Goal: Task Accomplishment & Management: Manage account settings

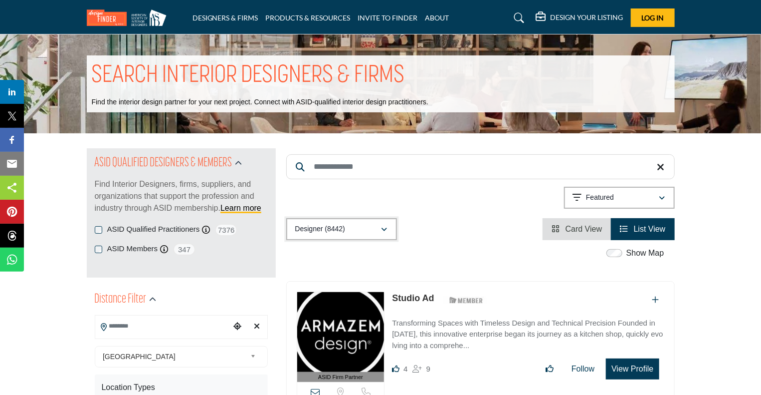
click at [355, 223] on div "Designer (8442)" at bounding box center [338, 229] width 86 height 12
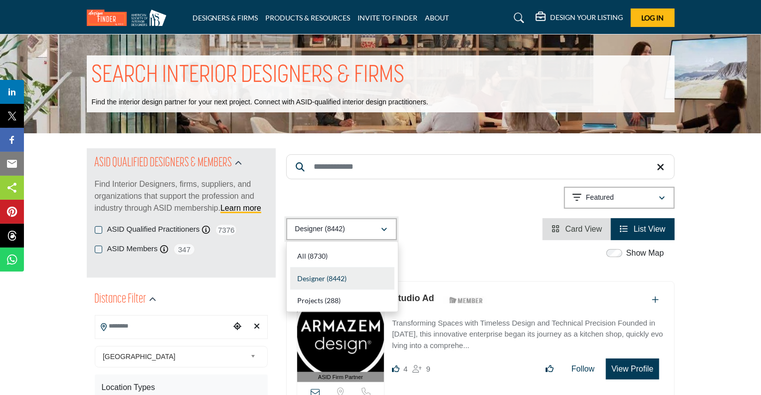
click at [363, 218] on button "Designer (8442)" at bounding box center [341, 229] width 111 height 22
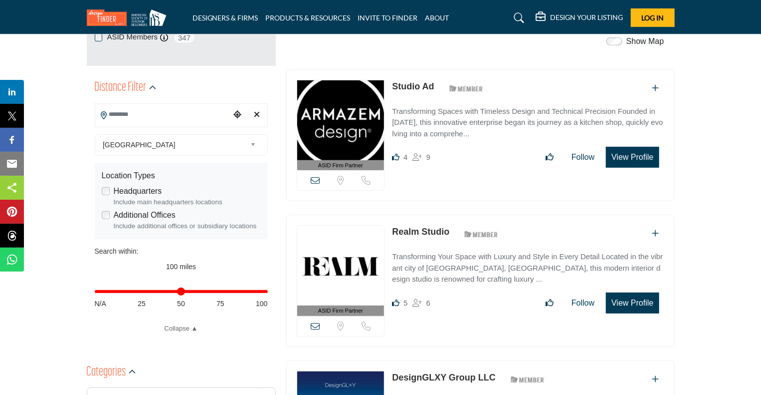
scroll to position [215, 0]
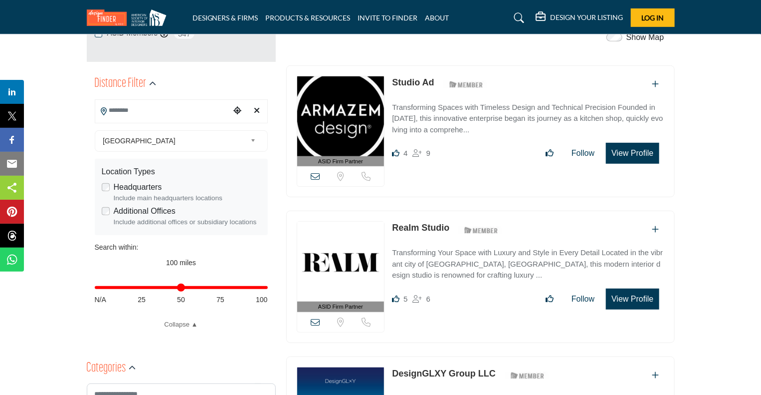
click at [140, 290] on div "Distance in miles N/A 25 50 75 100" at bounding box center [181, 292] width 173 height 39
type input "**"
click at [142, 287] on input "Distance in miles" at bounding box center [181, 287] width 173 height 2
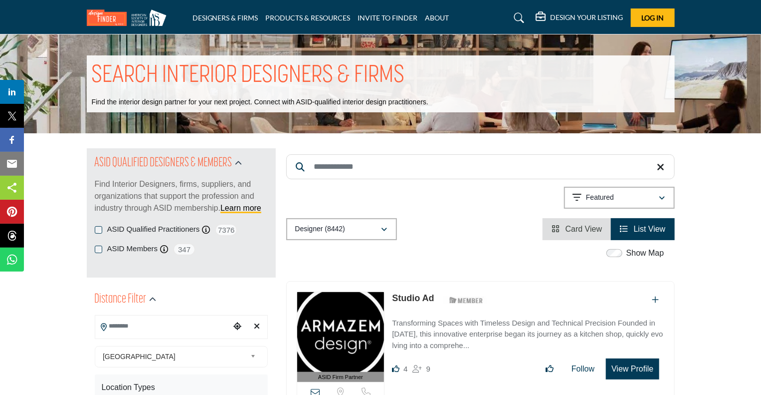
click at [187, 330] on input "Search Location" at bounding box center [162, 325] width 135 height 19
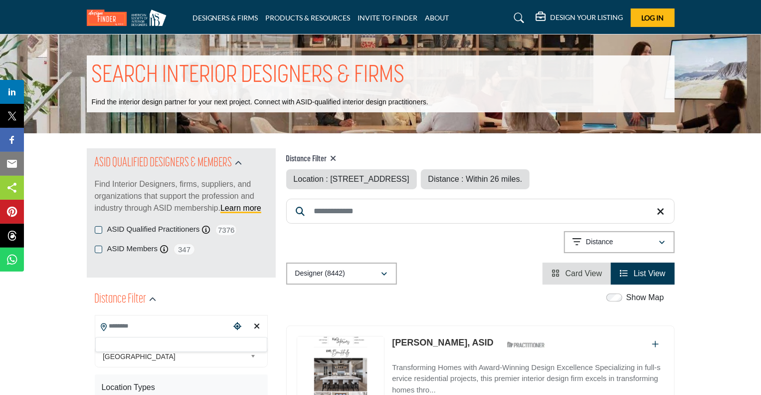
type input "**********"
click at [119, 323] on input "**********" at bounding box center [162, 325] width 135 height 19
click at [234, 327] on icon "Choose your current location" at bounding box center [237, 326] width 8 height 8
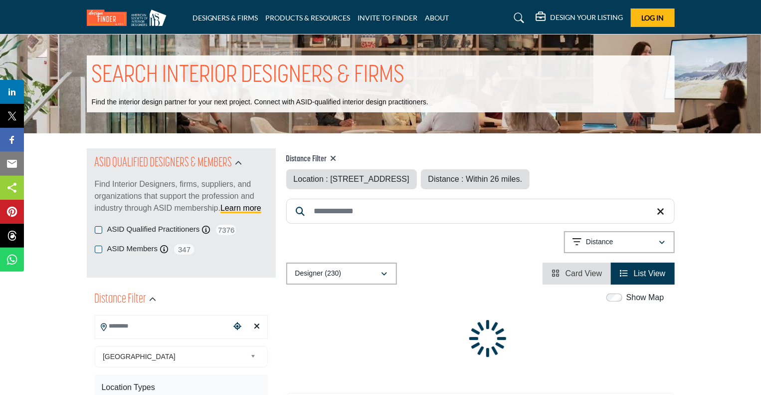
click at [177, 327] on input "Search Location" at bounding box center [162, 325] width 135 height 19
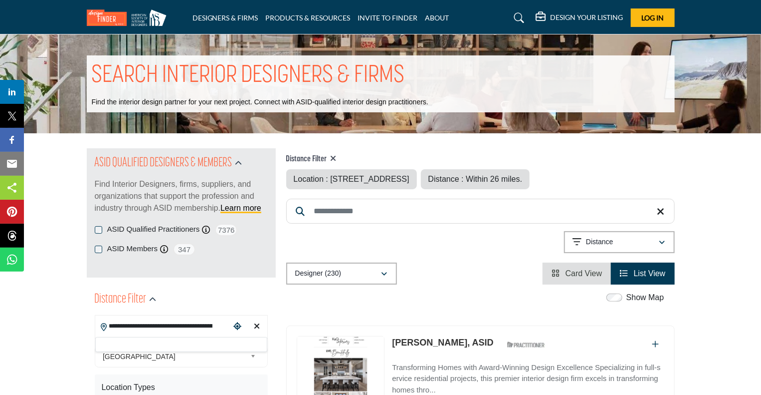
click at [120, 329] on input "**********" at bounding box center [162, 325] width 135 height 19
drag, startPoint x: 110, startPoint y: 325, endPoint x: 277, endPoint y: 333, distance: 167.3
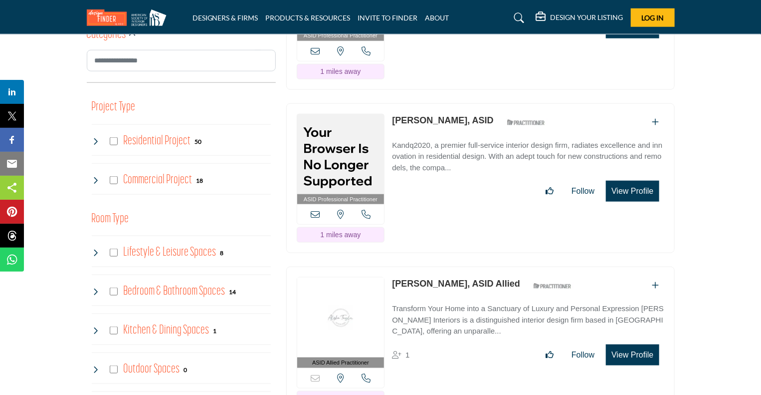
scroll to position [557, 0]
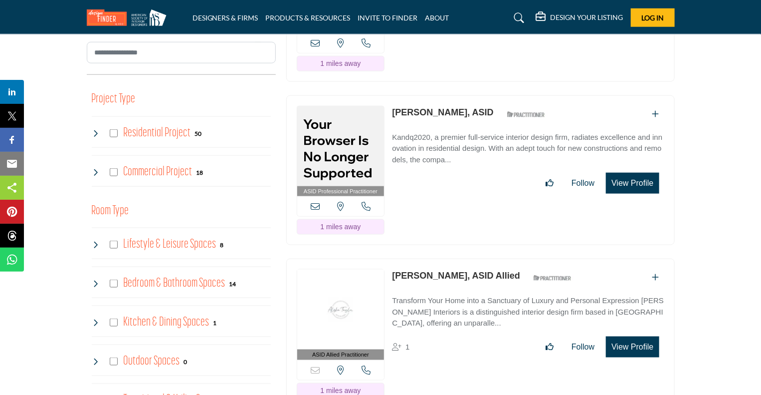
type input "**********"
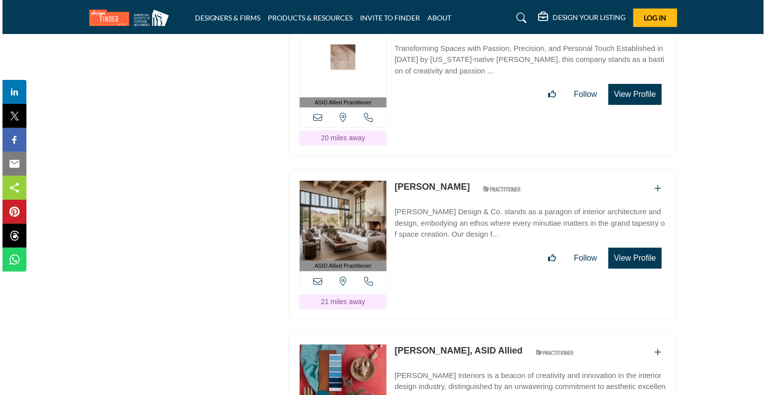
scroll to position [7588, 0]
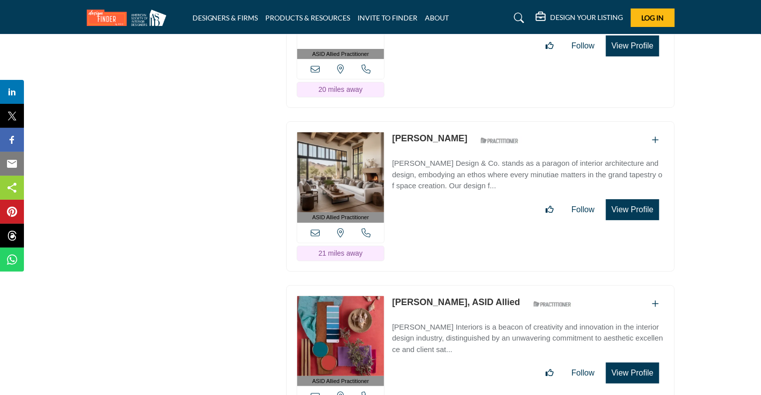
click at [633, 199] on button "View Profile" at bounding box center [632, 209] width 53 height 21
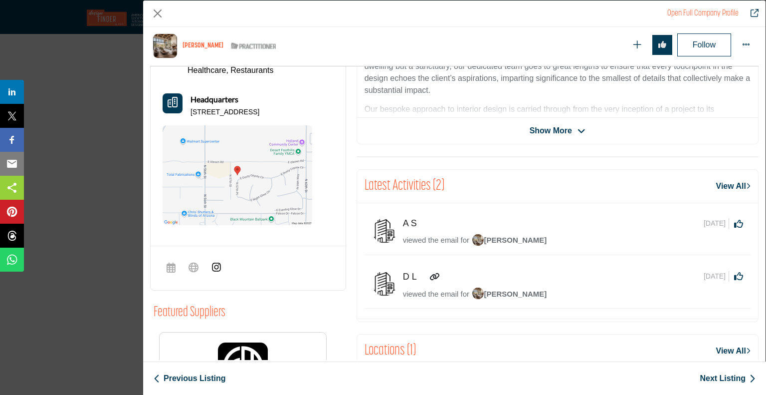
scroll to position [307, 0]
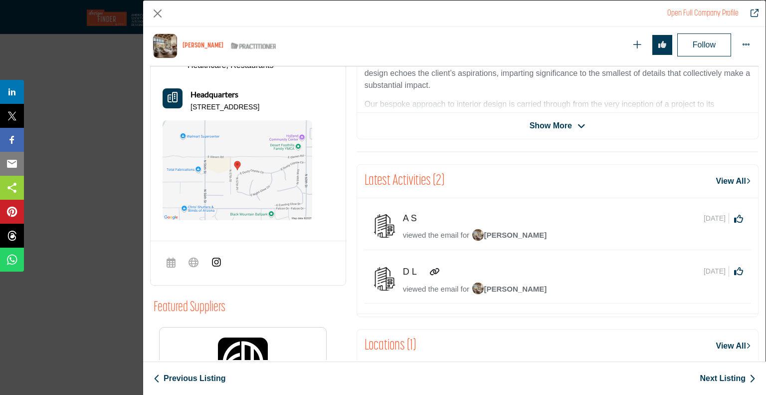
click at [724, 176] on link "View All" at bounding box center [733, 181] width 34 height 12
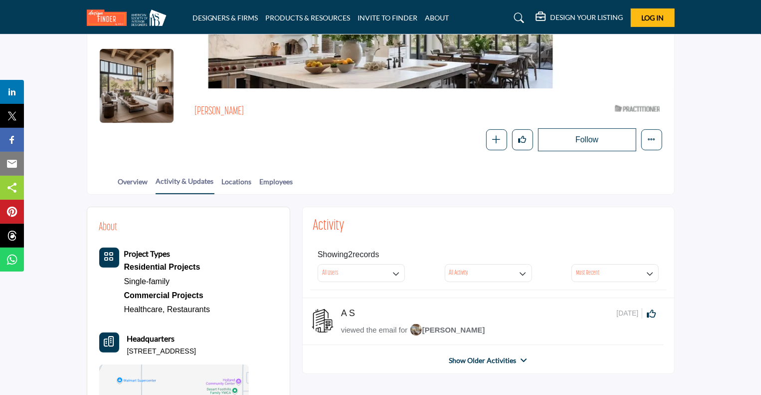
scroll to position [139, 0]
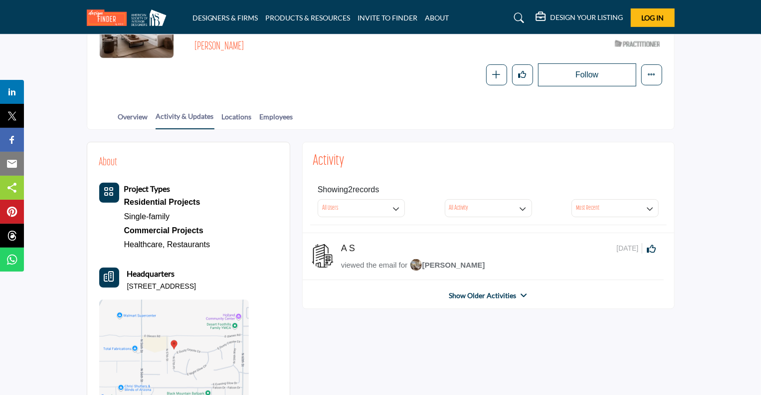
drag, startPoint x: 764, startPoint y: 25, endPoint x: 733, endPoint y: 166, distance: 144.0
click at [735, 166] on html "DESIGNERS & FIRMS PRODUCTS & RESOURCES INVITE TO FINDER ABOUT" at bounding box center [380, 249] width 761 height 777
click at [271, 117] on link "Employees" at bounding box center [276, 119] width 34 height 17
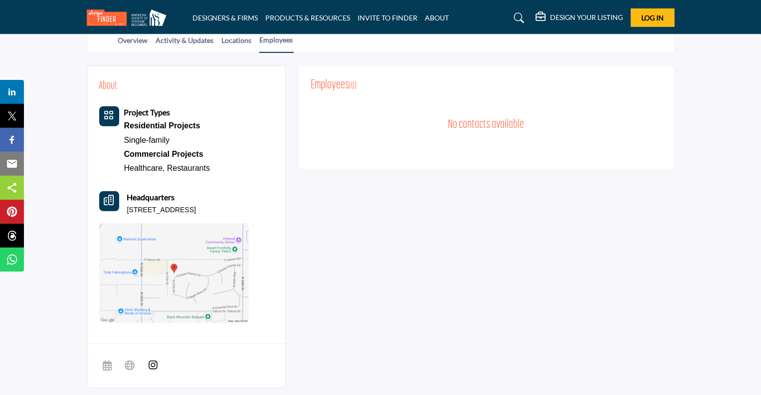
scroll to position [242, 0]
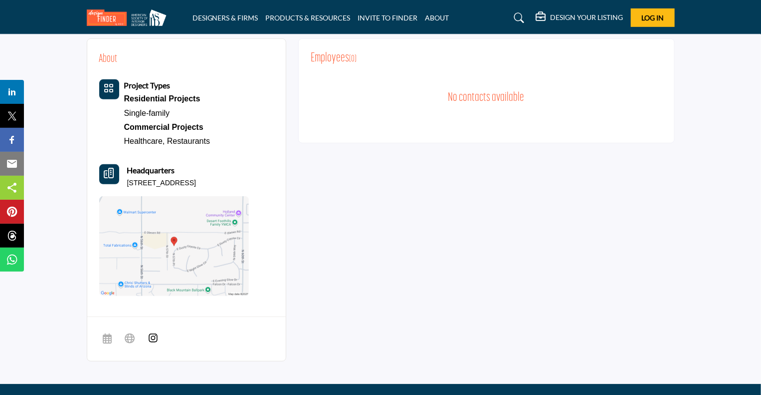
drag, startPoint x: 766, startPoint y: 47, endPoint x: 755, endPoint y: -60, distance: 107.7
click at [755, 0] on html "DESIGNERS & FIRMS PRODUCTS & RESOURCES INVITE TO FINDER ABOUT" at bounding box center [380, 146] width 761 height 777
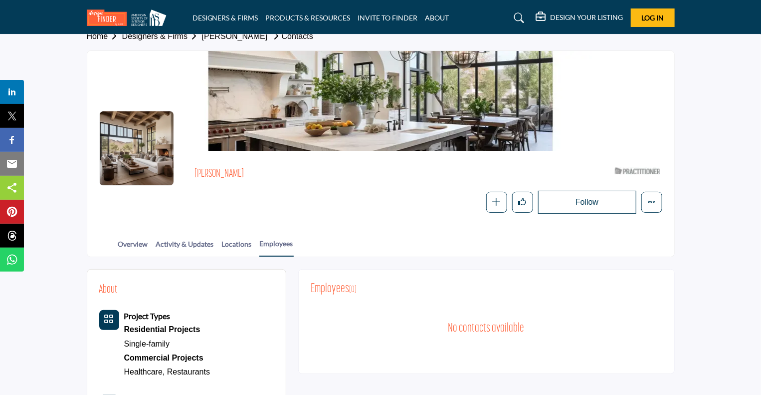
scroll to position [0, 0]
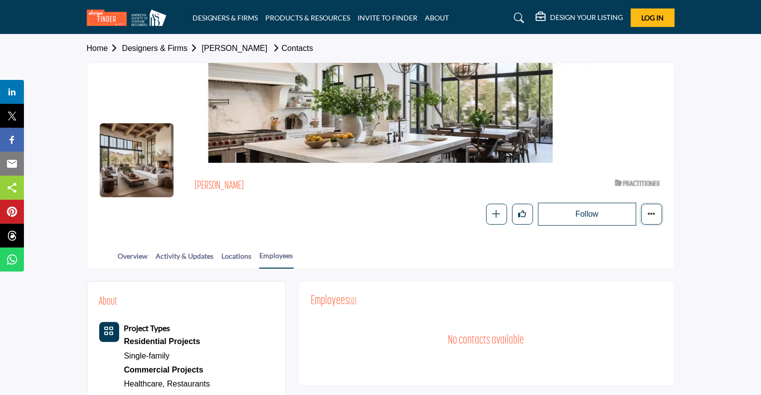
click at [644, 214] on button "Featured" at bounding box center [651, 213] width 21 height 21
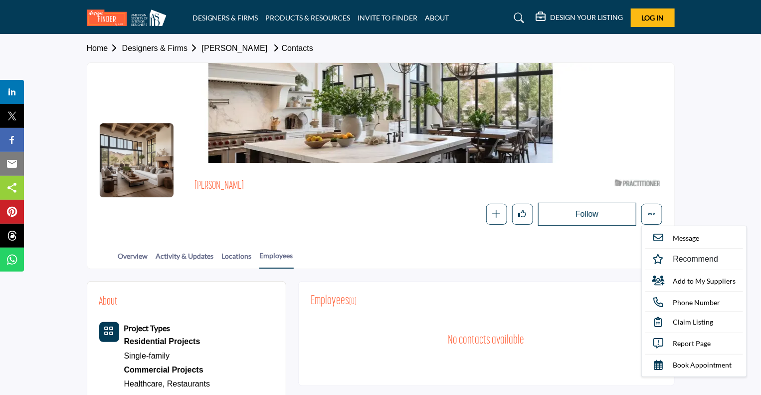
click at [644, 136] on div at bounding box center [380, 113] width 587 height 100
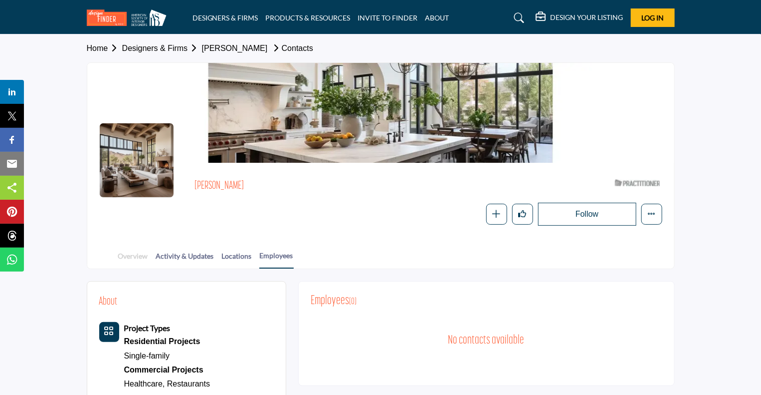
click at [134, 255] on link "Overview" at bounding box center [133, 258] width 31 height 17
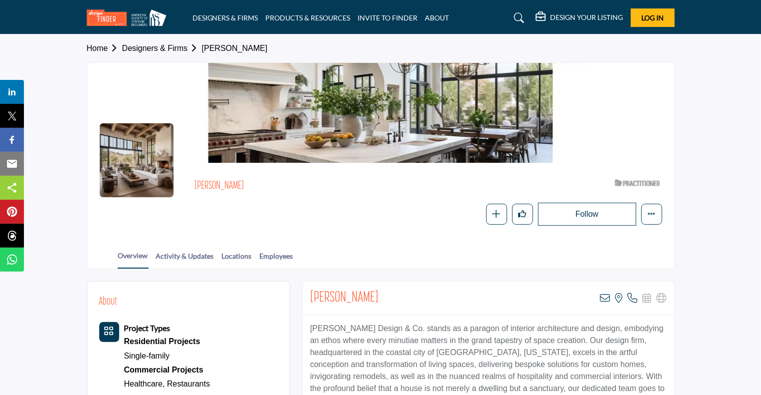
click at [164, 45] on link "Designers & Firms" at bounding box center [162, 48] width 80 height 8
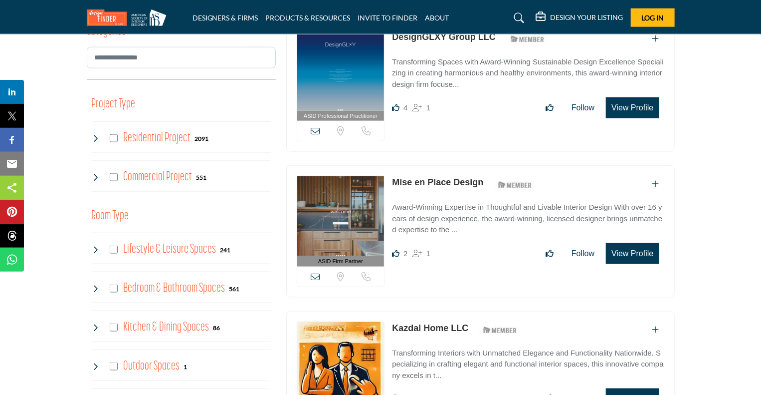
scroll to position [570, 0]
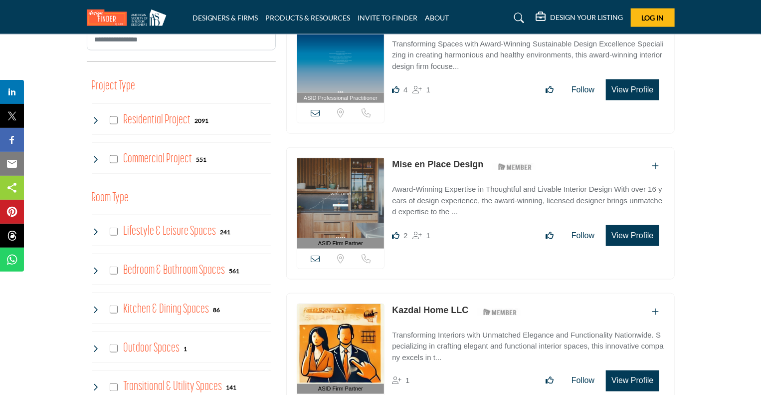
click at [422, 161] on link "Mise en Place Design" at bounding box center [437, 164] width 91 height 10
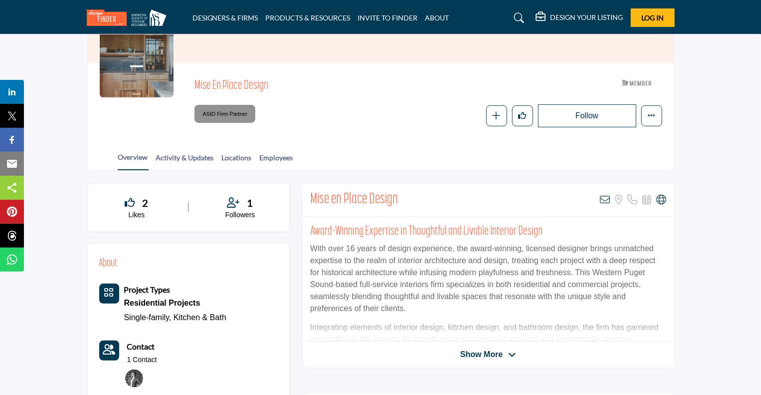
drag, startPoint x: 766, startPoint y: 19, endPoint x: 759, endPoint y: 112, distance: 92.5
click at [488, 348] on span "Show More" at bounding box center [481, 354] width 42 height 12
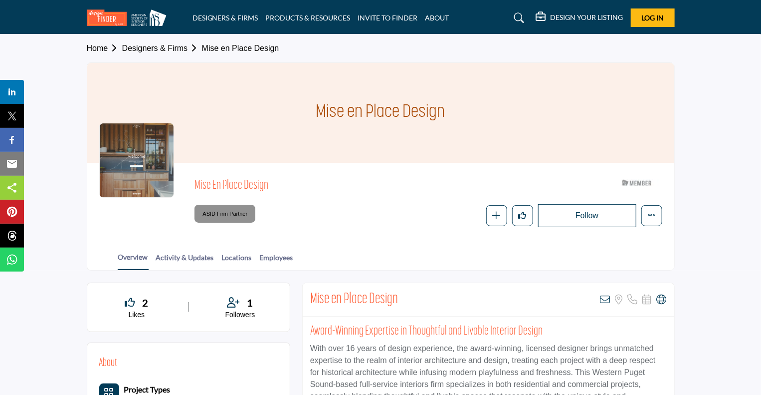
click at [163, 47] on link "Designers & Firms" at bounding box center [162, 48] width 80 height 8
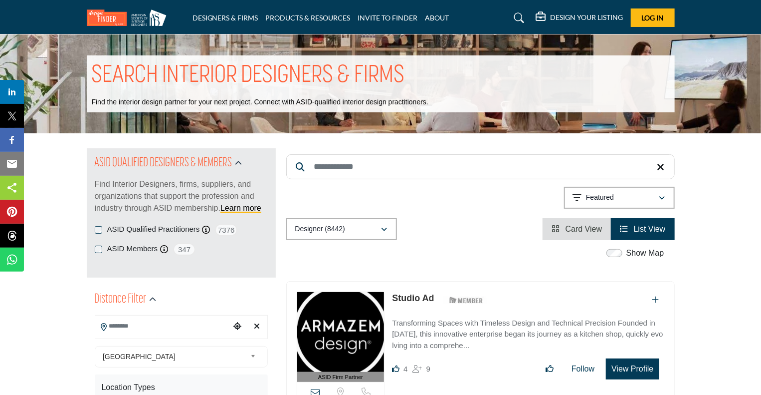
click at [135, 325] on input "Search Location" at bounding box center [162, 325] width 135 height 19
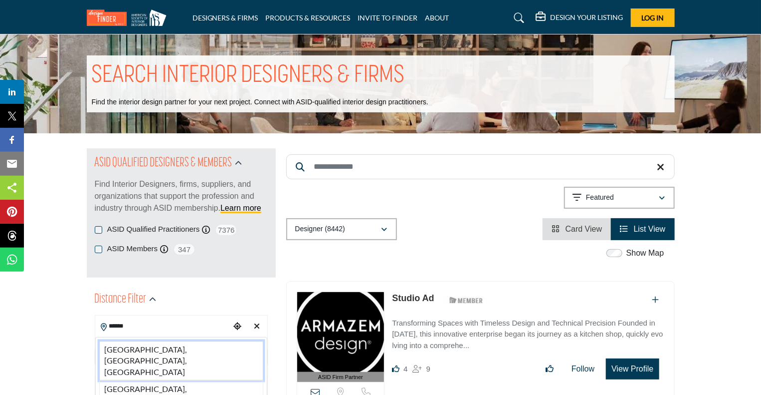
click at [161, 344] on li "[GEOGRAPHIC_DATA], [GEOGRAPHIC_DATA], [GEOGRAPHIC_DATA]" at bounding box center [181, 360] width 164 height 39
type input "**********"
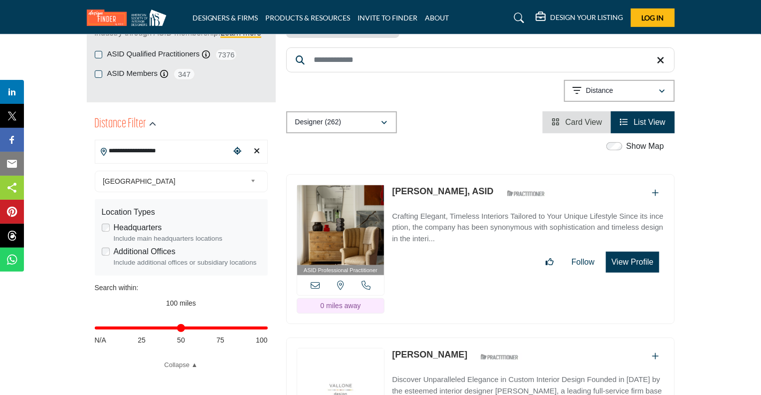
scroll to position [184, 0]
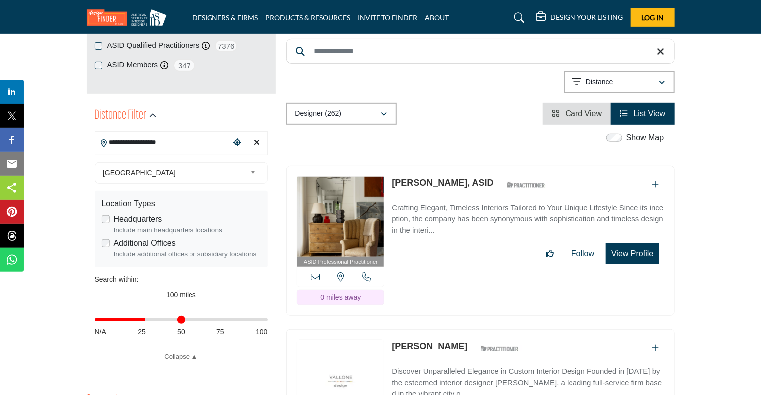
drag, startPoint x: 147, startPoint y: 320, endPoint x: 766, endPoint y: 24, distance: 686.0
type input "**"
click at [146, 320] on input "Distance in miles" at bounding box center [181, 319] width 173 height 2
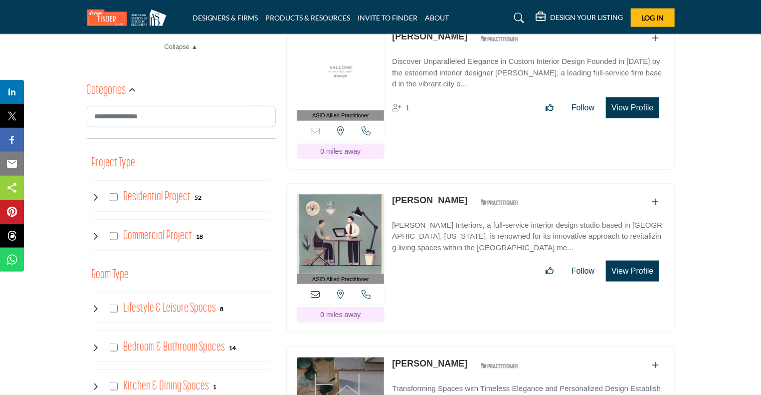
scroll to position [525, 0]
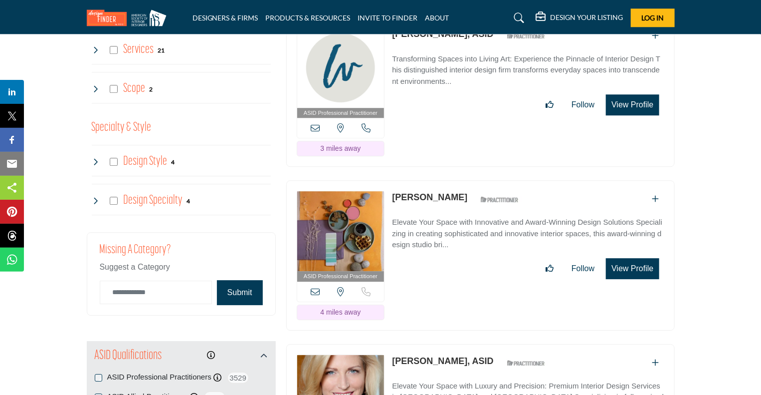
scroll to position [1389, 0]
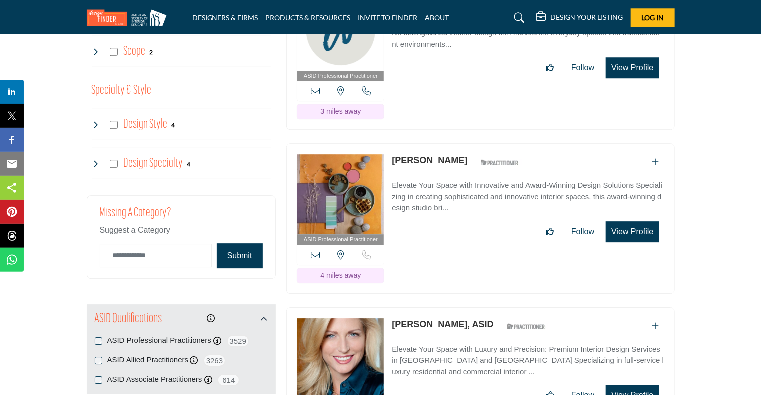
click at [427, 155] on link "[PERSON_NAME]" at bounding box center [429, 160] width 75 height 10
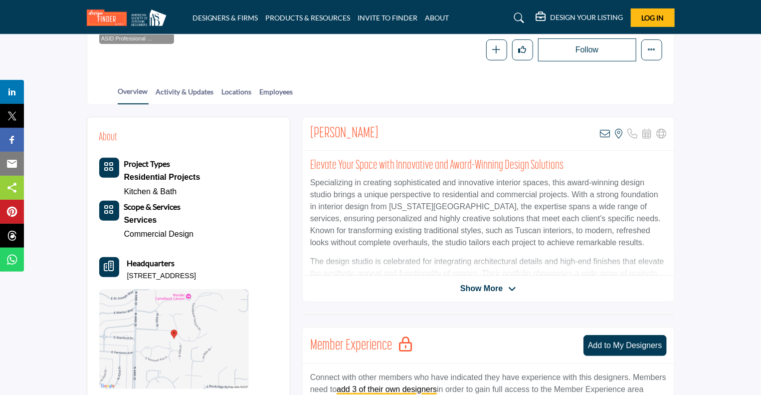
scroll to position [173, 0]
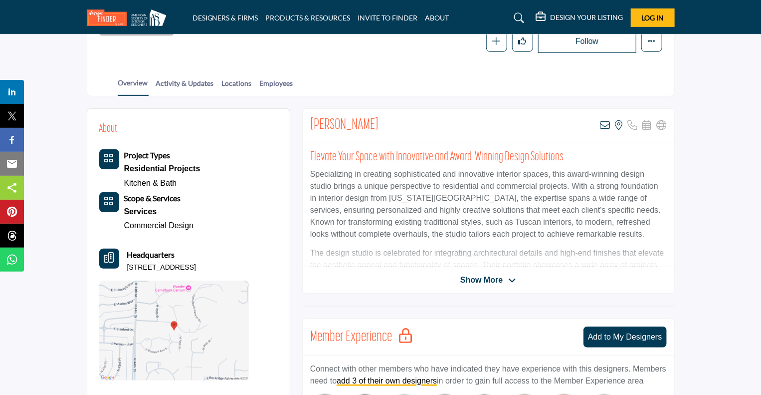
click at [501, 277] on span "Show More" at bounding box center [481, 280] width 42 height 12
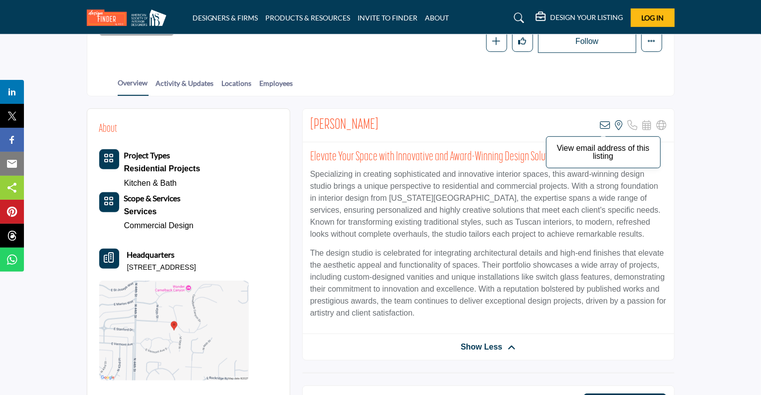
click at [607, 122] on icon at bounding box center [606, 125] width 10 height 10
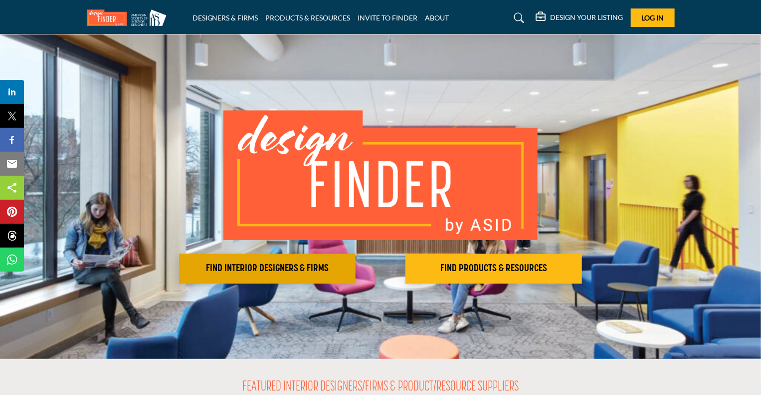
click at [294, 265] on h2 "FIND INTERIOR DESIGNERS & FIRMS" at bounding box center [267, 268] width 171 height 12
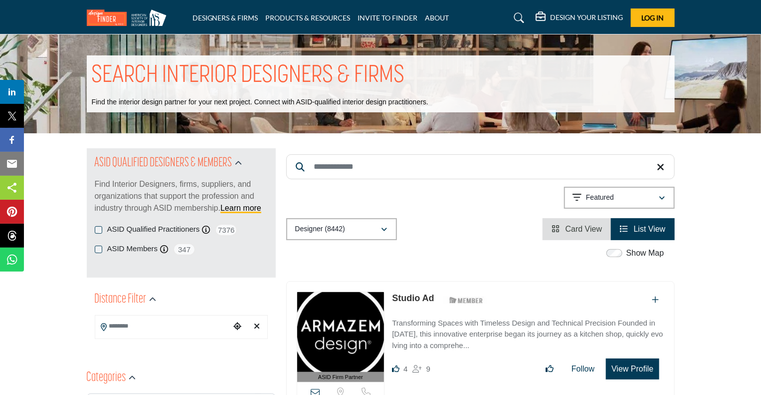
click at [163, 330] on input "Search Location" at bounding box center [162, 325] width 135 height 19
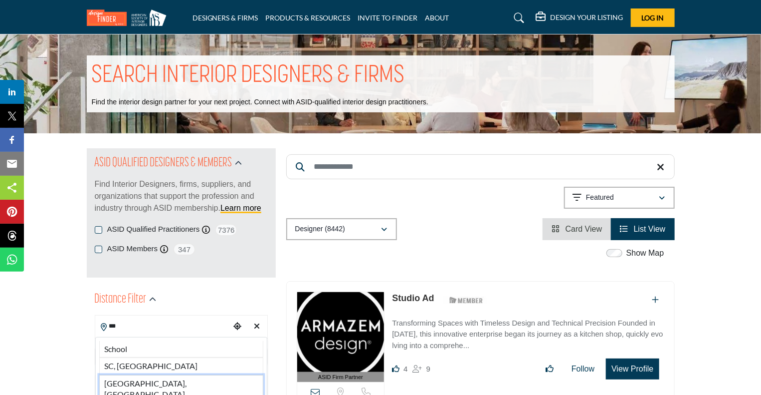
click at [121, 385] on li "Scottsdale, AZ, USA" at bounding box center [181, 394] width 164 height 39
type input "**********"
type input "***"
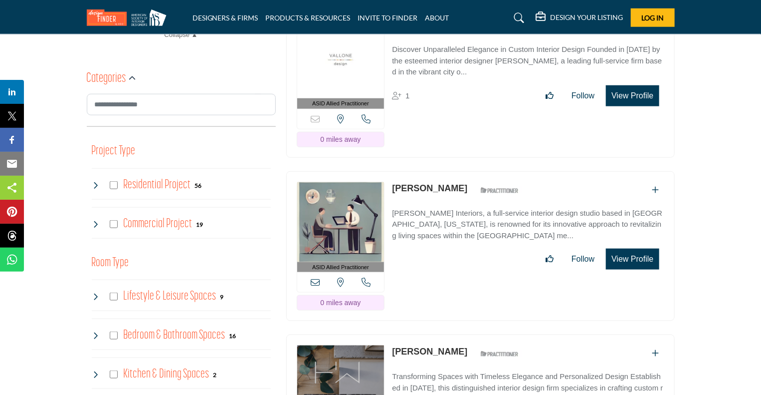
scroll to position [546, 0]
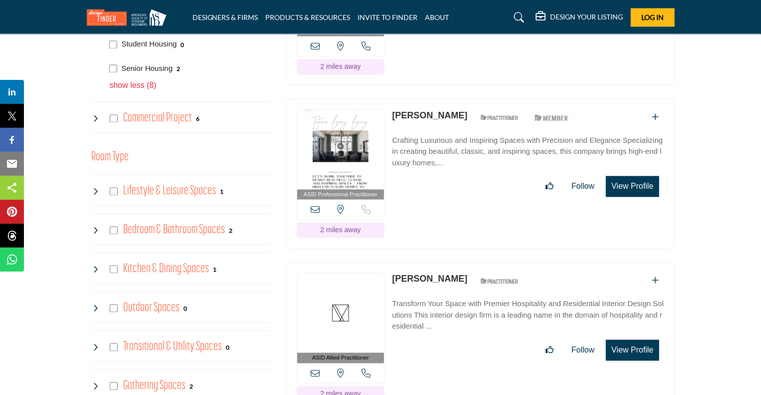
scroll to position [876, 0]
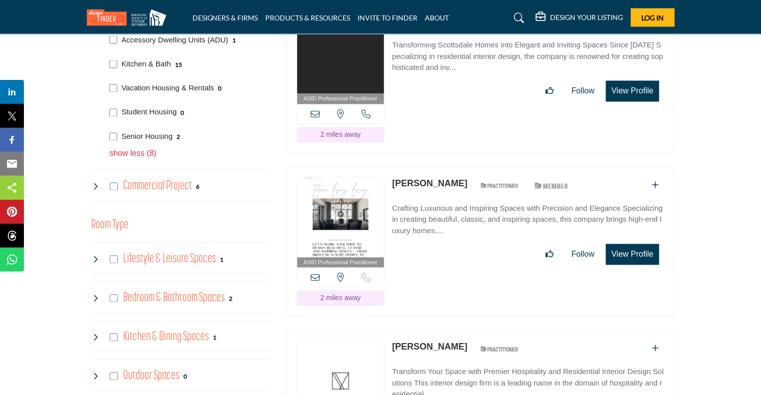
click at [656, 181] on icon "Add To List" at bounding box center [655, 185] width 7 height 8
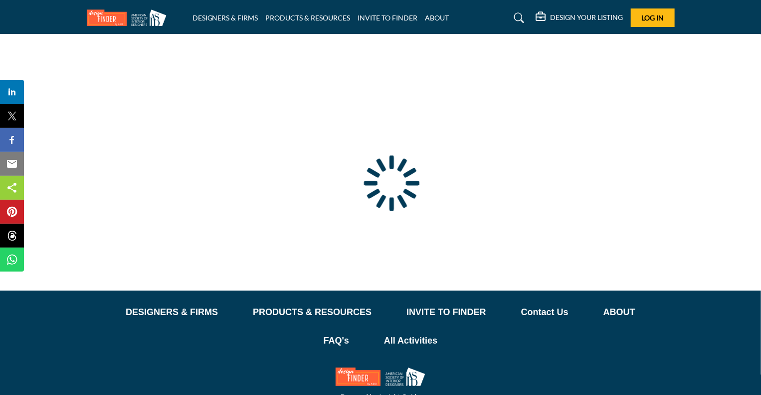
scroll to position [49, 0]
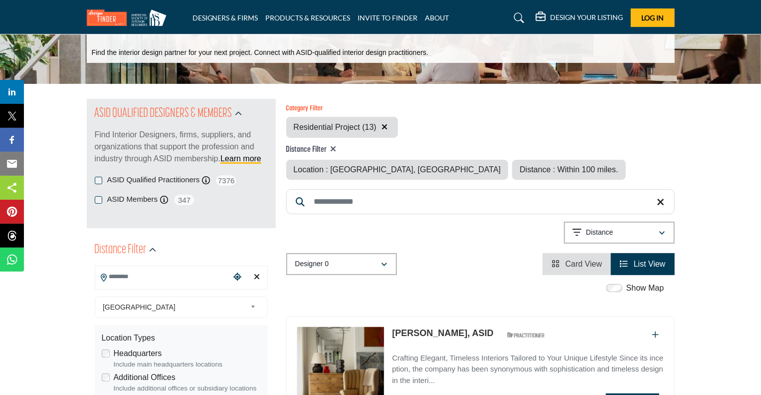
type input "**********"
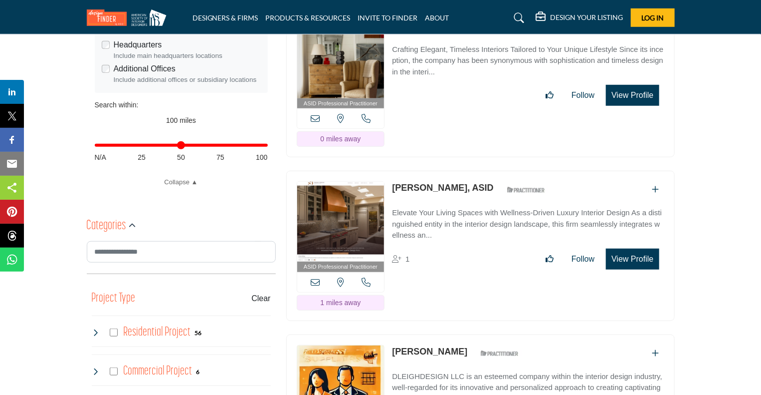
scroll to position [366, 0]
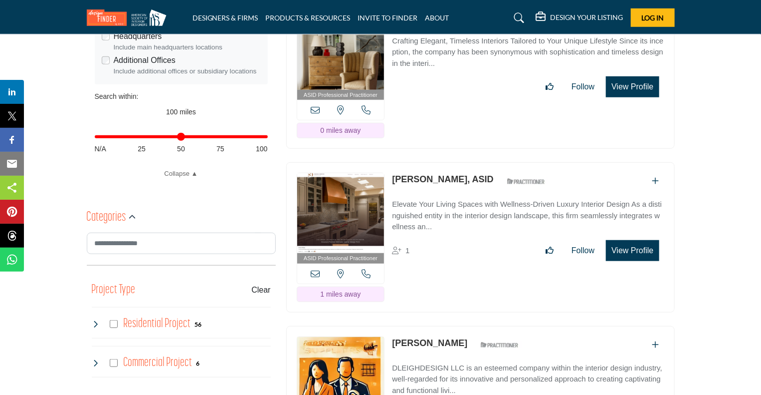
click at [314, 269] on icon at bounding box center [315, 273] width 9 height 9
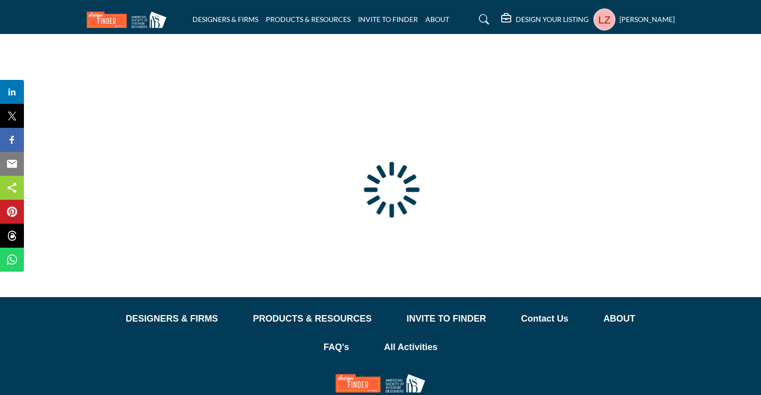
type input "**********"
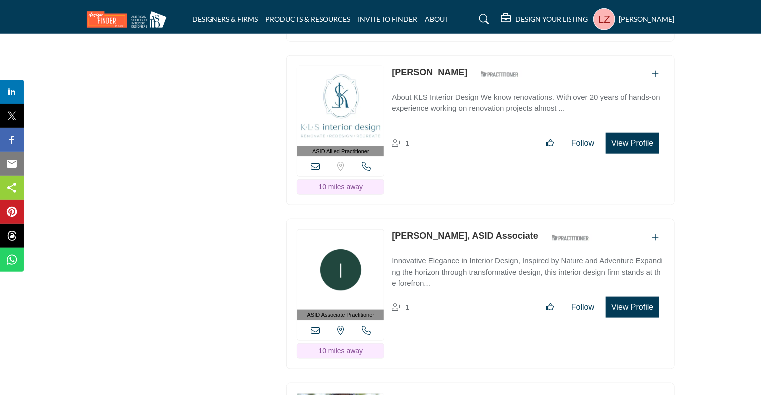
scroll to position [4169, 0]
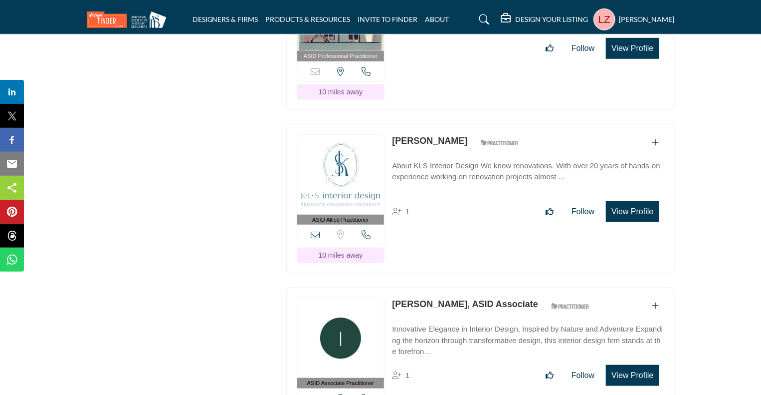
click at [339, 135] on img at bounding box center [340, 175] width 87 height 80
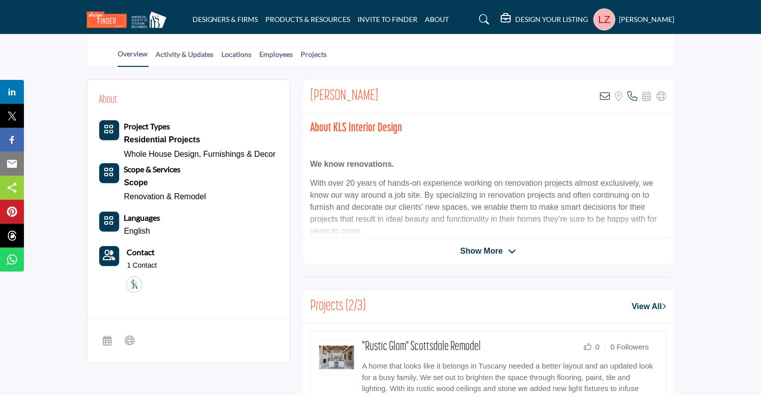
scroll to position [217, 0]
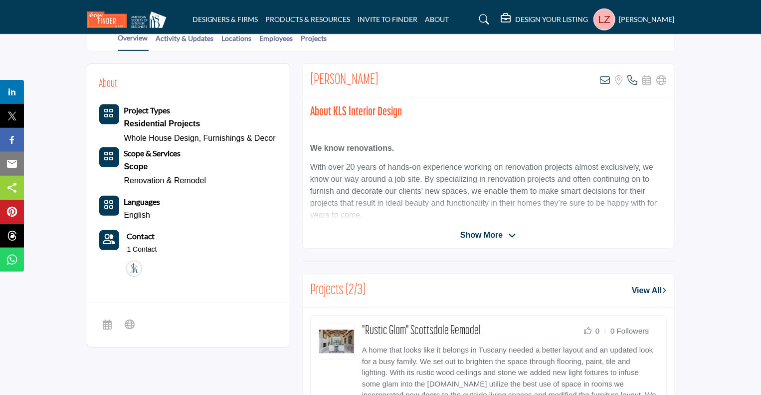
click at [151, 232] on b "Contact" at bounding box center [141, 235] width 28 height 9
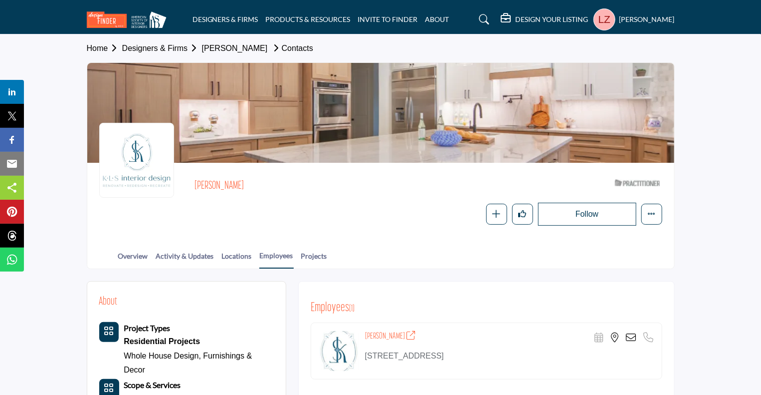
scroll to position [30, 0]
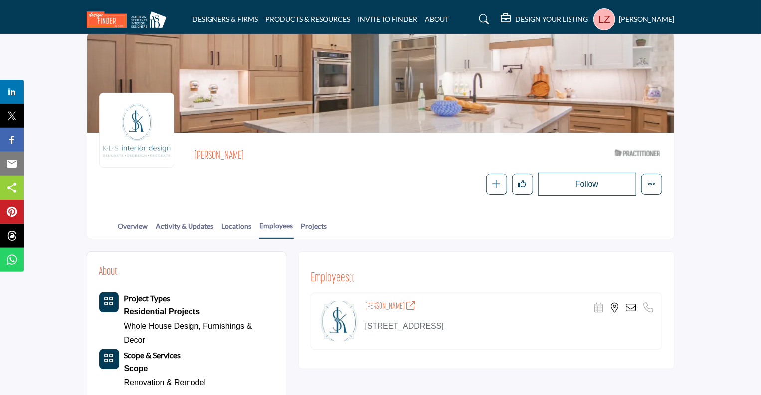
drag, startPoint x: 763, startPoint y: 68, endPoint x: 766, endPoint y: 154, distance: 85.3
click at [761, 154] on html "DESIGNERS & FIRMS PRODUCTS & RESOURCES INVITE TO FINDER ABOUT" at bounding box center [380, 346] width 761 height 752
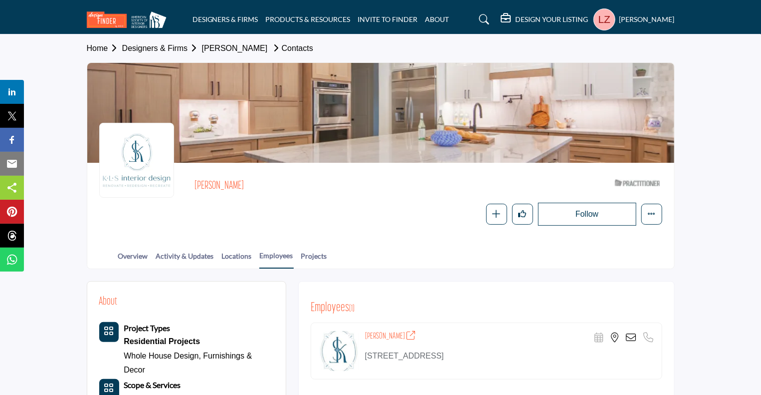
click at [627, 334] on icon at bounding box center [631, 337] width 10 height 10
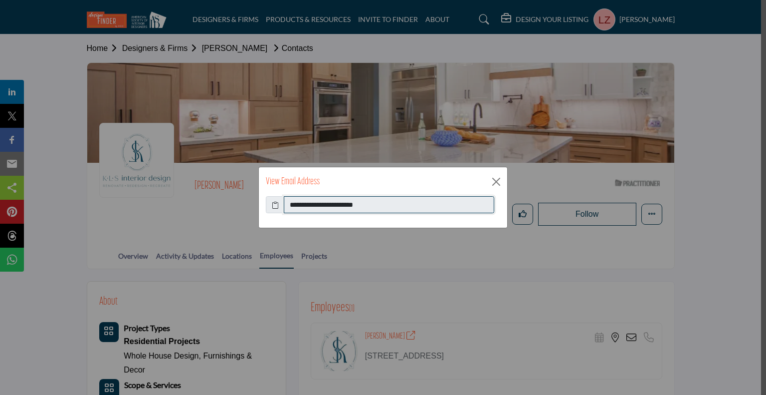
click at [393, 207] on input "**********" at bounding box center [389, 204] width 210 height 17
drag, startPoint x: 392, startPoint y: 206, endPoint x: 269, endPoint y: 199, distance: 122.9
click at [268, 199] on div "**********" at bounding box center [383, 204] width 234 height 17
click at [73, 219] on div "**********" at bounding box center [383, 197] width 766 height 395
drag, startPoint x: 495, startPoint y: 178, endPoint x: 562, endPoint y: 179, distance: 66.8
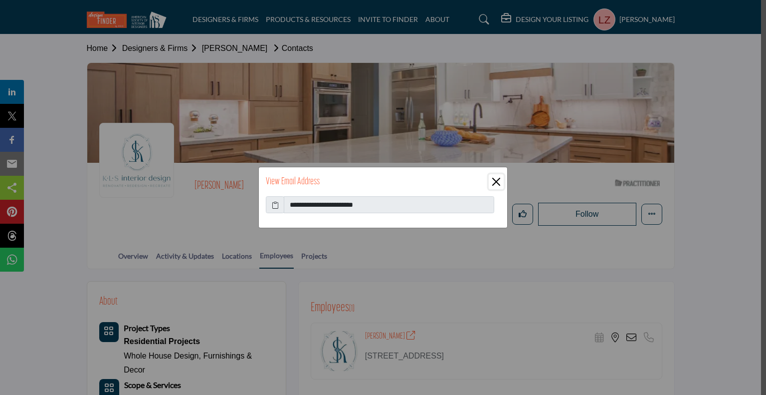
click at [497, 178] on button "Close" at bounding box center [496, 181] width 15 height 15
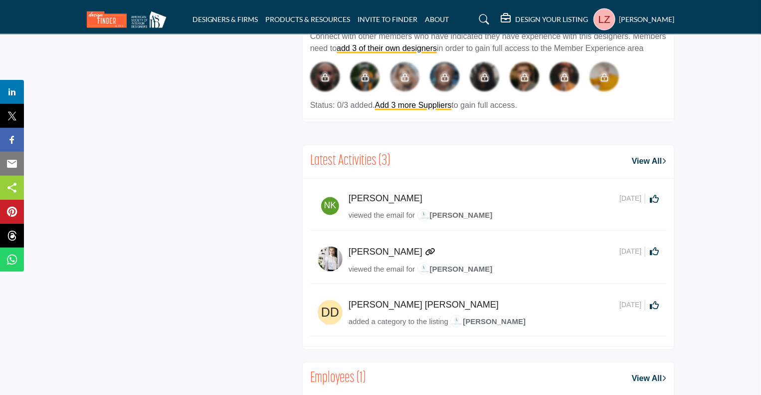
scroll to position [790, 0]
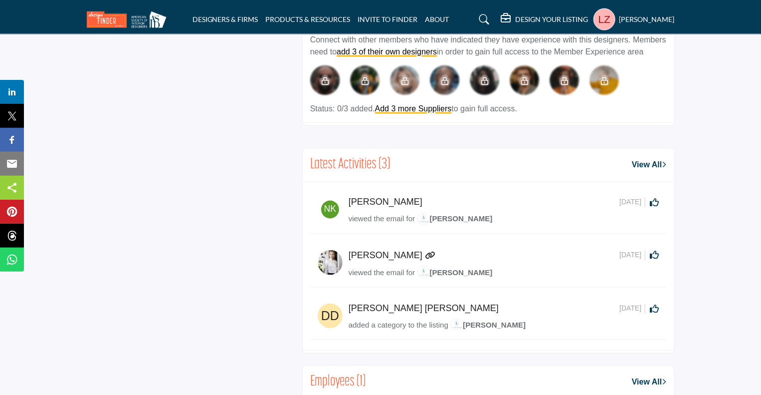
click at [425, 251] on icon at bounding box center [430, 255] width 10 height 8
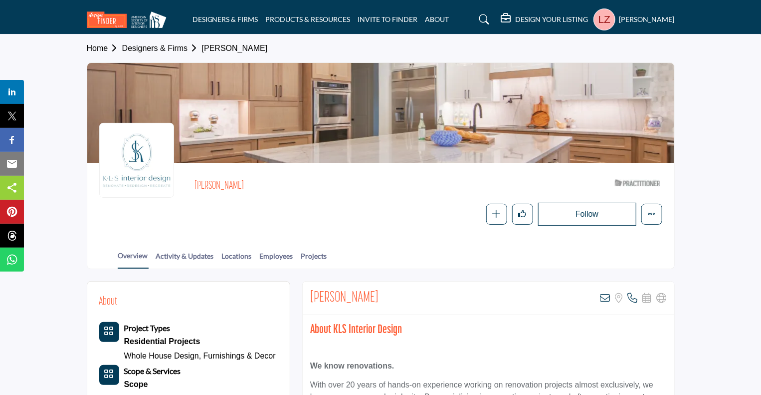
click at [156, 47] on link "Designers & Firms" at bounding box center [162, 48] width 80 height 8
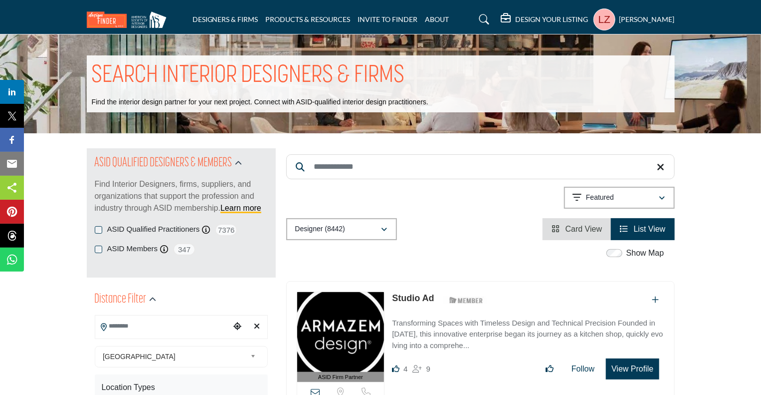
click at [535, 18] on h5 "DESIGN YOUR LISTING" at bounding box center [552, 19] width 73 height 9
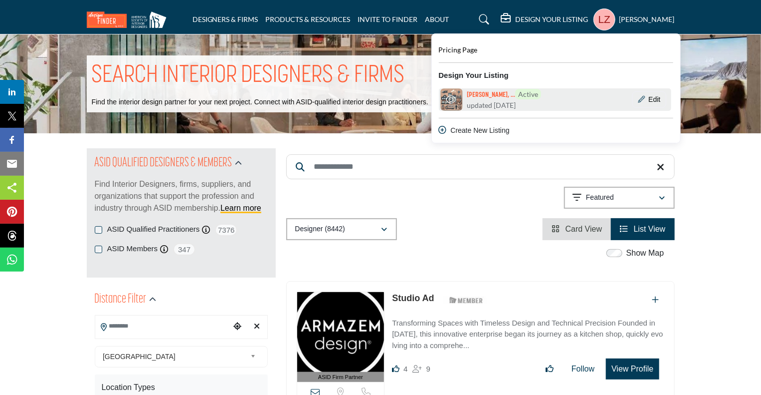
click at [486, 97] on h6 "[PERSON_NAME], ... Active" at bounding box center [504, 94] width 74 height 11
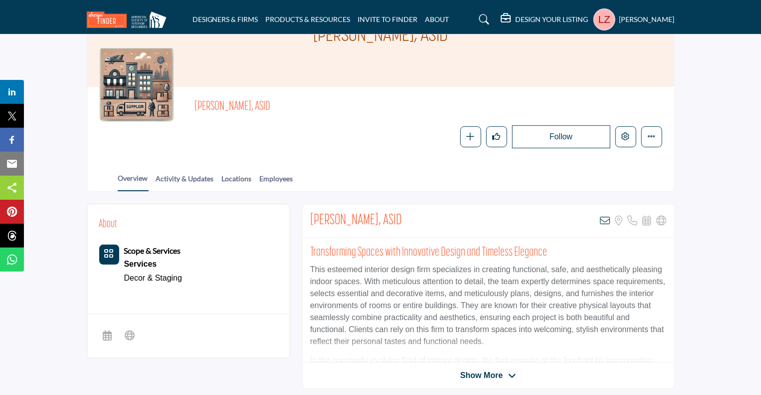
scroll to position [70, 0]
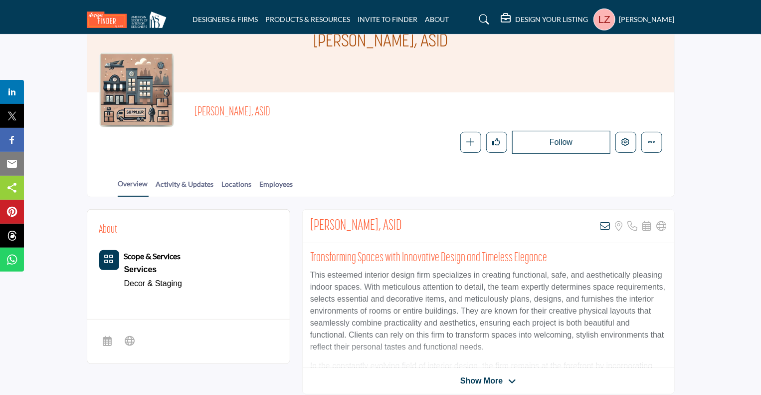
click at [132, 104] on div at bounding box center [136, 89] width 75 height 75
click at [656, 144] on button "Featured" at bounding box center [651, 142] width 21 height 21
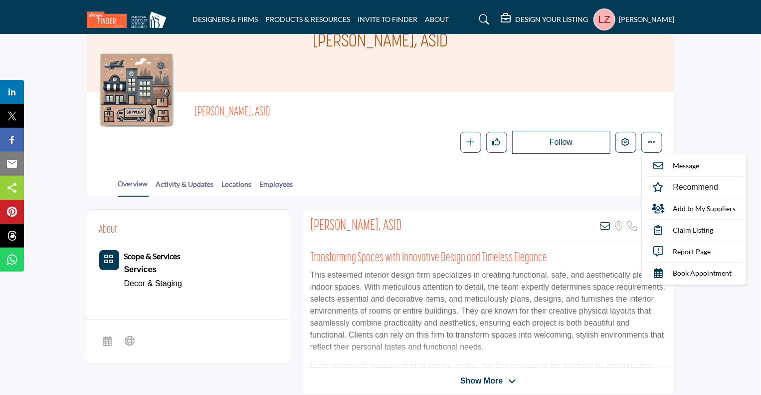
click at [717, 134] on section "Home Designers & Firms Lauren Zvida, ASID Lauren Zvida, ASID Lauren Zvida, ASID" at bounding box center [380, 80] width 761 height 233
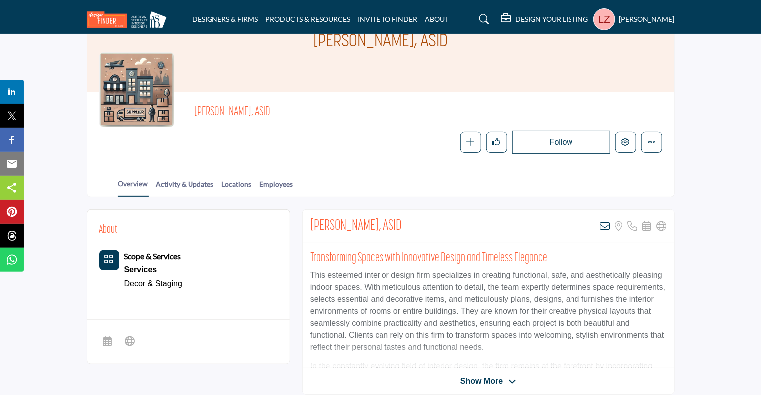
scroll to position [0, 0]
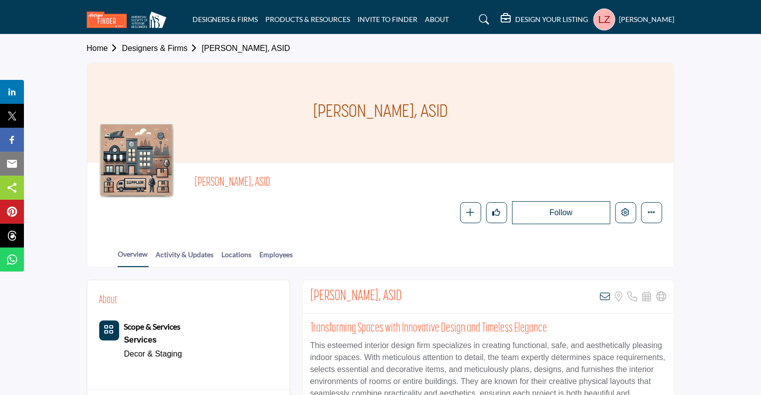
click at [244, 51] on link "[PERSON_NAME], ASID" at bounding box center [246, 48] width 88 height 8
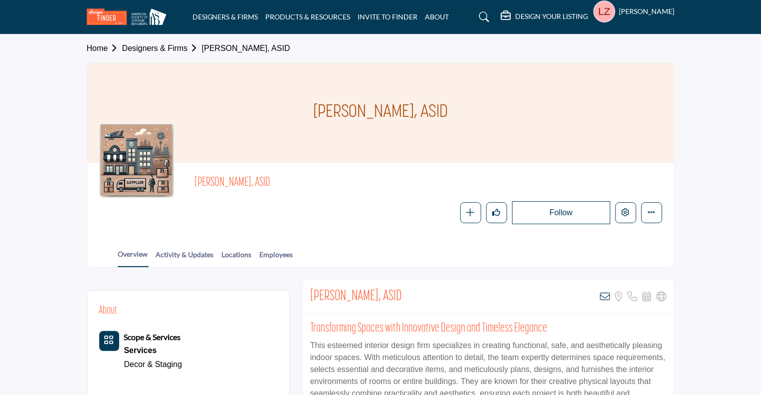
click at [0, 0] on div at bounding box center [0, 0] width 0 height 0
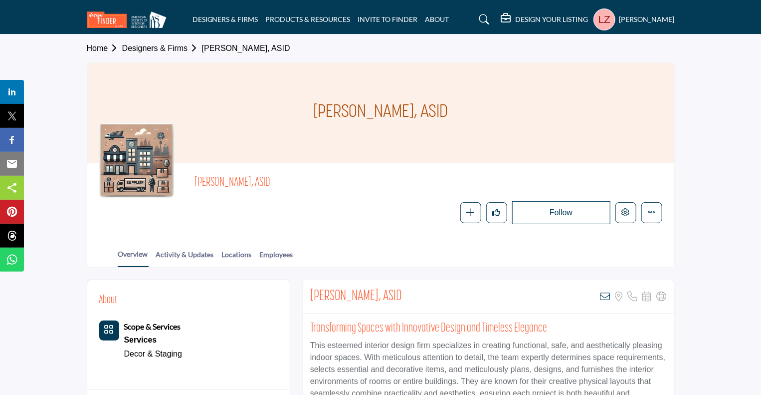
click at [653, 19] on h5 "[PERSON_NAME]" at bounding box center [646, 19] width 55 height 10
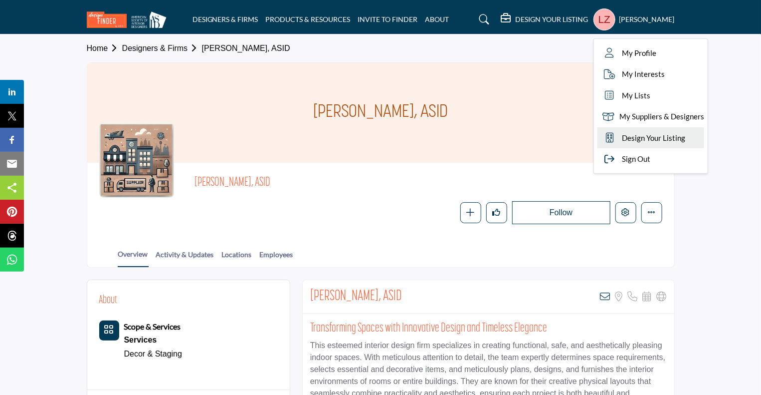
click at [645, 141] on span "Design Your Listing" at bounding box center [653, 137] width 63 height 11
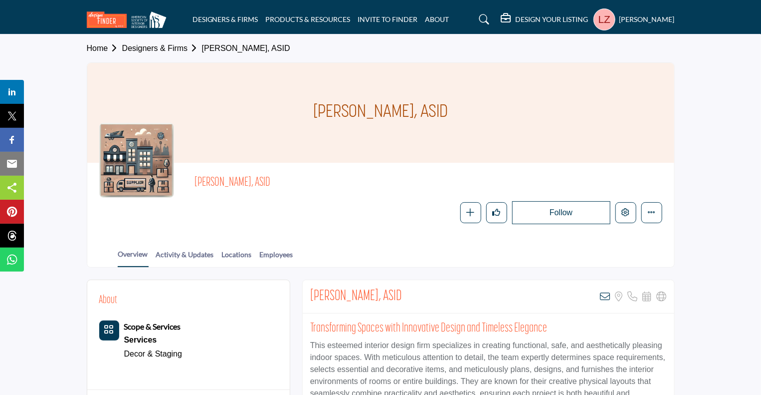
click at [552, 17] on h5 "DESIGN YOUR LISTING" at bounding box center [552, 19] width 73 height 9
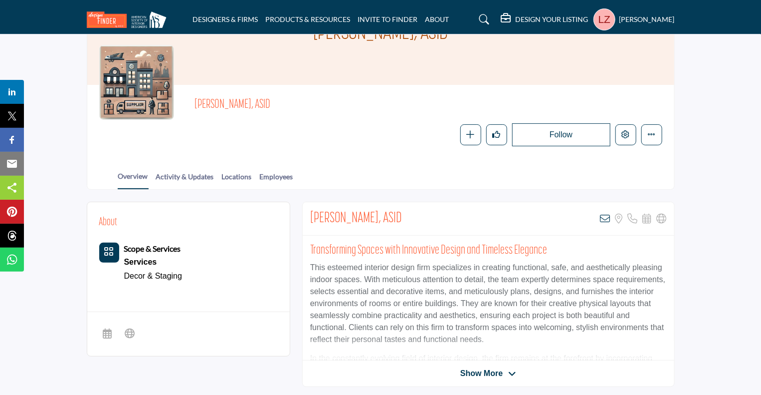
scroll to position [93, 0]
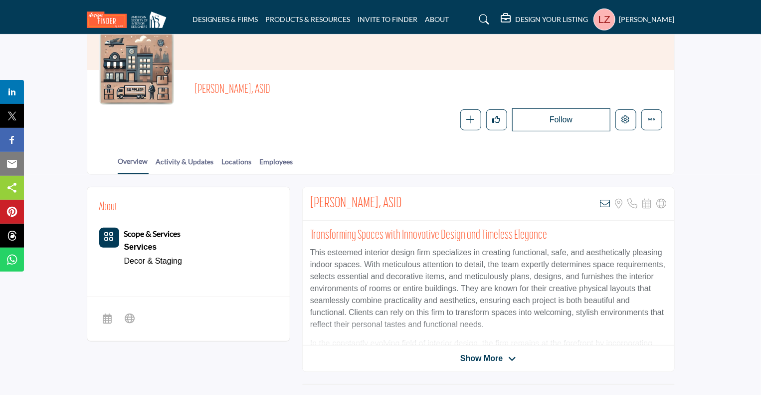
click at [500, 354] on span "Show More" at bounding box center [481, 358] width 42 height 12
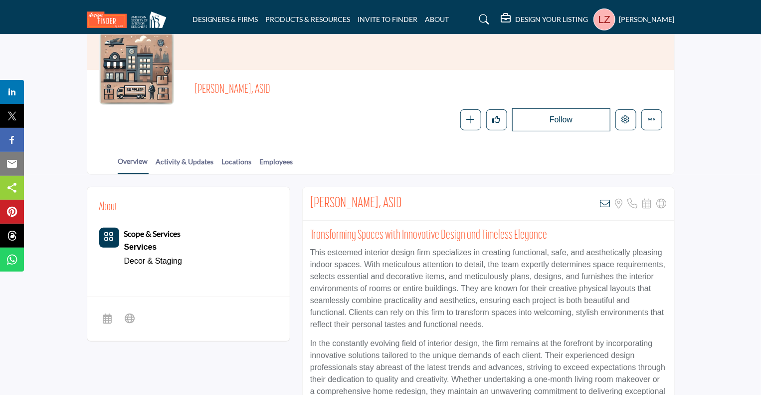
drag, startPoint x: 758, startPoint y: 94, endPoint x: 760, endPoint y: 101, distance: 7.4
click at [760, 101] on section "Home Designers & Firms Lauren Zvida, ASID Lauren Zvida, ASID Lauren Zvida, ASID" at bounding box center [380, 58] width 761 height 233
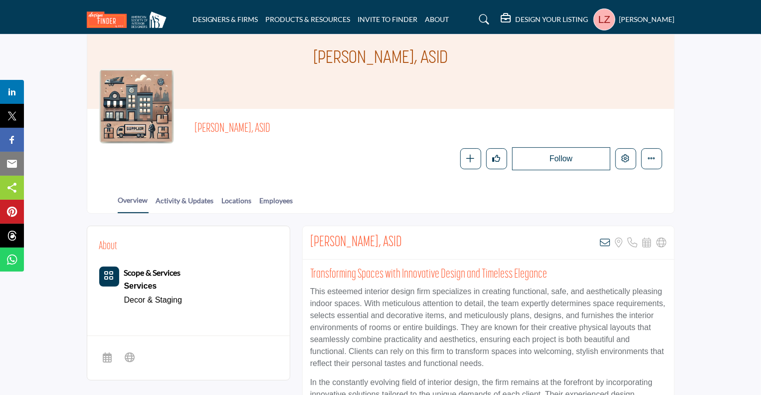
scroll to position [0, 0]
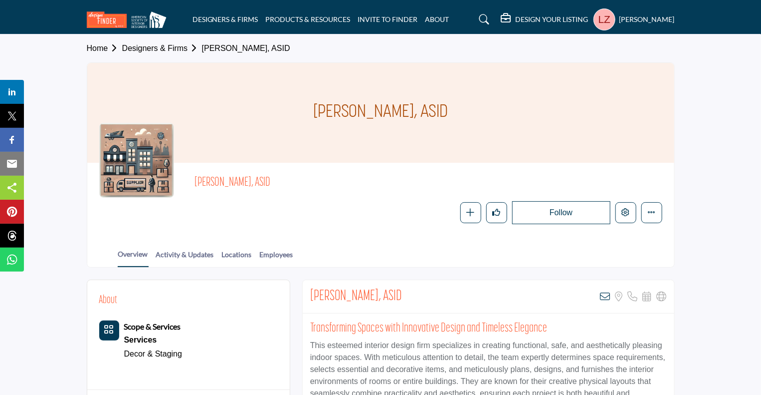
click at [381, 107] on h1 "[PERSON_NAME], ASID" at bounding box center [380, 113] width 135 height 100
drag, startPoint x: 445, startPoint y: 114, endPoint x: 431, endPoint y: 116, distance: 13.7
click at [439, 114] on div "[PERSON_NAME], ASID" at bounding box center [380, 113] width 587 height 100
click at [655, 220] on button "Featured" at bounding box center [651, 212] width 21 height 21
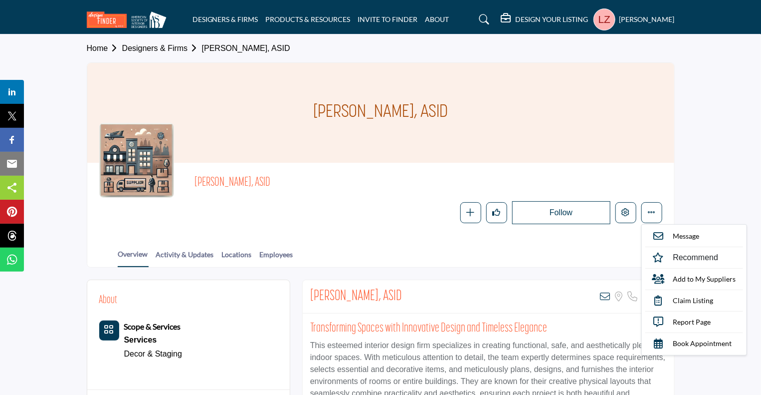
drag, startPoint x: 720, startPoint y: 205, endPoint x: 712, endPoint y: 205, distance: 8.0
click at [719, 205] on section "Home Designers & Firms Lauren Zvida, ASID Lauren Zvida, ASID Lauren Zvida, ASID" at bounding box center [380, 150] width 761 height 233
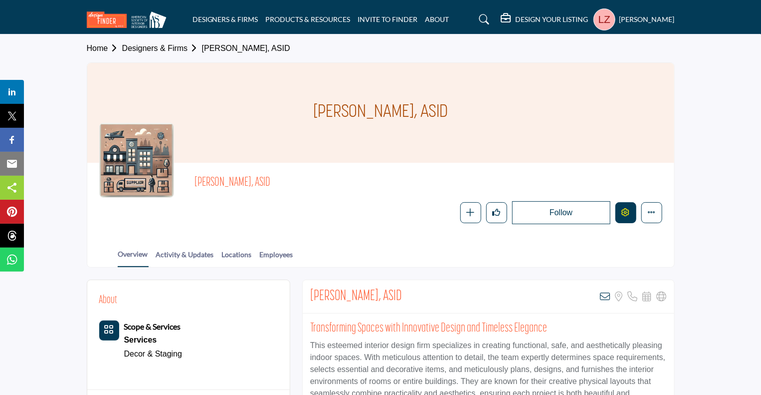
click at [634, 213] on button "Edit company" at bounding box center [625, 212] width 21 height 21
click at [512, 16] on icon at bounding box center [507, 18] width 12 height 10
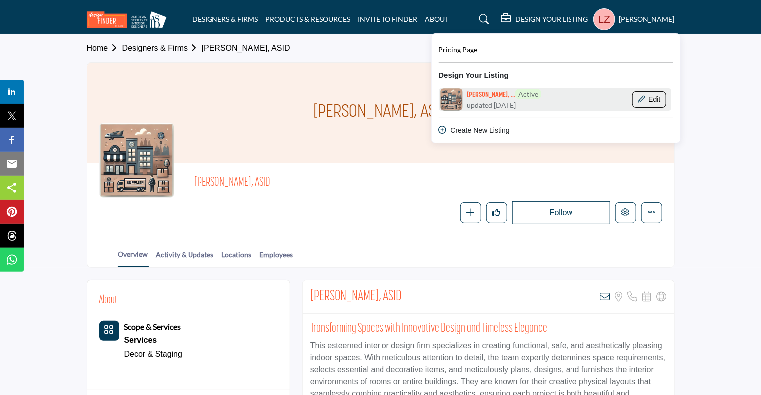
click at [642, 100] on icon "Show Company Details With Edit Page" at bounding box center [641, 99] width 7 height 7
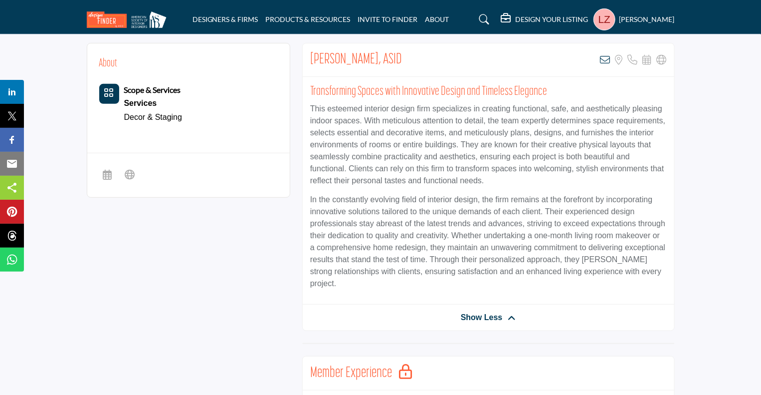
scroll to position [247, 0]
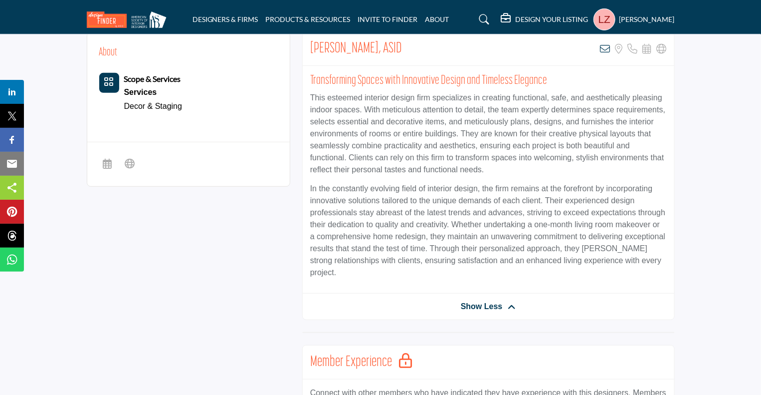
click at [479, 285] on div "Lauren Zvida, ASID View email address of this listing Sorry, but we don't have …" at bounding box center [488, 176] width 373 height 288
click at [478, 300] on span "Show Less" at bounding box center [482, 306] width 42 height 12
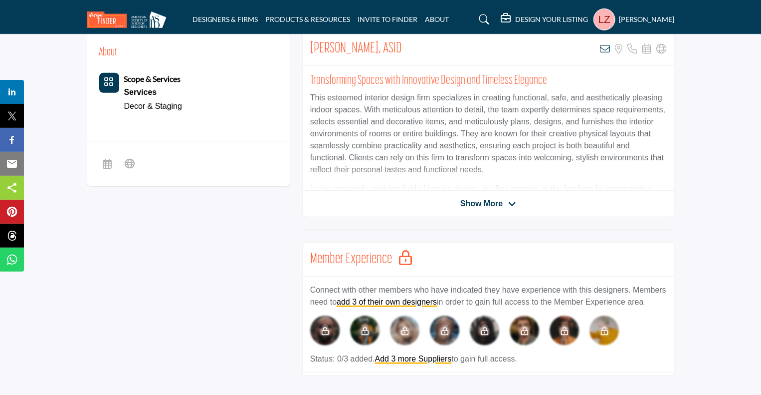
scroll to position [0, 0]
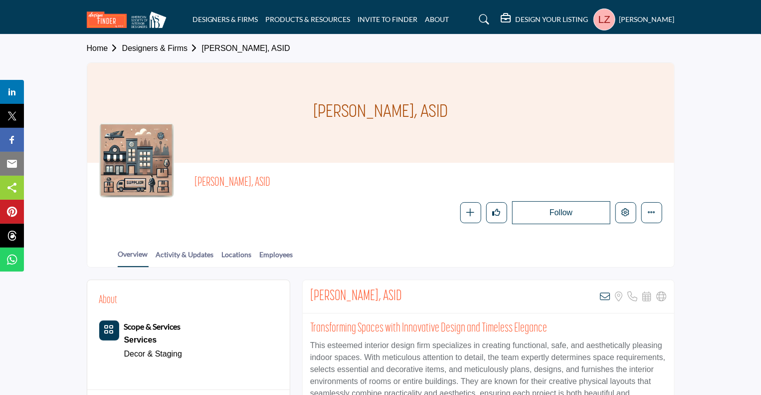
click at [192, 256] on link "Activity & Updates" at bounding box center [185, 257] width 59 height 17
click at [607, 298] on icon at bounding box center [606, 296] width 10 height 10
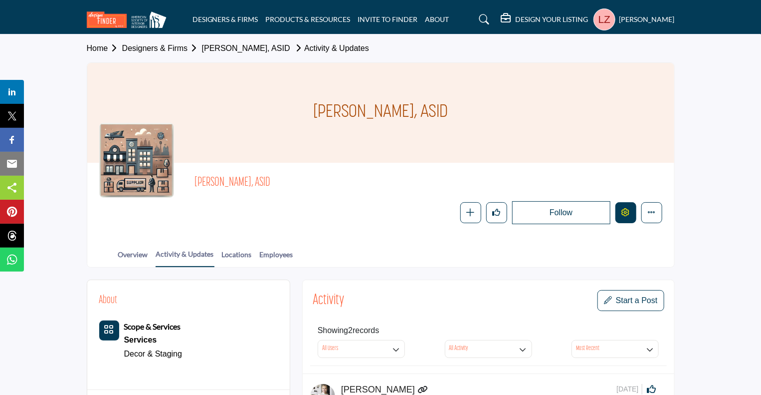
click at [626, 210] on icon "Edit company" at bounding box center [626, 212] width 8 height 8
click at [632, 303] on span "Start a Post" at bounding box center [637, 300] width 42 height 8
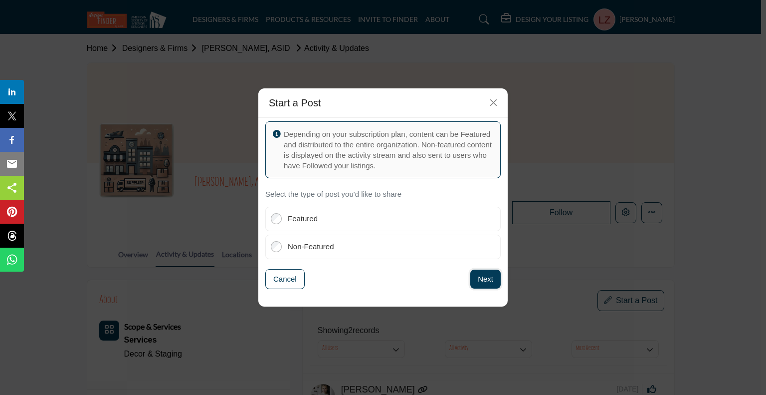
click at [486, 280] on button "Next" at bounding box center [485, 278] width 30 height 19
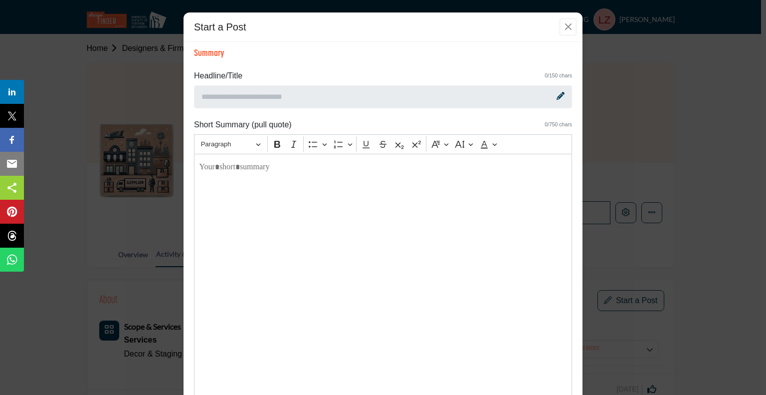
click at [566, 25] on button "Close" at bounding box center [568, 26] width 15 height 15
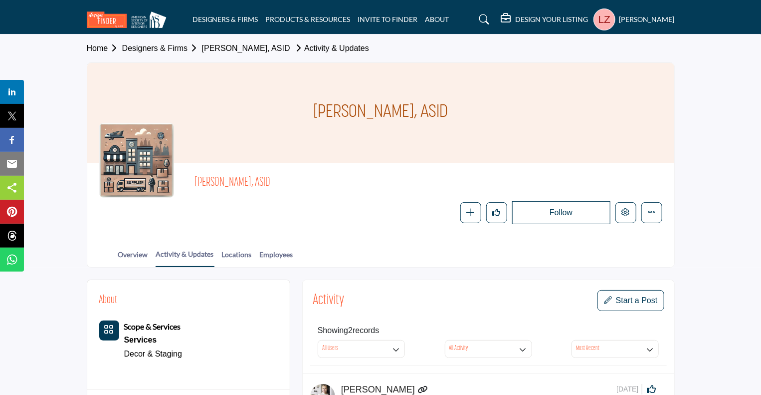
click at [219, 49] on link "Lauren Zvida, ASID" at bounding box center [246, 48] width 88 height 8
click at [174, 47] on link "Designers & Firms" at bounding box center [162, 48] width 80 height 8
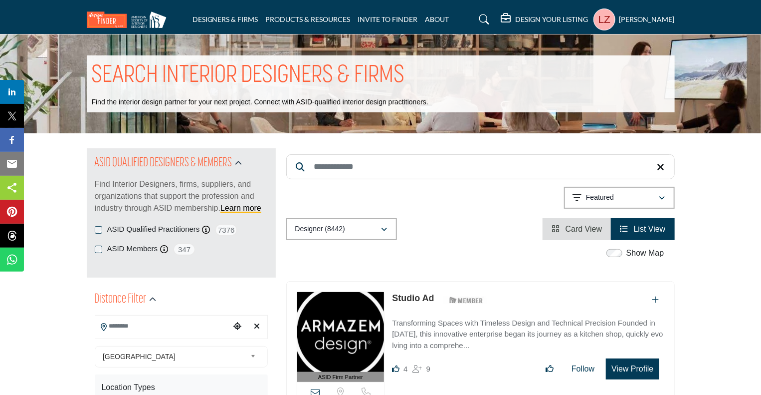
click at [433, 168] on input "Search Keyword" at bounding box center [480, 166] width 389 height 25
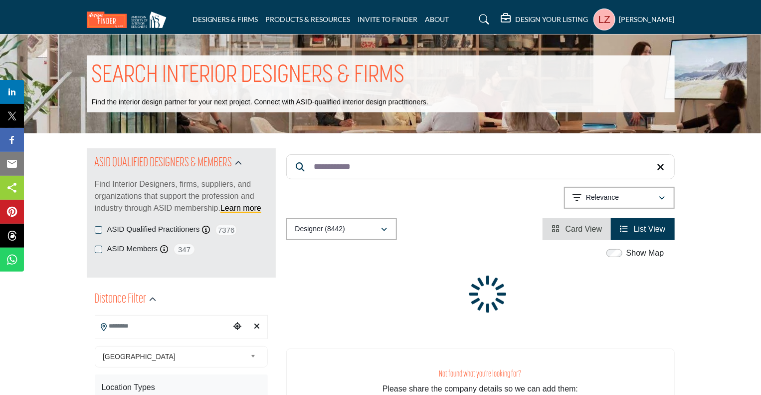
type input "**********"
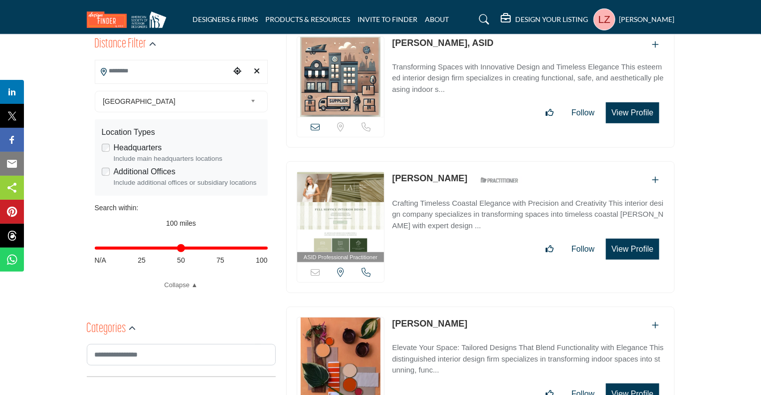
scroll to position [151, 0]
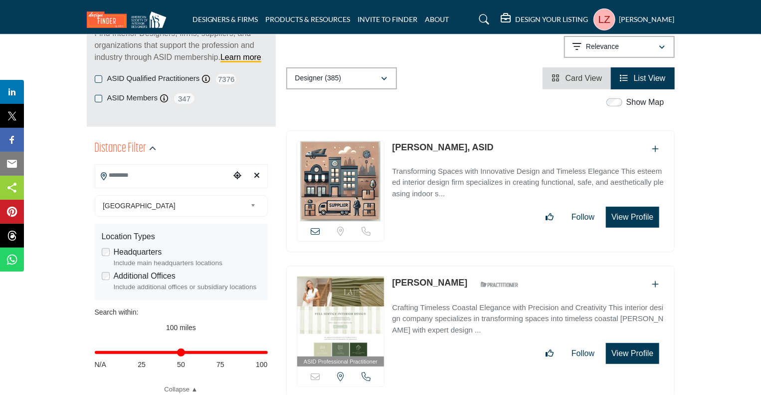
click at [655, 149] on icon "Add To List" at bounding box center [655, 149] width 7 height 8
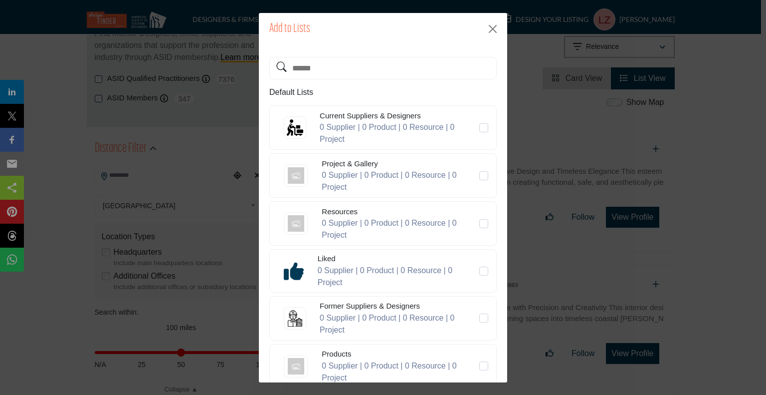
click at [489, 39] on div "Add to Lists" at bounding box center [383, 29] width 248 height 32
click at [494, 31] on button "Close" at bounding box center [492, 28] width 15 height 15
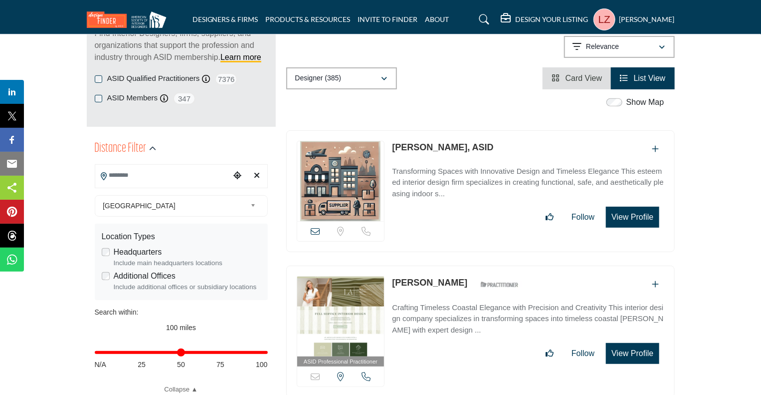
click at [625, 217] on button "View Profile" at bounding box center [632, 216] width 53 height 21
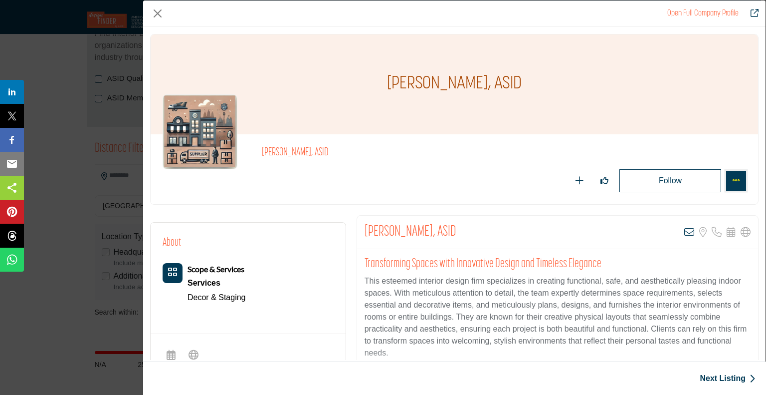
click at [732, 187] on button "More Options" at bounding box center [736, 181] width 20 height 20
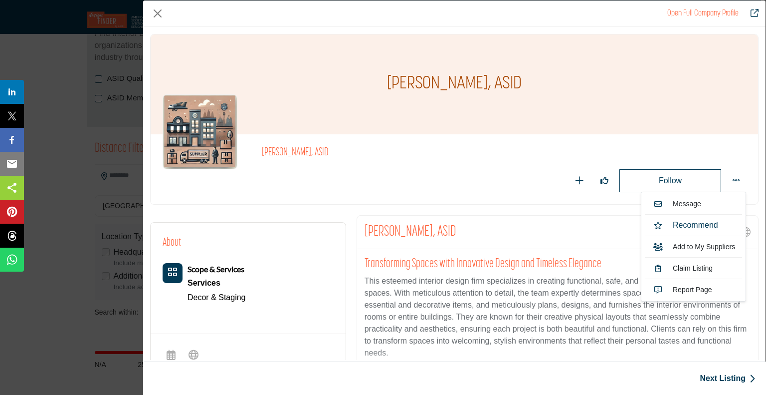
click at [734, 193] on ul "Message Recommend" at bounding box center [693, 247] width 105 height 110
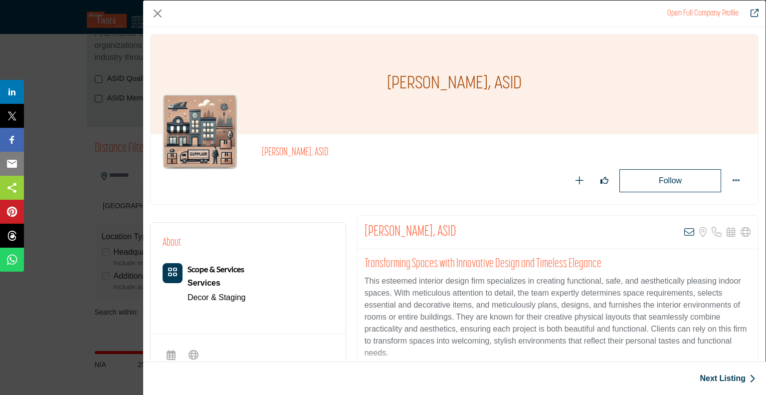
drag, startPoint x: 309, startPoint y: 106, endPoint x: 315, endPoint y: 99, distance: 9.2
click at [310, 105] on div "[PERSON_NAME], ASID" at bounding box center [454, 84] width 607 height 100
click at [445, 94] on h1 "[PERSON_NAME], ASID" at bounding box center [454, 84] width 135 height 100
click at [149, 12] on div "Open Full Company Profile" at bounding box center [454, 13] width 622 height 26
click at [156, 11] on button "Close" at bounding box center [157, 13] width 15 height 15
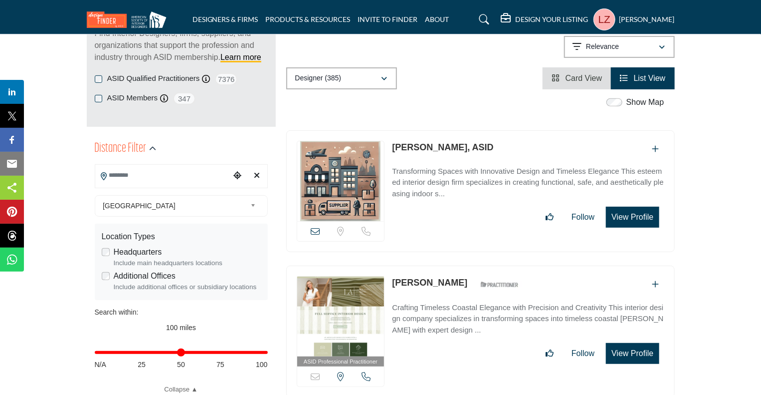
click at [522, 17] on h5 "DESIGN YOUR LISTING" at bounding box center [552, 19] width 73 height 9
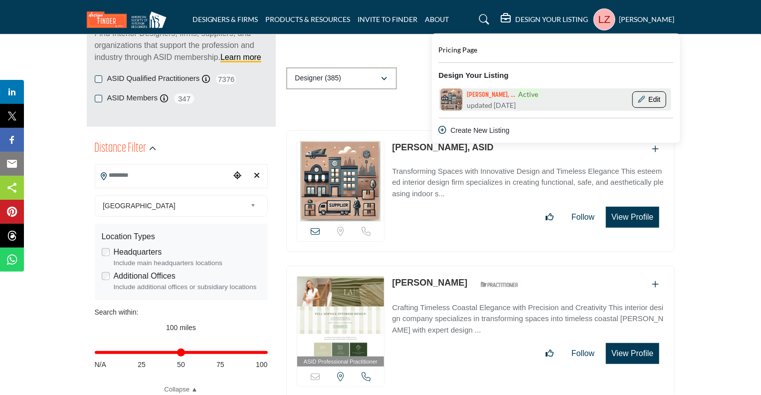
click at [640, 99] on icon "Show Company Details With Edit Page" at bounding box center [641, 99] width 7 height 7
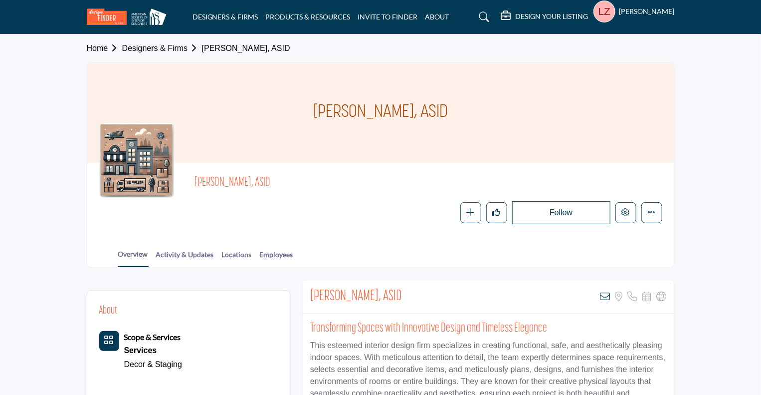
click at [0, 0] on div at bounding box center [0, 0] width 0 height 0
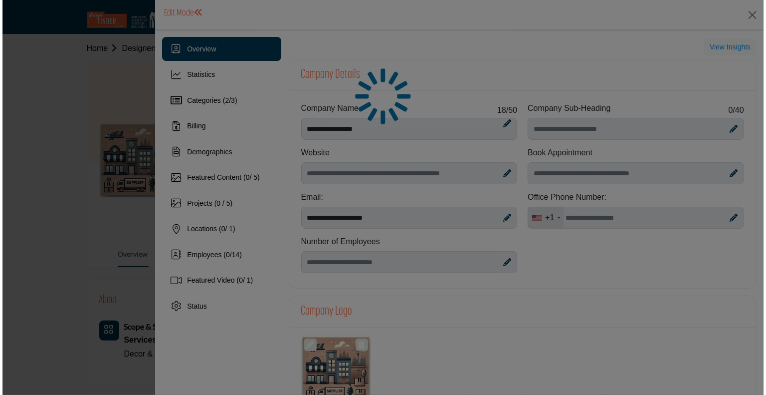
scroll to position [421, 0]
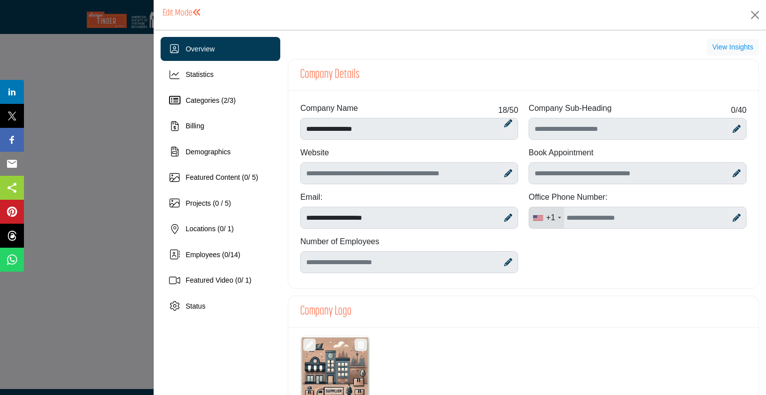
click at [728, 214] on div at bounding box center [736, 217] width 17 height 21
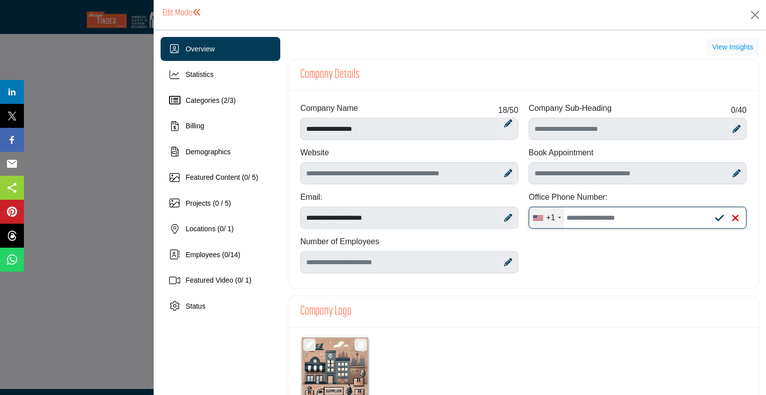
click at [627, 217] on input "Office Number" at bounding box center [638, 217] width 218 height 22
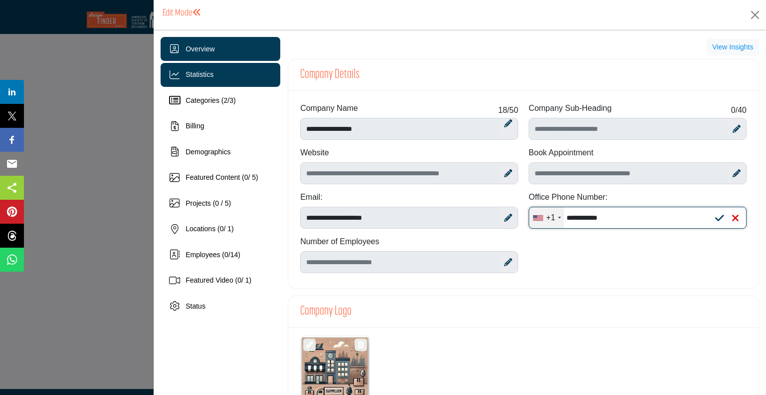
type input "**********"
click at [200, 77] on span "Statistics" at bounding box center [200, 74] width 28 height 8
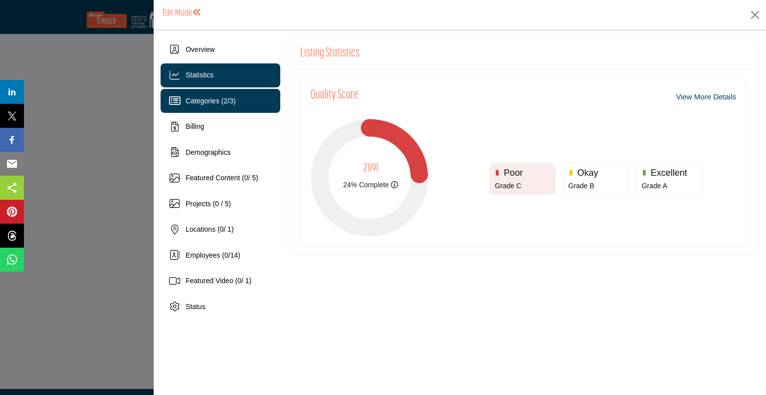
click at [195, 103] on span "Categories ( 2 / 3 )" at bounding box center [211, 101] width 50 height 8
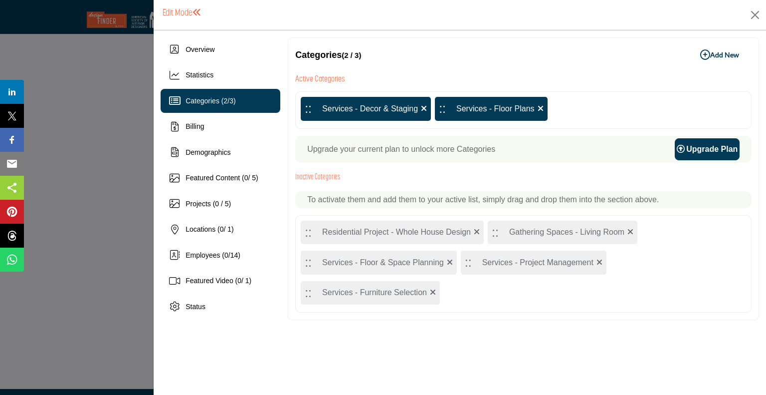
click at [406, 155] on p "Upgrade your current plan to unlock more Categories" at bounding box center [401, 149] width 188 height 12
click at [709, 49] on button "Add New Add New" at bounding box center [720, 55] width 64 height 20
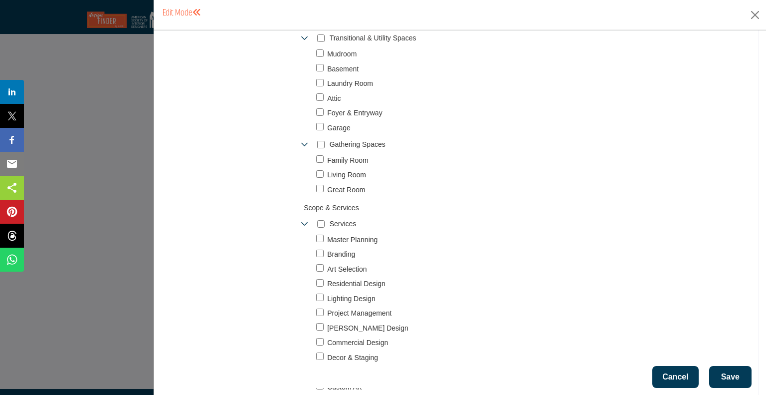
scroll to position [658, 0]
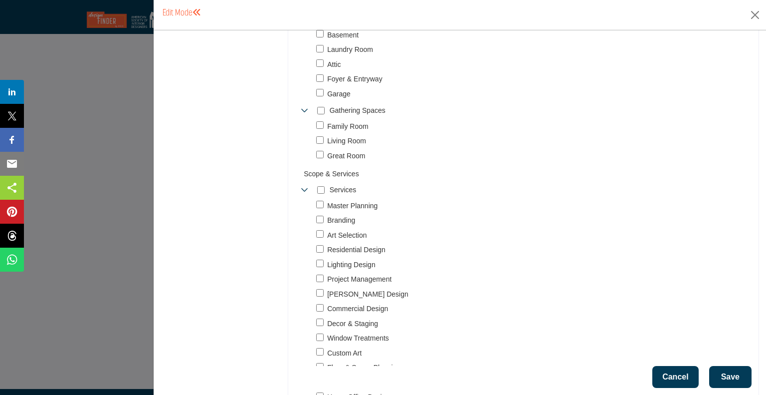
click at [317, 347] on div "Master Planning 95" at bounding box center [526, 367] width 449 height 334
click at [345, 233] on span "Art Selection" at bounding box center [346, 235] width 39 height 10
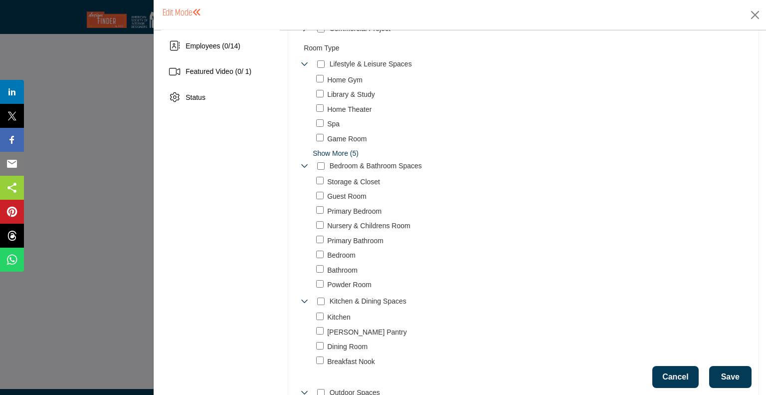
scroll to position [225, 0]
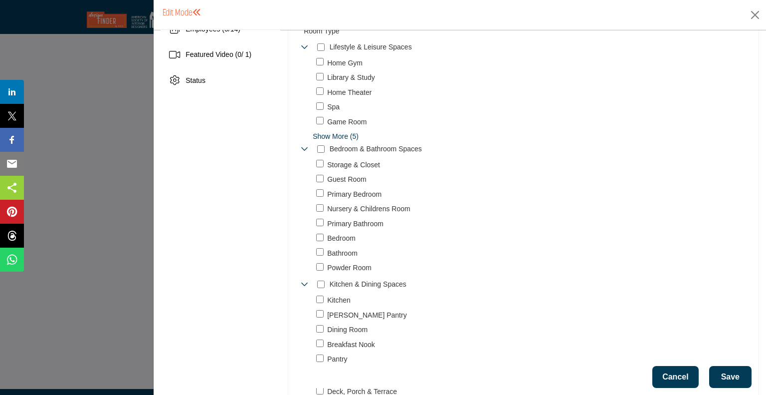
click at [335, 136] on span "Show More (5)" at bounding box center [532, 136] width 439 height 10
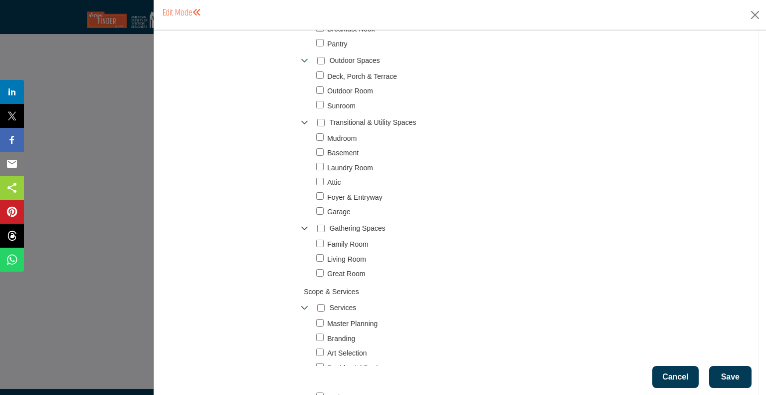
scroll to position [608, 0]
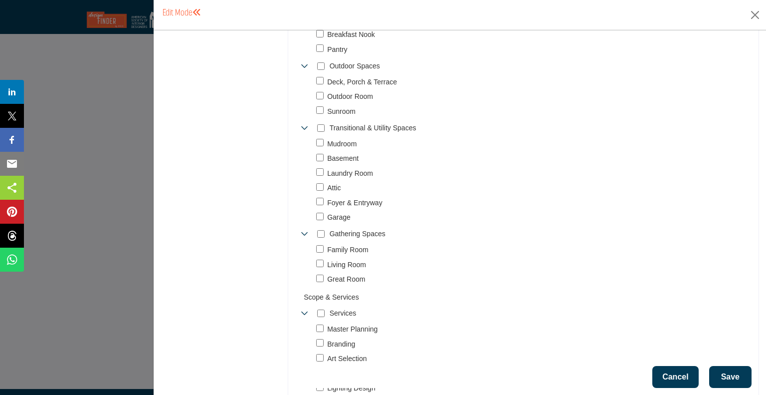
click at [322, 69] on div at bounding box center [320, 66] width 7 height 14
drag, startPoint x: 760, startPoint y: 181, endPoint x: 762, endPoint y: 159, distance: 21.5
click at [761, 157] on div "Overview Statistics Categories ( 2 / 3 ) Billing Demographics 0" at bounding box center [460, 212] width 612 height 365
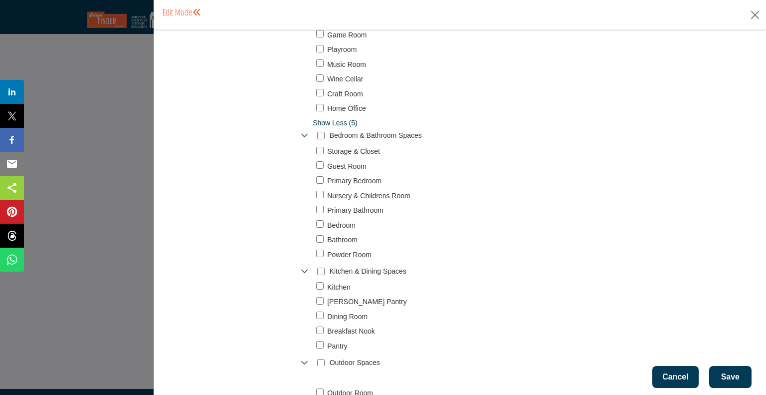
scroll to position [314, 0]
click at [315, 135] on div "Bedroom & Bathroom Spaces 633" at bounding box center [364, 133] width 126 height 14
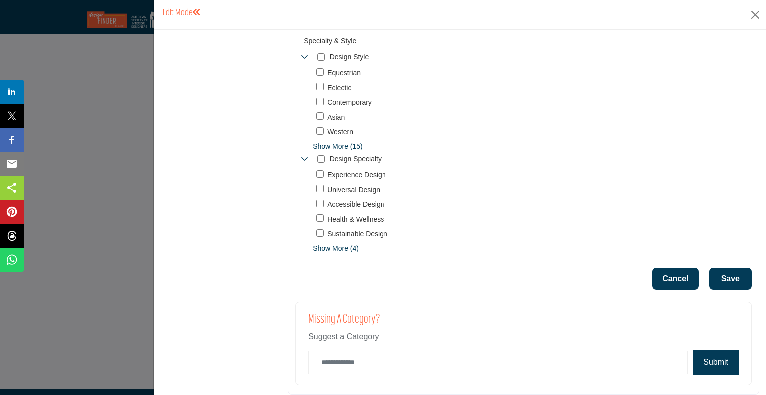
scroll to position [1286, 0]
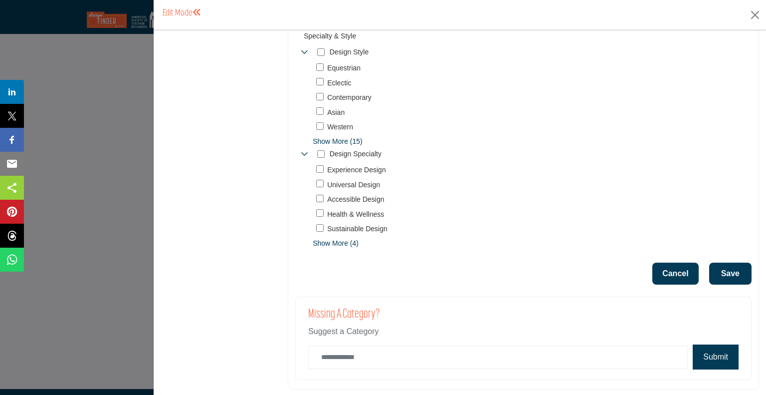
click at [732, 277] on button "Save" at bounding box center [730, 273] width 42 height 22
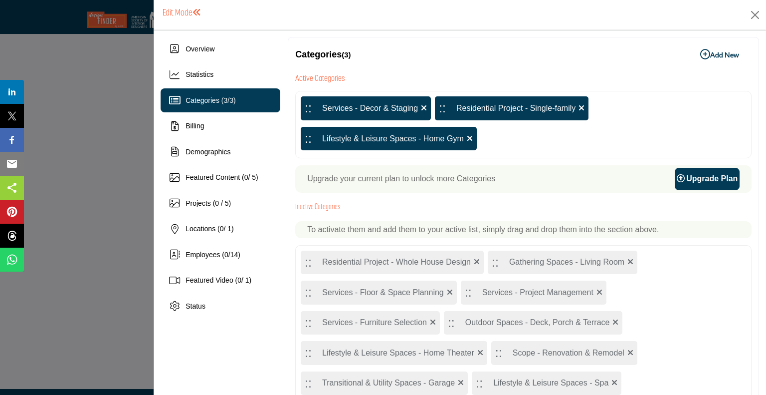
click at [701, 187] on link "Upgrade Plan" at bounding box center [707, 179] width 65 height 22
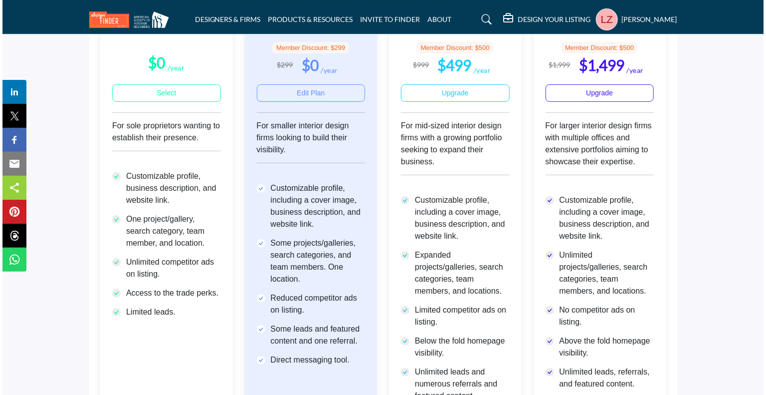
scroll to position [156, 0]
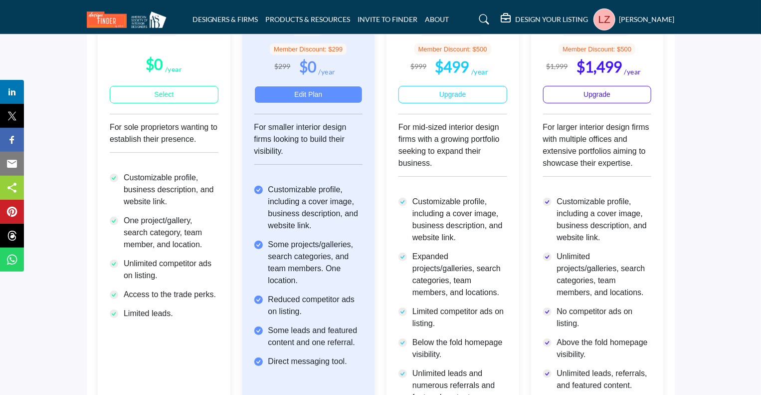
click at [302, 96] on link "Edit Plan" at bounding box center [308, 94] width 109 height 17
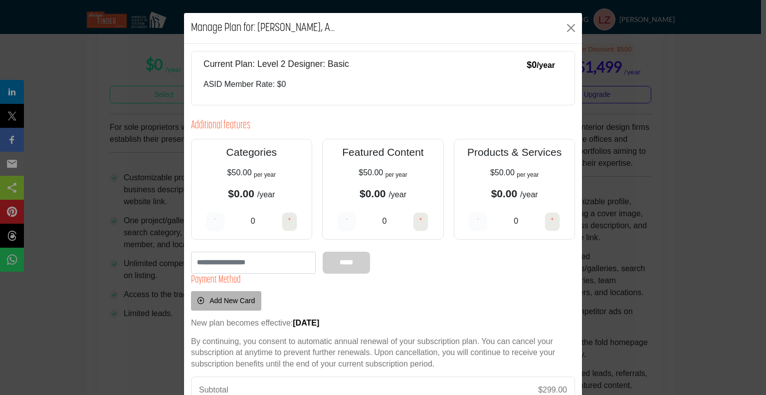
scroll to position [124, 0]
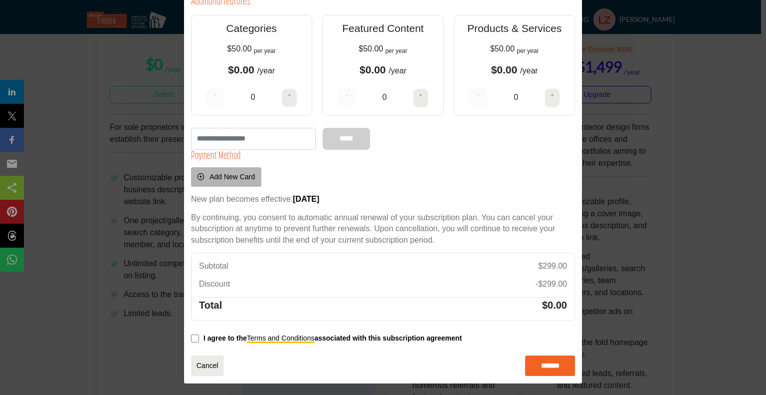
click at [203, 335] on p "I agree to the Terms and Conditions associated with this subscription agreement" at bounding box center [332, 338] width 258 height 10
click at [553, 370] on input "*******" at bounding box center [550, 365] width 50 height 21
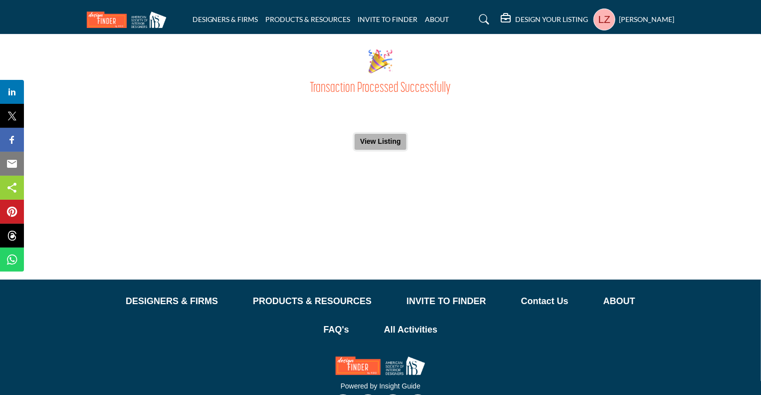
click at [392, 144] on button "View Listing" at bounding box center [381, 142] width 52 height 16
click at [546, 20] on h5 "DESIGN YOUR LISTING" at bounding box center [552, 19] width 73 height 9
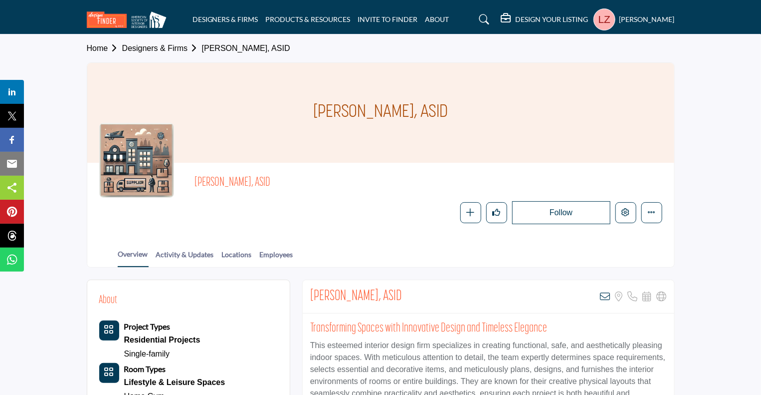
scroll to position [16, 0]
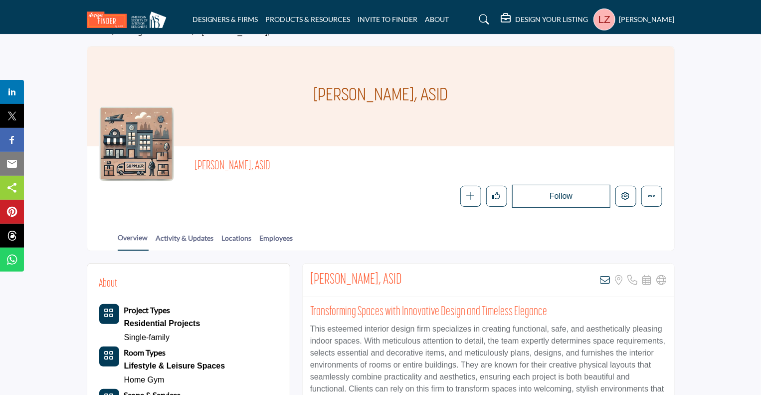
drag, startPoint x: 766, startPoint y: 133, endPoint x: 758, endPoint y: 301, distance: 167.8
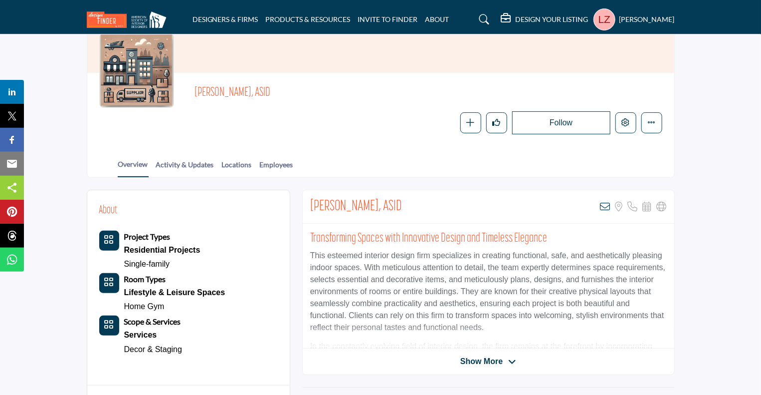
scroll to position [89, 0]
click at [508, 20] on icon at bounding box center [507, 18] width 12 height 10
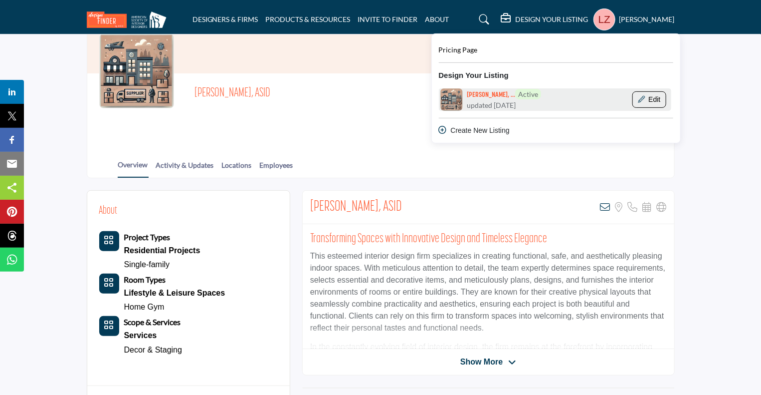
click at [648, 99] on button "Edit" at bounding box center [649, 99] width 34 height 17
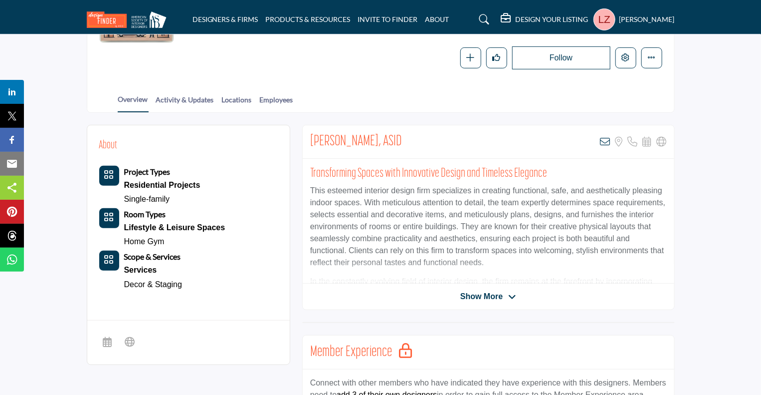
scroll to position [103, 0]
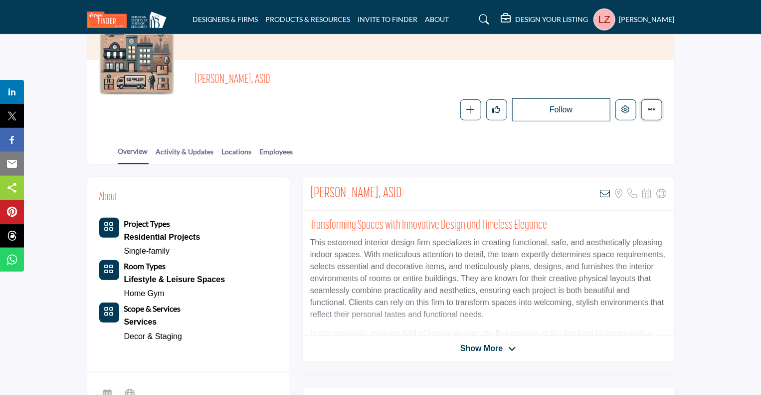
click at [646, 101] on button "Featured" at bounding box center [651, 109] width 21 height 21
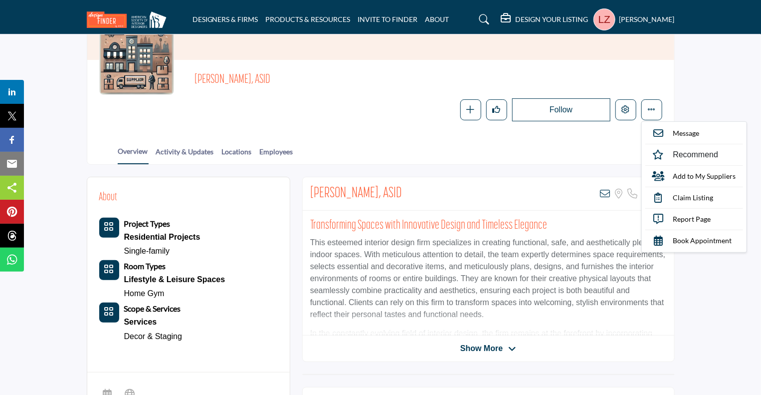
drag, startPoint x: 700, startPoint y: 92, endPoint x: 682, endPoint y: 89, distance: 18.2
click at [697, 92] on section "Home Designers & Firms Lauren Zvida, ASID Lauren Zvida, ASID Lauren Zvida, ASID" at bounding box center [380, 48] width 761 height 233
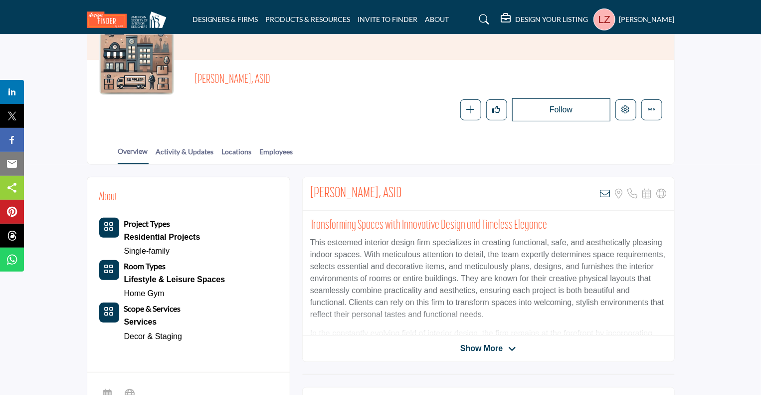
click at [473, 351] on span "Show More" at bounding box center [481, 348] width 42 height 12
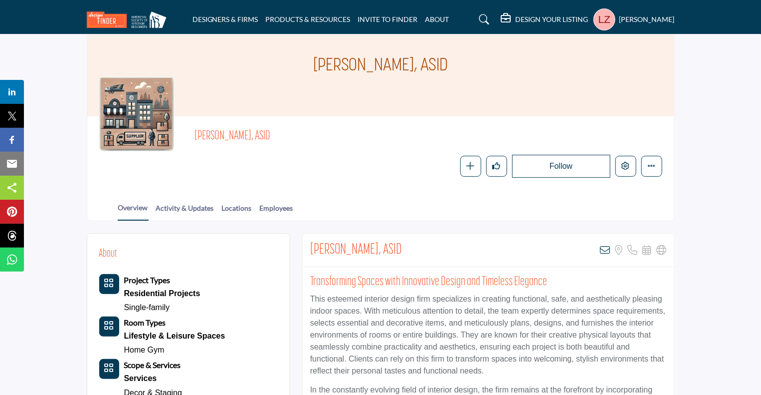
scroll to position [43, 0]
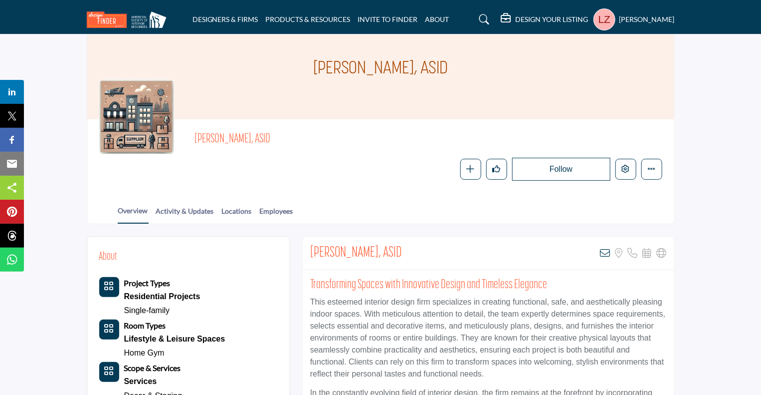
click at [132, 131] on div at bounding box center [136, 116] width 75 height 75
click at [655, 19] on h5 "[PERSON_NAME]" at bounding box center [646, 19] width 55 height 10
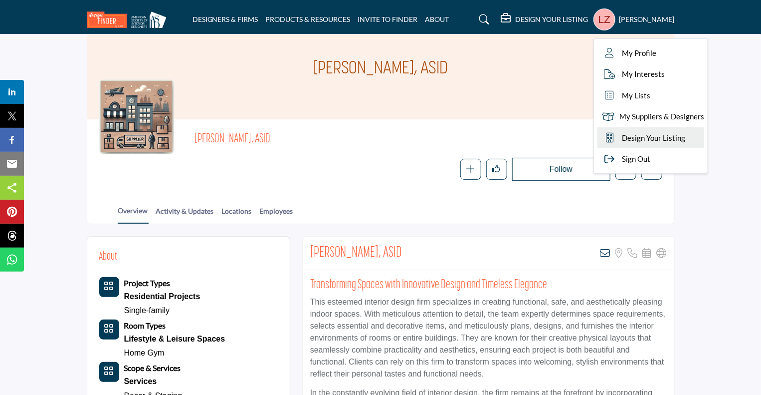
click at [664, 143] on span "Design Your Listing" at bounding box center [653, 137] width 63 height 11
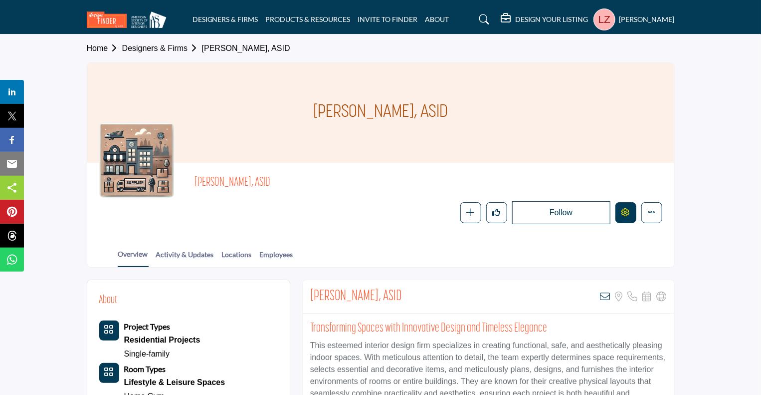
click at [620, 208] on button "Edit company" at bounding box center [625, 212] width 21 height 21
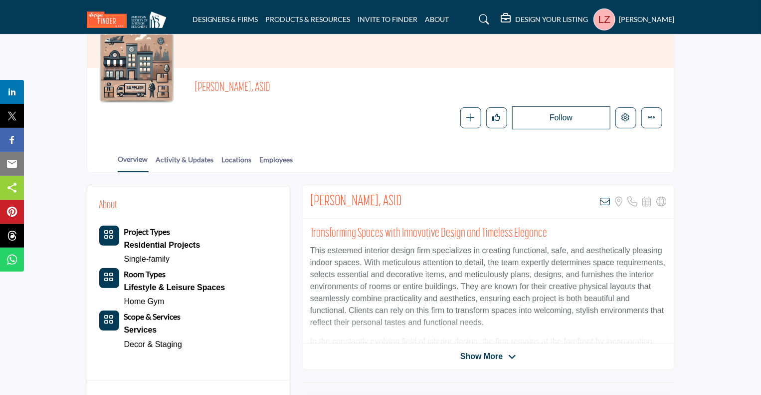
scroll to position [89, 0]
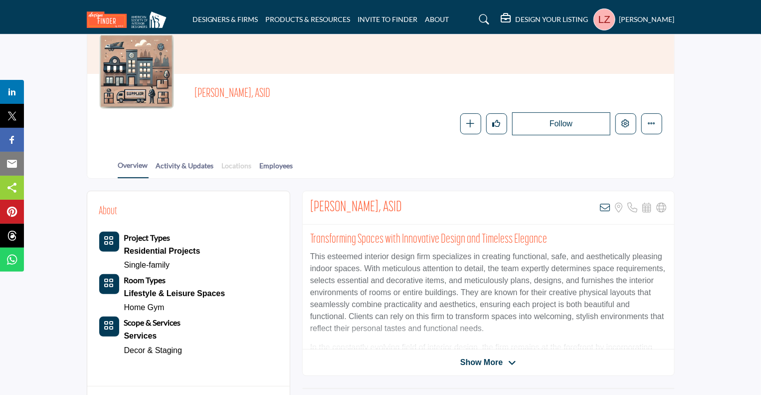
click at [239, 166] on link "Locations" at bounding box center [236, 168] width 31 height 17
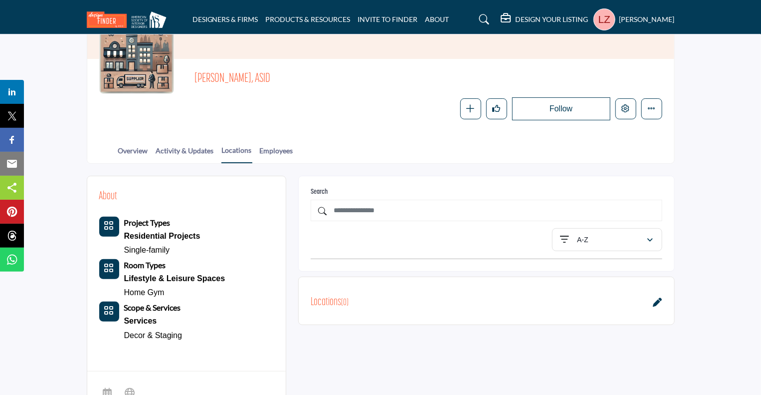
scroll to position [112, 0]
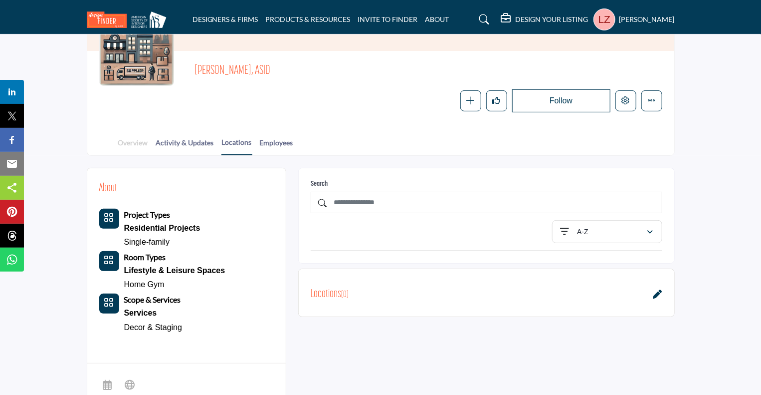
click at [129, 137] on link "Overview" at bounding box center [133, 145] width 31 height 17
click at [124, 143] on link "Overview" at bounding box center [133, 145] width 31 height 17
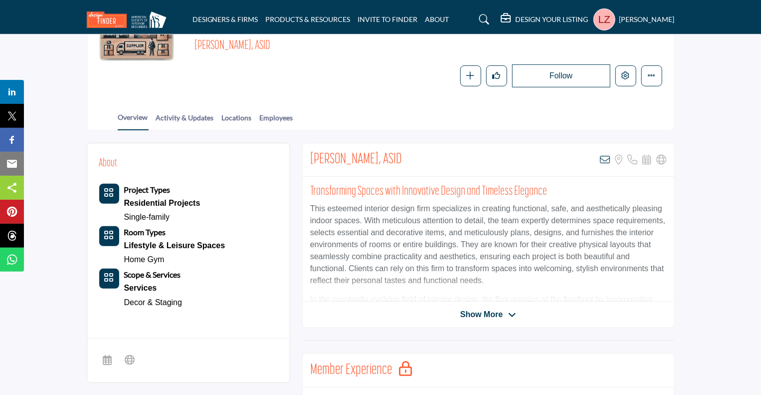
scroll to position [148, 0]
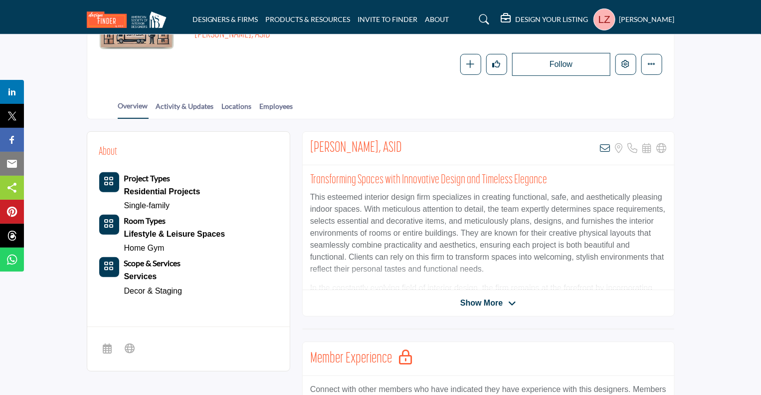
click at [743, 192] on html "DESIGNERS & FIRMS PRODUCTS & RESOURCES INVITE TO FINDER ABOUT" at bounding box center [380, 332] width 761 height 961
click at [196, 109] on link "Activity & Updates" at bounding box center [185, 109] width 59 height 17
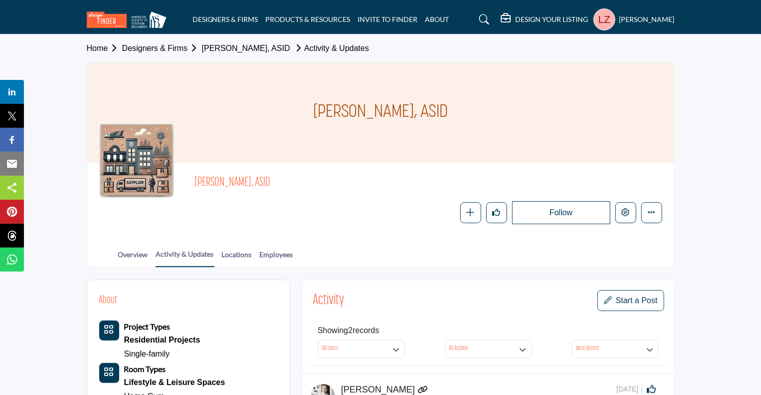
click at [221, 47] on link "[PERSON_NAME], ASID" at bounding box center [246, 48] width 88 height 8
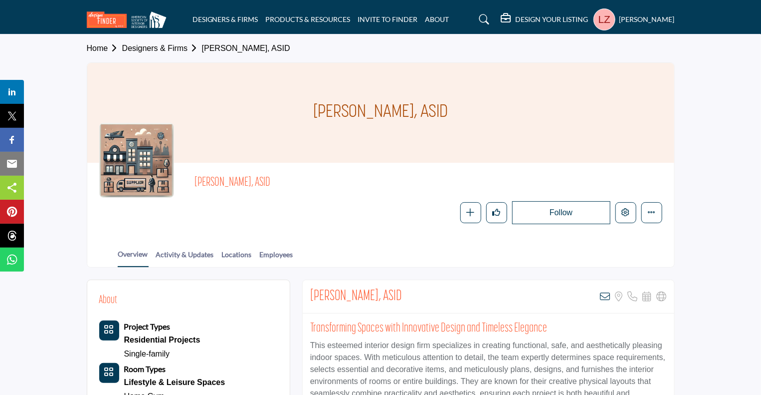
click at [152, 44] on link "Designers & Firms" at bounding box center [162, 48] width 80 height 8
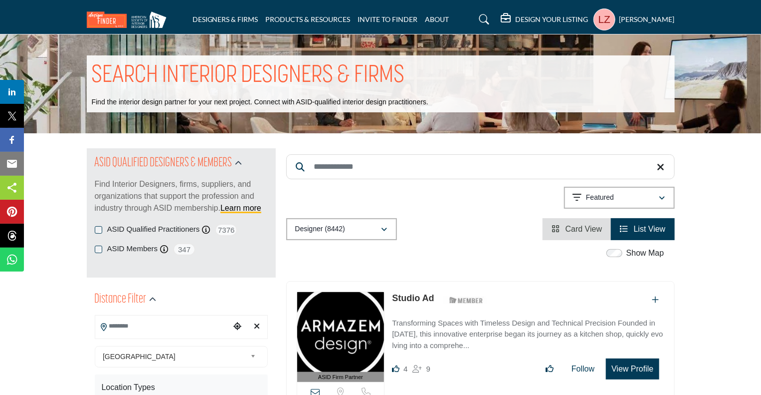
click at [645, 15] on h5 "[PERSON_NAME]" at bounding box center [646, 19] width 55 height 10
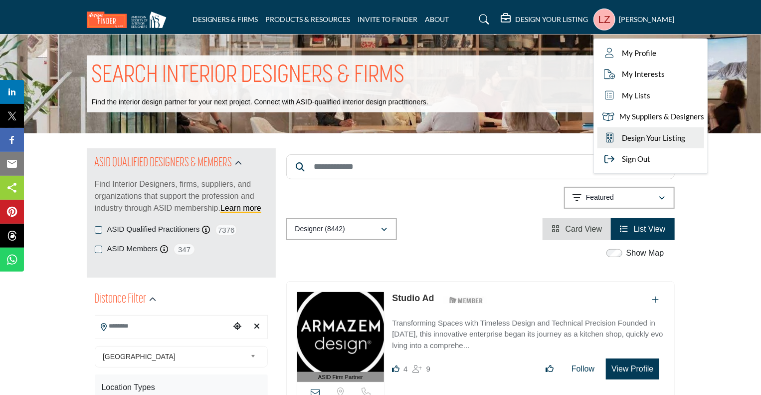
click at [637, 139] on span "Design Your Listing" at bounding box center [653, 137] width 63 height 11
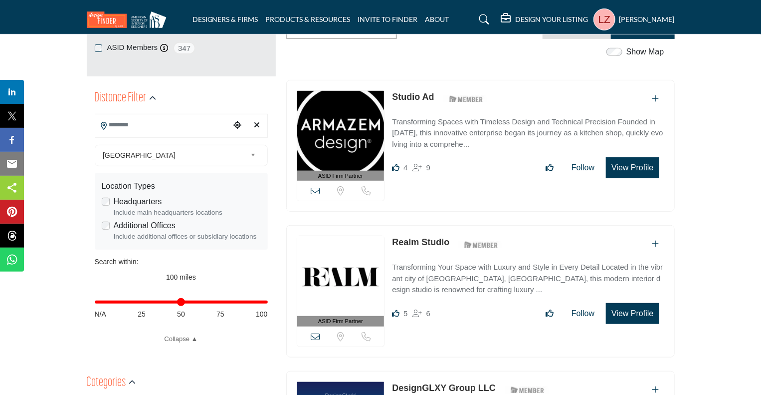
scroll to position [370, 0]
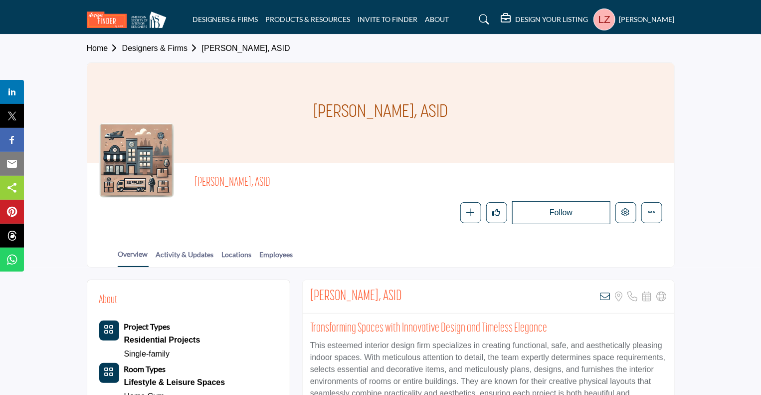
scroll to position [136, 0]
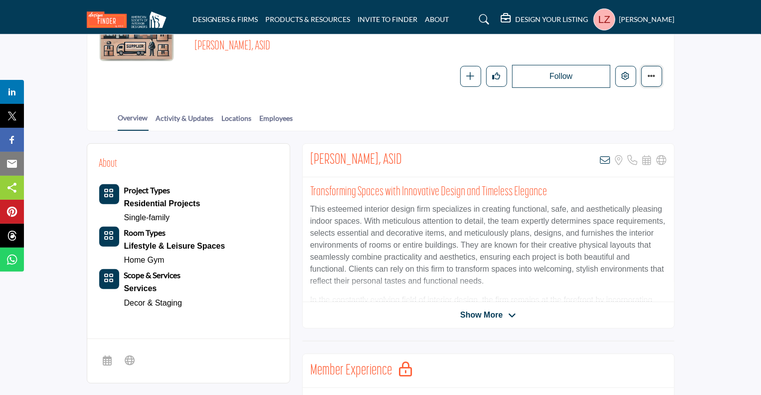
click at [658, 80] on button "Featured" at bounding box center [651, 76] width 21 height 21
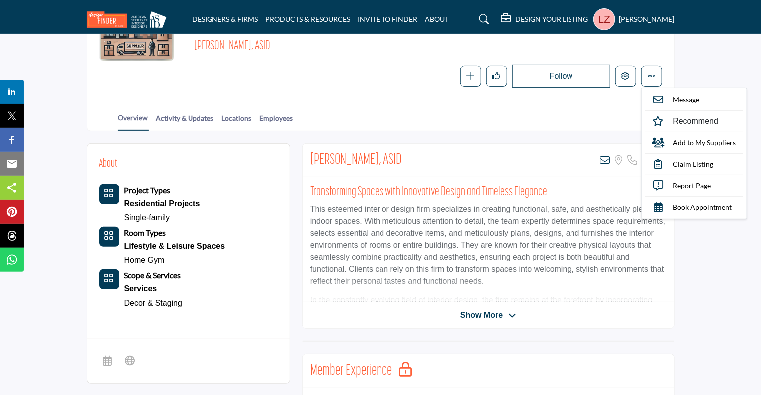
drag, startPoint x: 744, startPoint y: 263, endPoint x: 752, endPoint y: 253, distance: 12.5
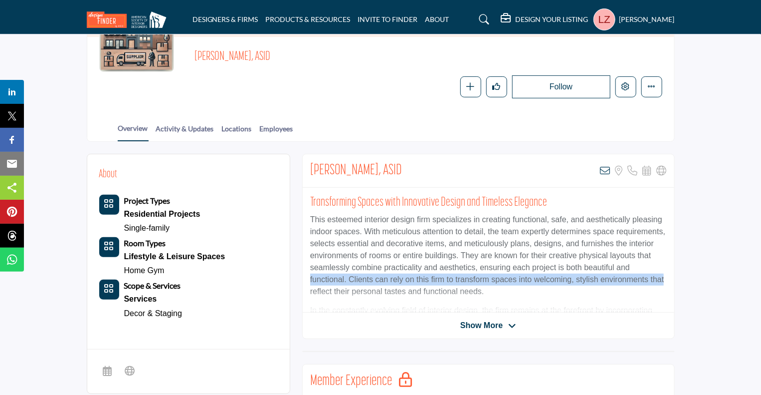
scroll to position [131, 0]
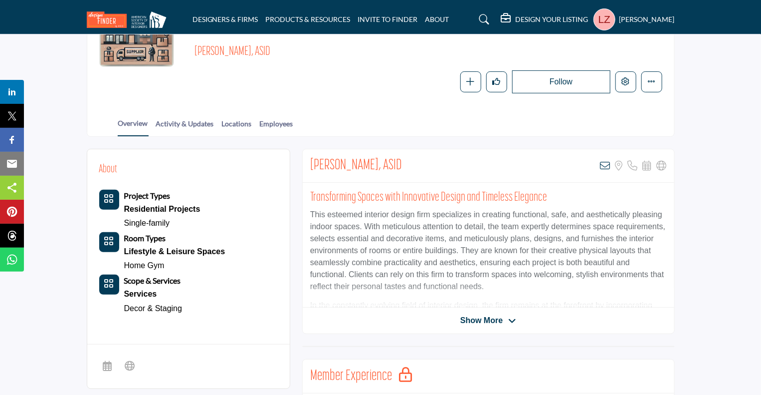
click at [136, 364] on span "Sorry, but we don't have a URL for this listing" at bounding box center [130, 366] width 18 height 20
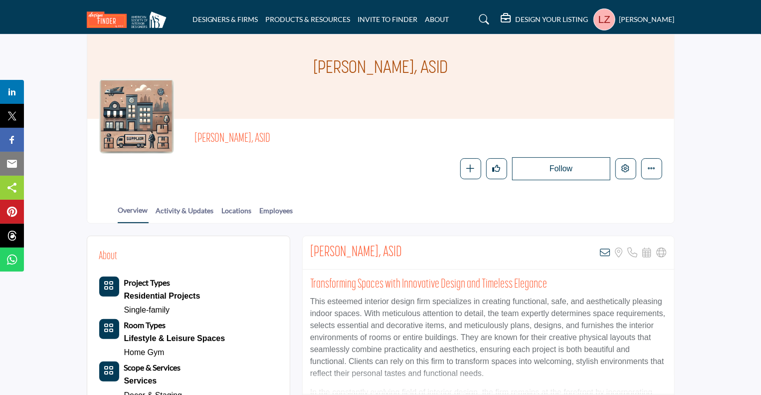
scroll to position [0, 0]
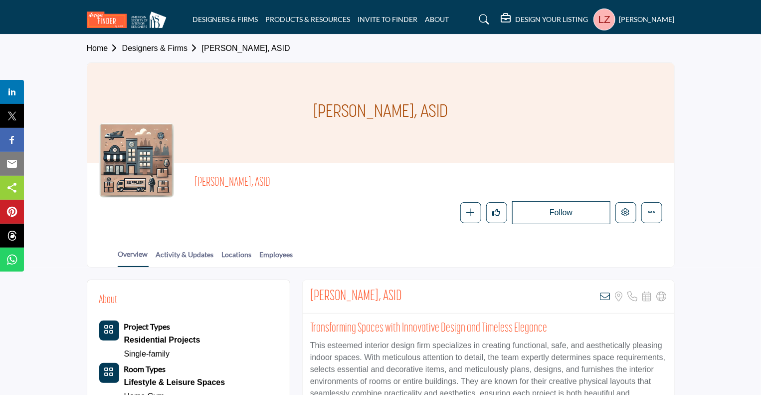
click at [149, 47] on link "Designers & Firms" at bounding box center [162, 48] width 80 height 8
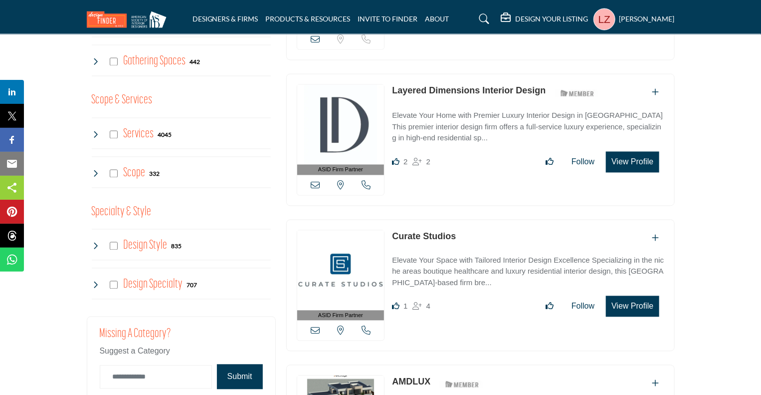
scroll to position [651, 0]
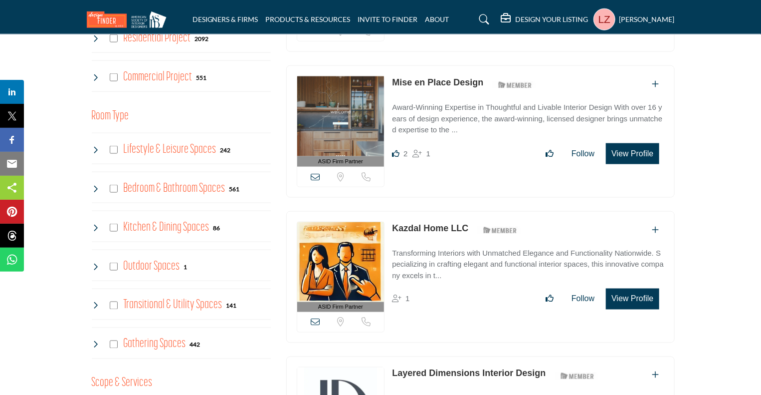
click at [505, 19] on icon at bounding box center [507, 18] width 12 height 10
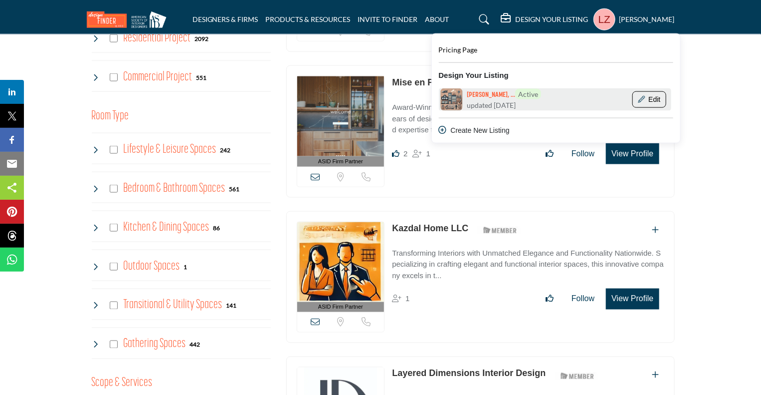
click at [640, 98] on icon "Show Company Details With Edit Page" at bounding box center [641, 99] width 7 height 7
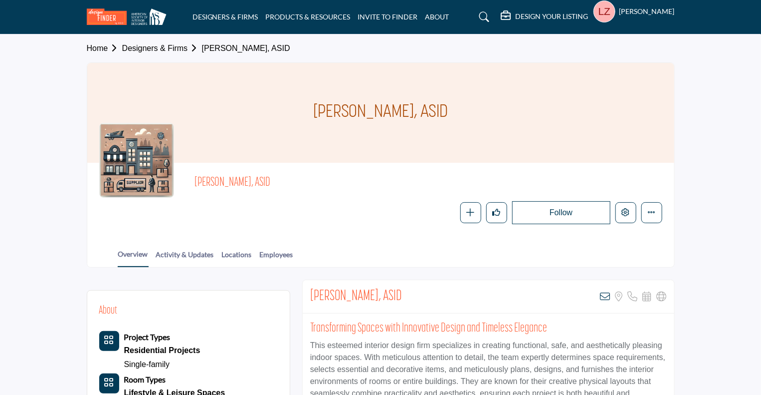
click at [0, 0] on div at bounding box center [0, 0] width 0 height 0
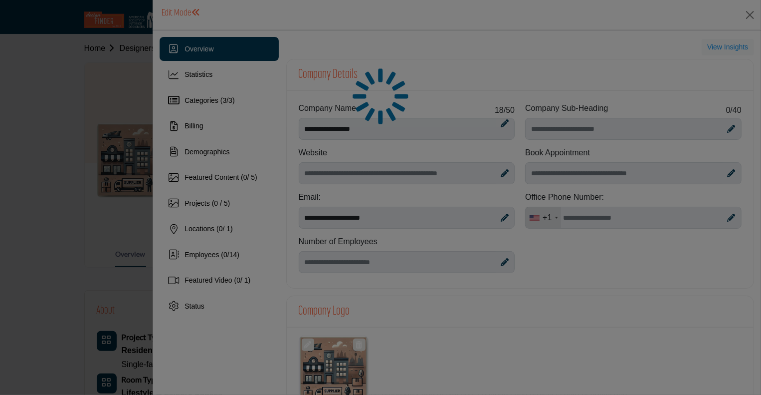
click at [758, 75] on div at bounding box center [380, 197] width 761 height 395
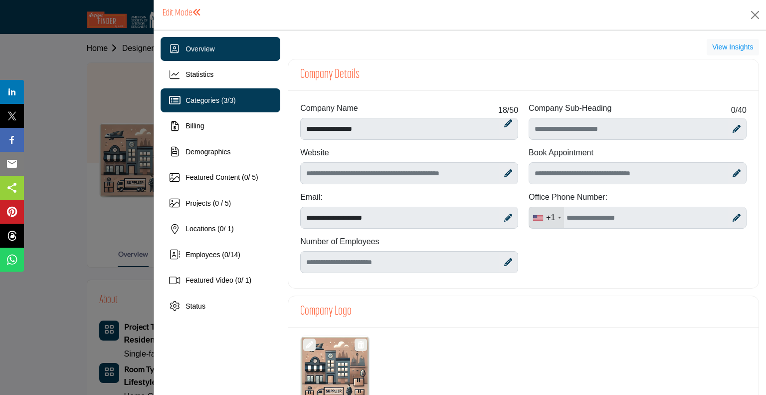
click at [215, 100] on span "Categories ( 3 / 3 )" at bounding box center [211, 100] width 50 height 8
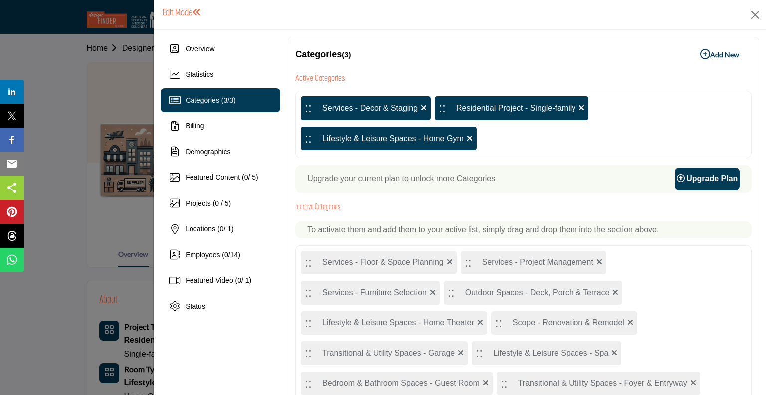
click at [470, 136] on icon at bounding box center [470, 138] width 6 height 8
click at [469, 139] on div ":: Lifestyle & Leisure Spaces - Home Gym" at bounding box center [389, 139] width 176 height 24
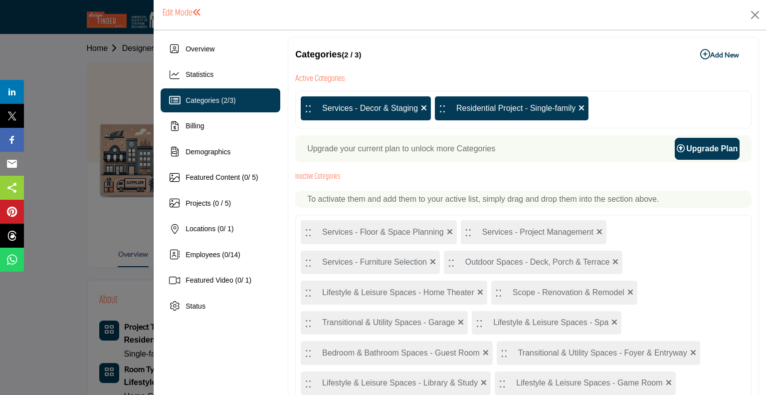
click at [434, 139] on div "Upgrade your current plan to unlock more Categories Upgrade Plan" at bounding box center [523, 148] width 456 height 27
drag, startPoint x: 367, startPoint y: 111, endPoint x: 645, endPoint y: 325, distance: 350.7
click at [421, 105] on icon at bounding box center [424, 108] width 6 height 8
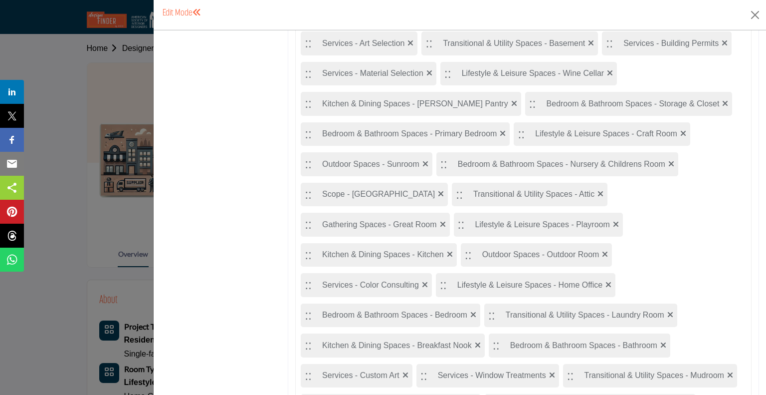
scroll to position [550, 0]
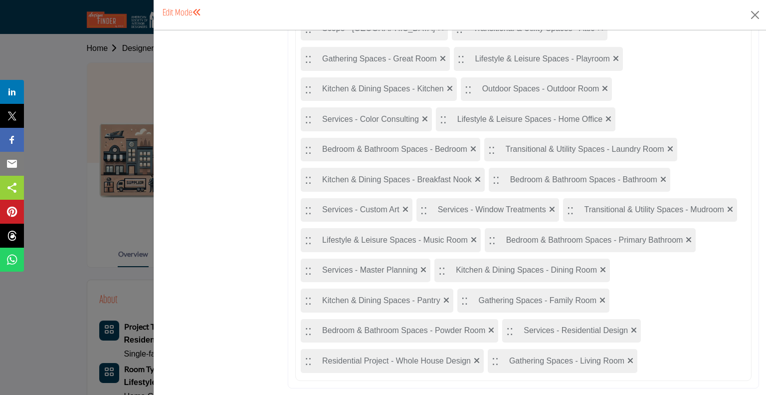
click at [440, 364] on div ":: Residential Project - Whole House Design" at bounding box center [392, 361] width 183 height 24
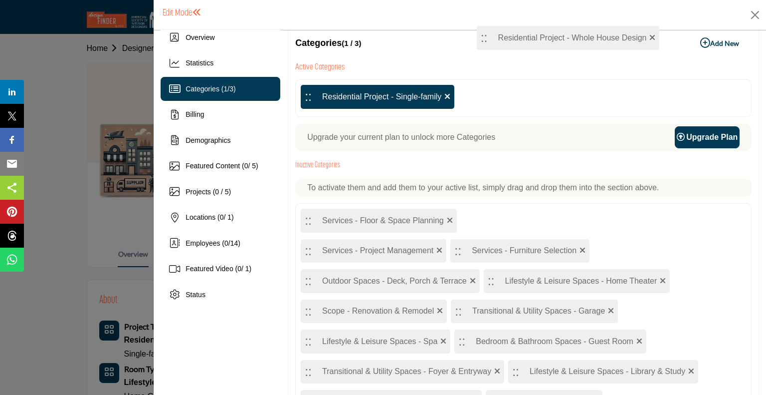
scroll to position [0, 0]
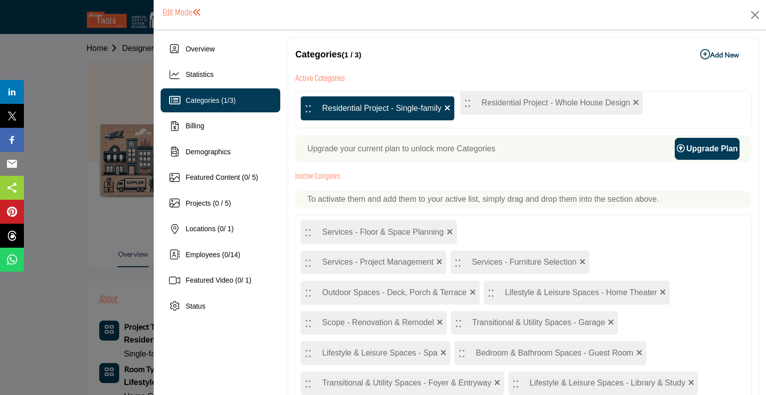
drag, startPoint x: 303, startPoint y: 361, endPoint x: 466, endPoint y: 104, distance: 304.0
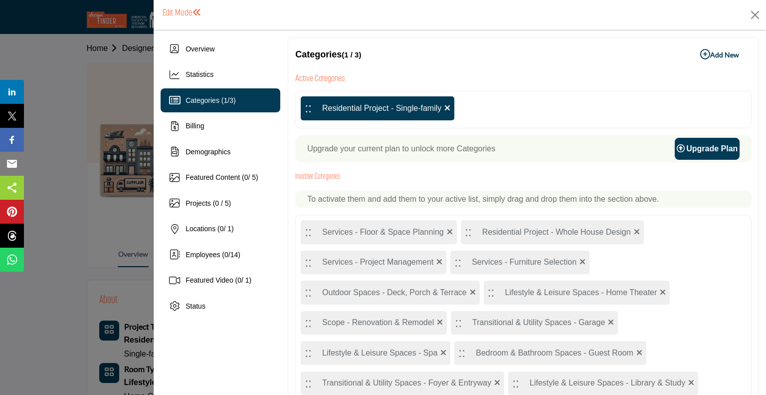
drag, startPoint x: 511, startPoint y: 253, endPoint x: 499, endPoint y: 236, distance: 20.8
drag, startPoint x: 493, startPoint y: 237, endPoint x: 465, endPoint y: 210, distance: 38.5
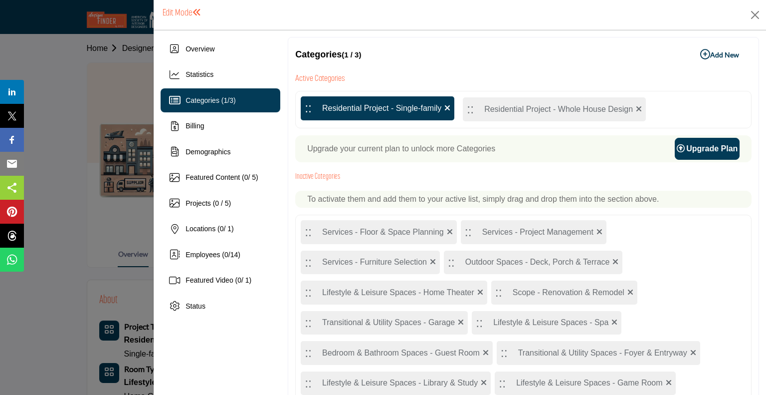
drag, startPoint x: 465, startPoint y: 246, endPoint x: 468, endPoint y: 108, distance: 137.7
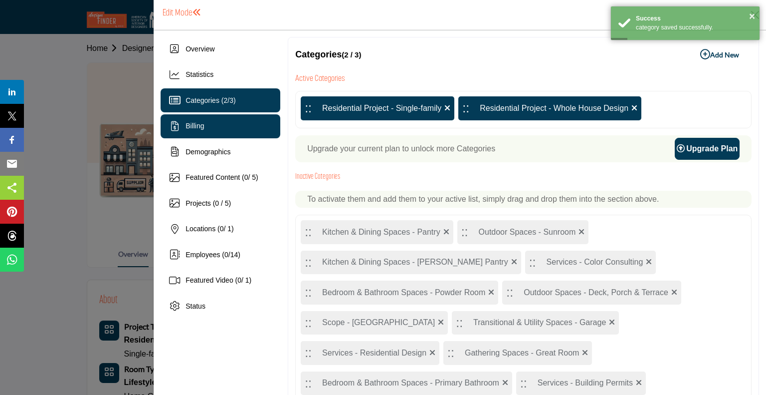
click at [200, 127] on span "Billing" at bounding box center [195, 126] width 18 height 8
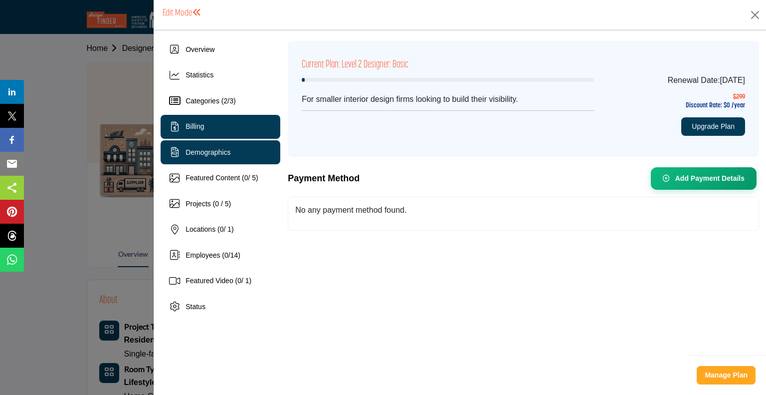
click at [217, 155] on span "Demographics" at bounding box center [208, 152] width 45 height 8
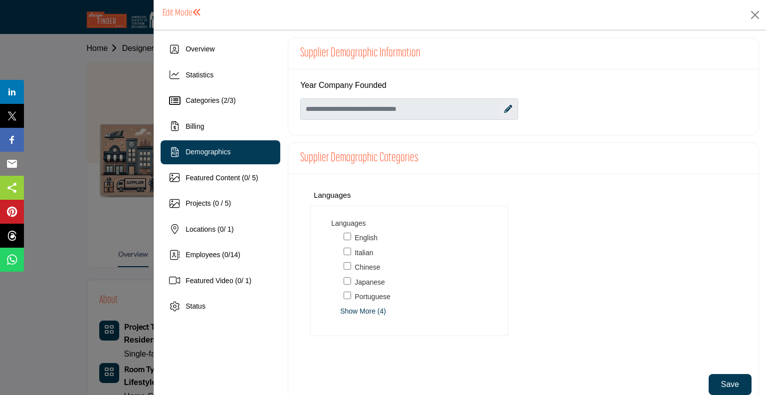
click at [363, 235] on span "English" at bounding box center [366, 237] width 23 height 10
click at [720, 382] on button "Save" at bounding box center [730, 384] width 43 height 21
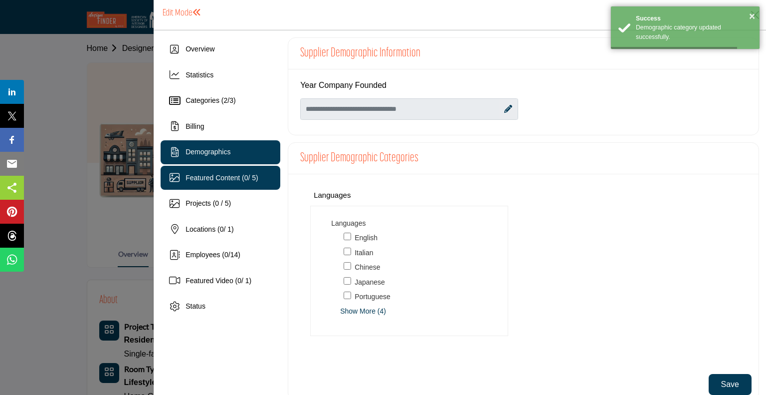
click at [215, 178] on span "Featured Content ( 0 / 5)" at bounding box center [222, 178] width 73 height 8
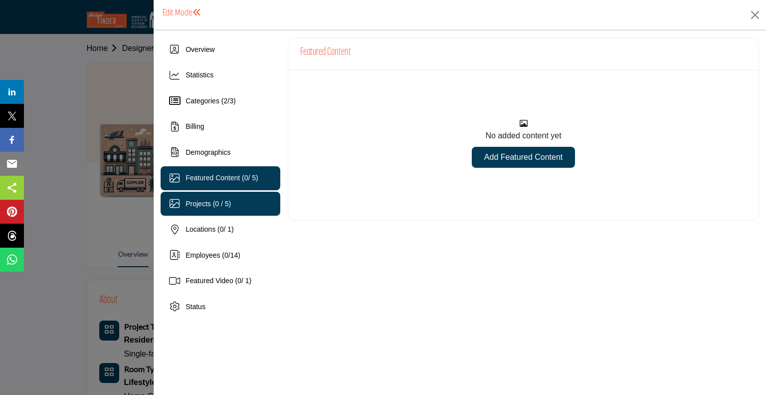
click at [217, 195] on div "Projects (0 / 5)" at bounding box center [221, 204] width 120 height 24
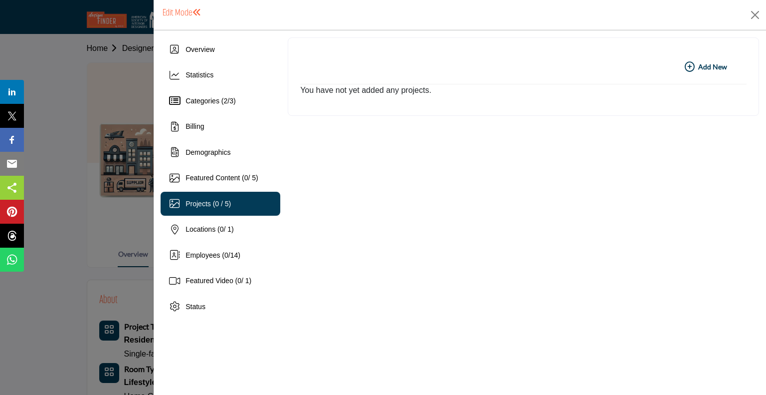
click at [713, 66] on b "Add New Add New" at bounding box center [706, 67] width 42 height 10
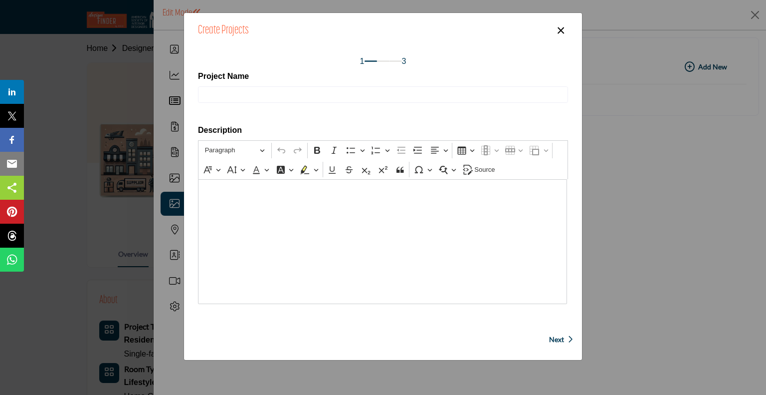
click at [562, 338] on span "Next" at bounding box center [556, 339] width 15 height 10
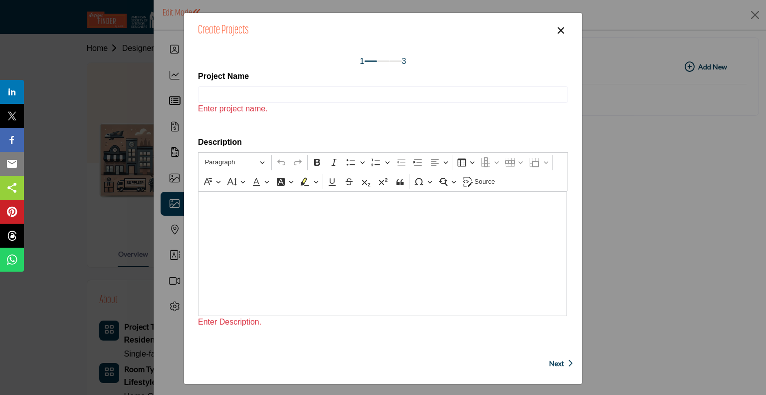
click at [552, 359] on span "Next" at bounding box center [556, 363] width 15 height 10
click at [561, 29] on button "×" at bounding box center [561, 29] width 14 height 19
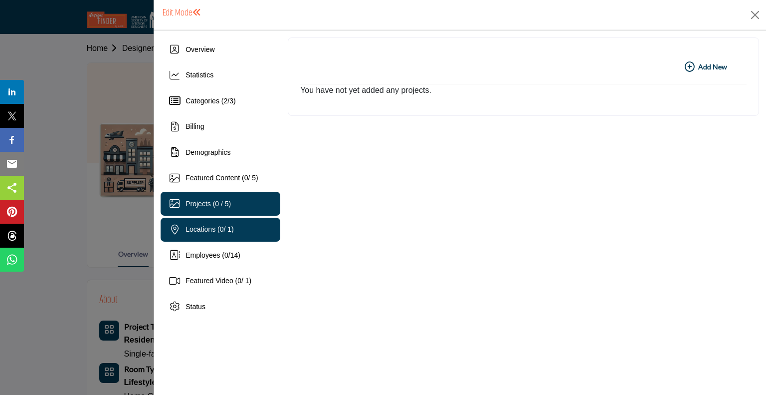
click at [216, 237] on div "Locations ( 0 / 1)" at bounding box center [221, 229] width 120 height 24
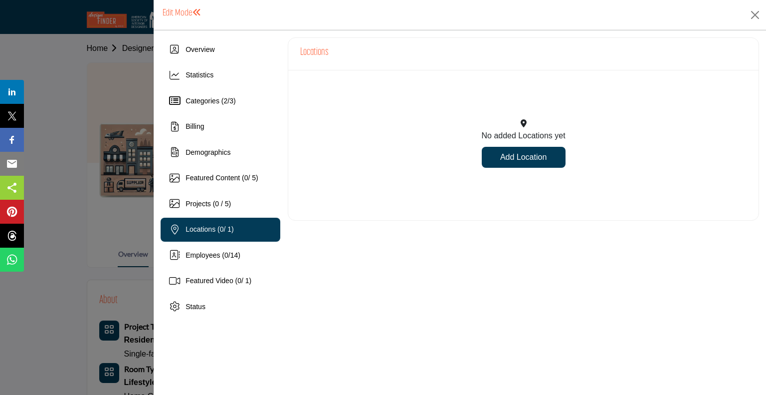
click at [485, 155] on link "Add Location" at bounding box center [524, 157] width 84 height 21
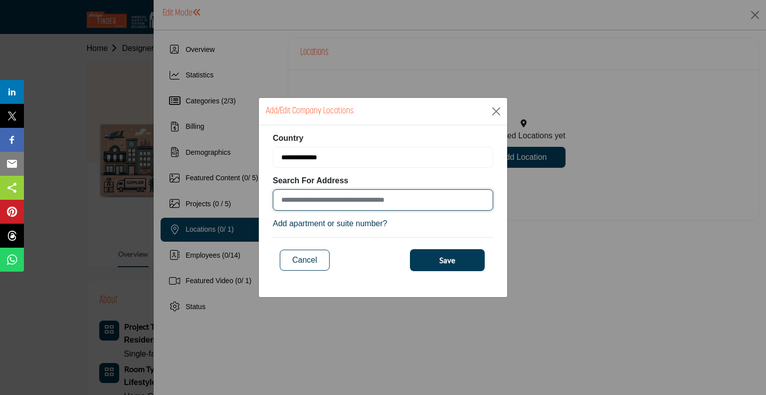
click at [328, 199] on input at bounding box center [383, 199] width 220 height 21
type input "**********"
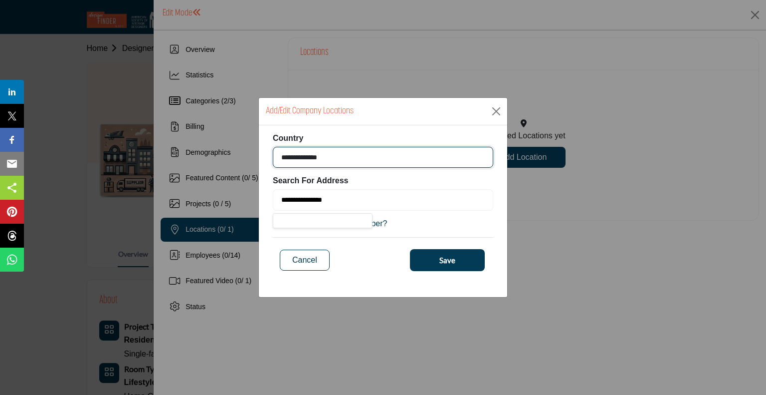
select select "***"
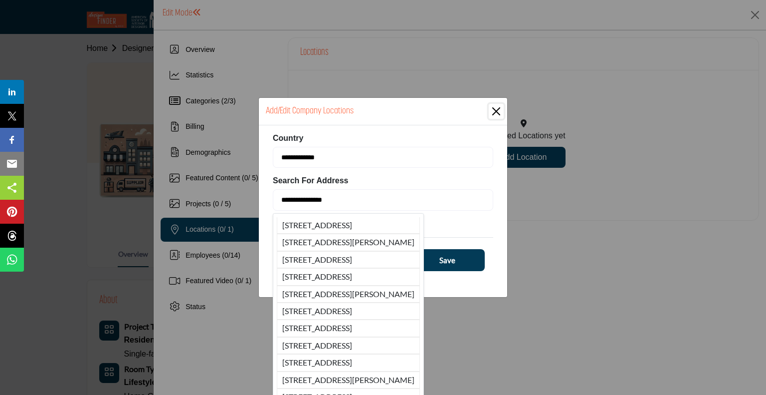
click at [396, 221] on li "6607 N 82nd Way, Scottsdale, AZ, 85250, USA" at bounding box center [348, 225] width 143 height 16
type input "**********"
type input "*******"
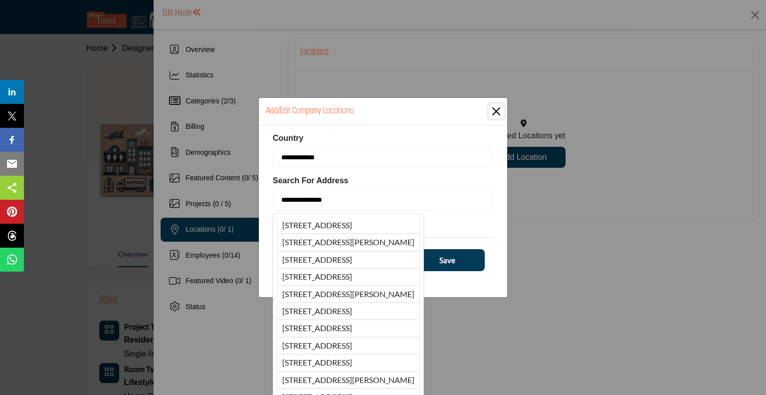
type input "**********"
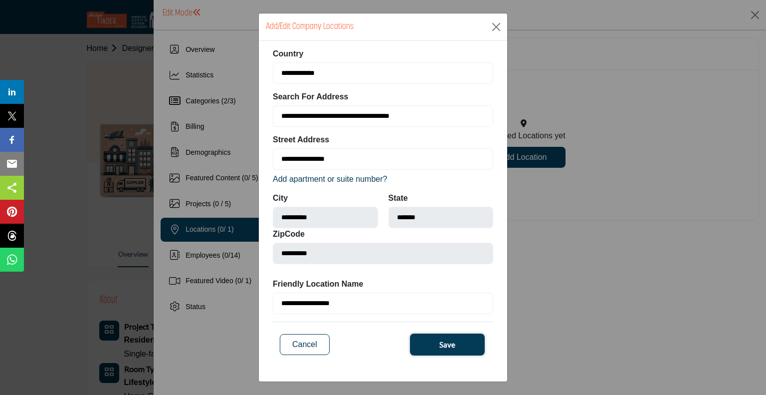
click at [450, 339] on span "Save" at bounding box center [447, 344] width 16 height 11
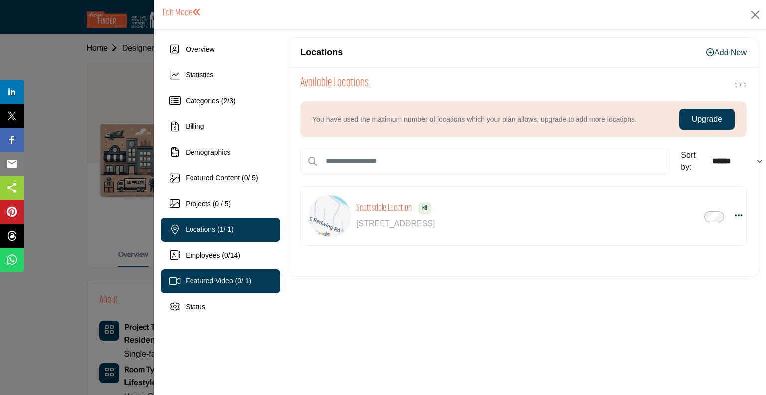
click at [194, 283] on span "Featured Video ( 0 / 1)" at bounding box center [219, 280] width 66 height 8
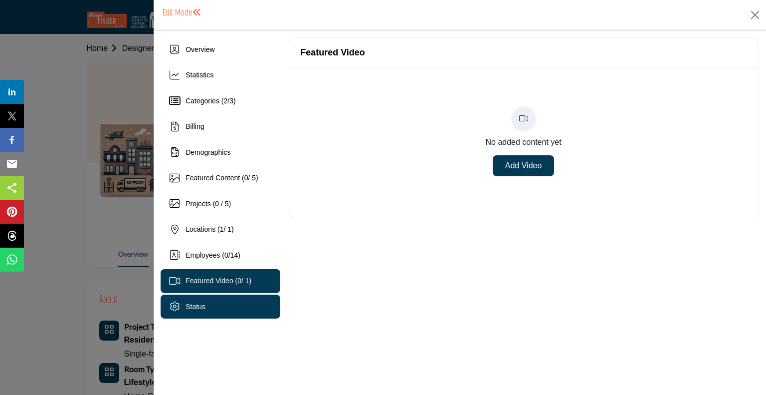
click at [190, 304] on span "Status" at bounding box center [196, 306] width 20 height 8
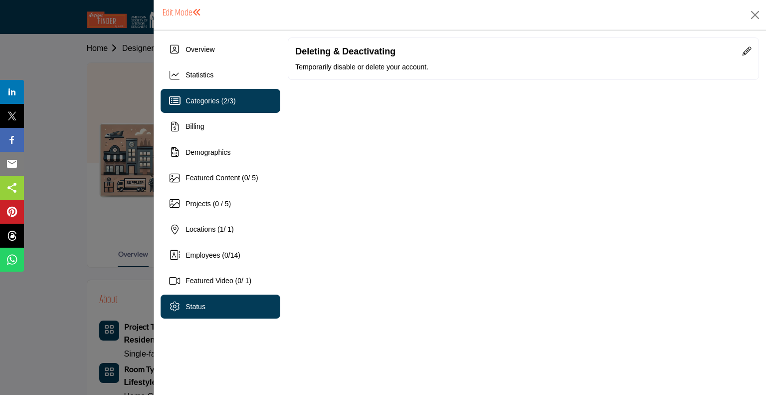
click at [208, 104] on span "Categories ( 2 / 3 )" at bounding box center [211, 101] width 50 height 8
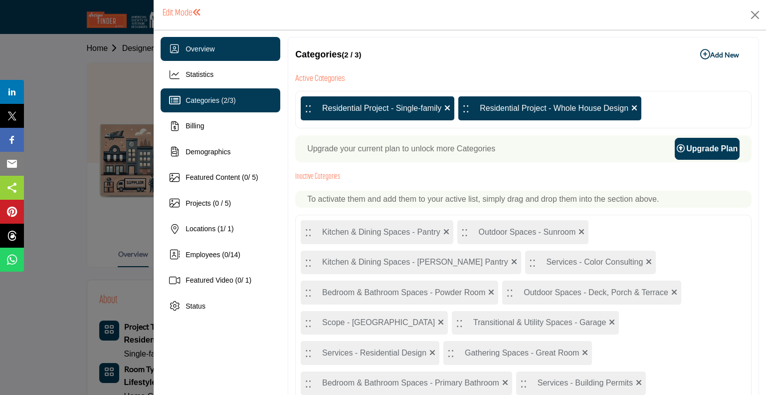
click at [203, 48] on span "Overview" at bounding box center [200, 49] width 29 height 8
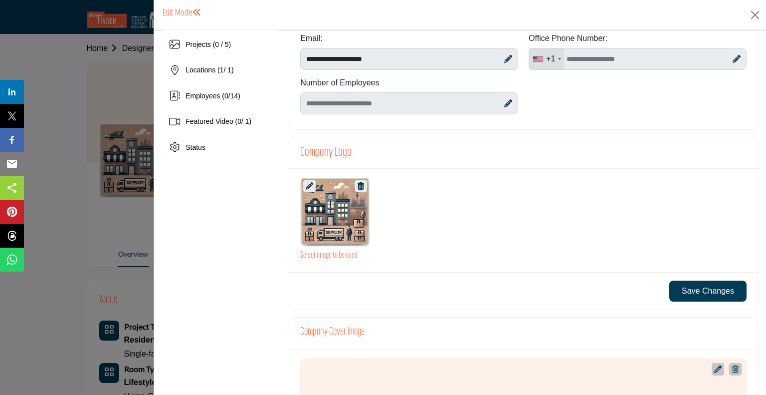
scroll to position [156, 0]
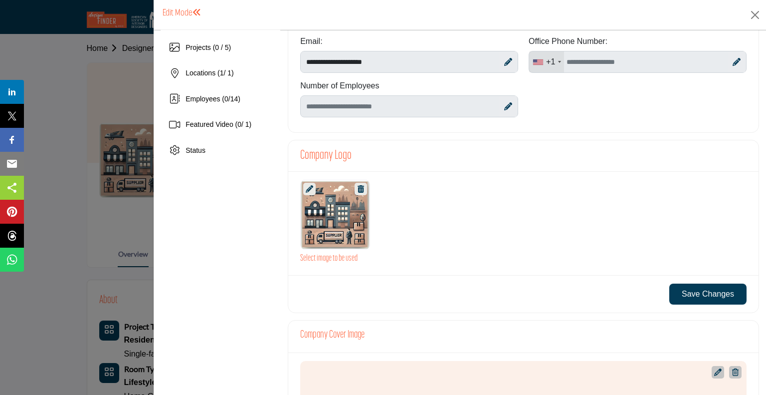
click at [342, 255] on h3 "Select image to be used" at bounding box center [523, 258] width 446 height 10
click at [352, 222] on div at bounding box center [335, 215] width 69 height 70
click at [355, 258] on h3 "Select image to be used" at bounding box center [523, 258] width 446 height 10
click at [343, 203] on div at bounding box center [335, 215] width 69 height 70
click at [309, 186] on icon at bounding box center [309, 188] width 7 height 7
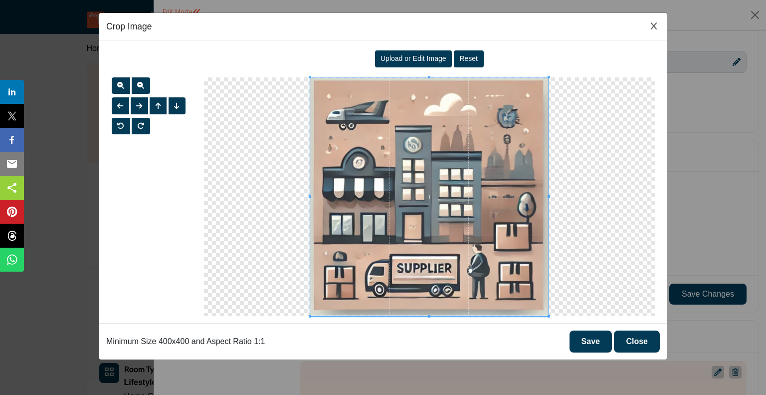
click at [425, 58] on span "Upload or Edit Image" at bounding box center [414, 58] width 66 height 8
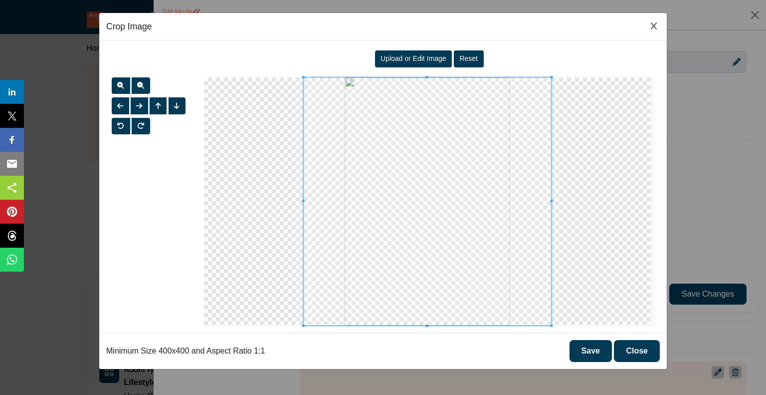
click at [592, 348] on button "Save" at bounding box center [591, 351] width 42 height 22
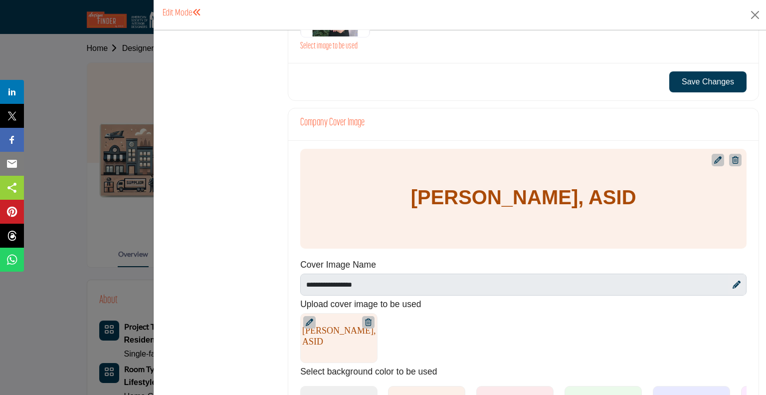
scroll to position [391, 0]
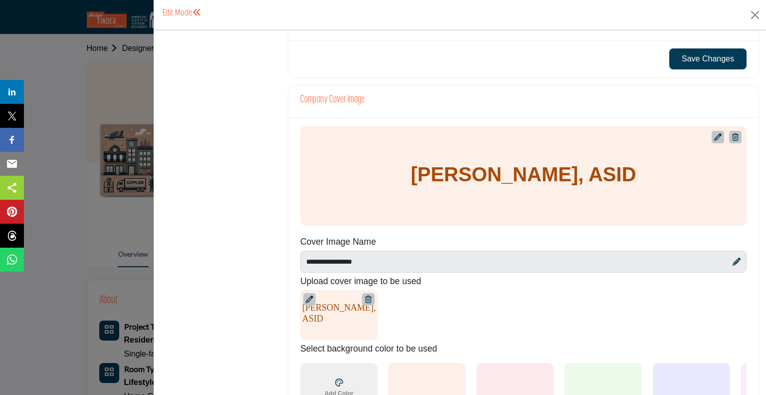
click at [547, 175] on h5 "Lauren Zvida, ASID" at bounding box center [523, 174] width 225 height 24
click at [561, 171] on h5 "Lauren Zvida, ASID" at bounding box center [523, 174] width 225 height 24
click at [553, 172] on h5 "Lauren Zvida, ASID" at bounding box center [523, 174] width 225 height 24
click at [734, 260] on icon at bounding box center [737, 261] width 8 height 8
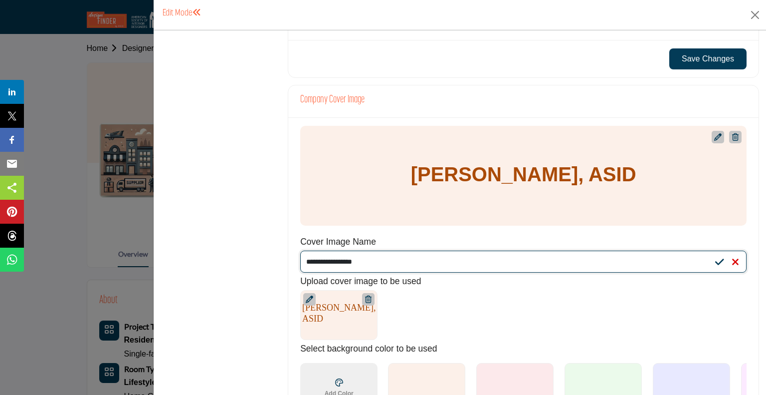
drag, startPoint x: 345, startPoint y: 257, endPoint x: 308, endPoint y: 264, distance: 38.0
click at [308, 264] on input "**********" at bounding box center [523, 261] width 446 height 22
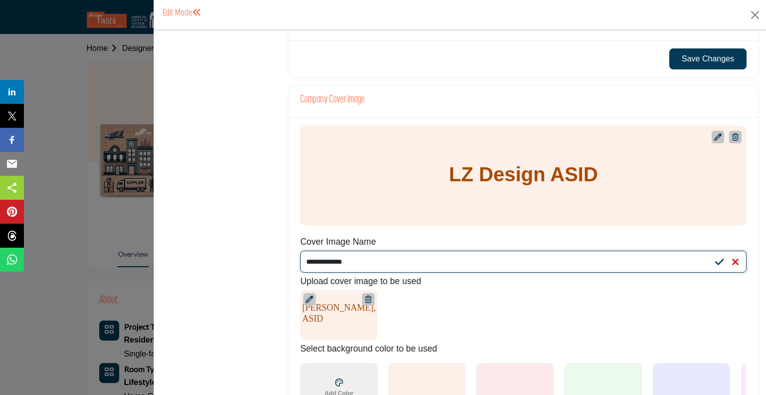
drag, startPoint x: 360, startPoint y: 259, endPoint x: 335, endPoint y: 261, distance: 25.1
click at [335, 261] on input "**********" at bounding box center [523, 261] width 446 height 22
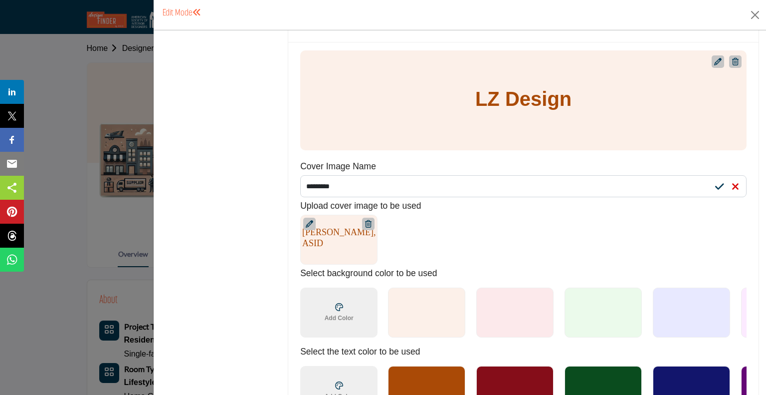
scroll to position [463, 0]
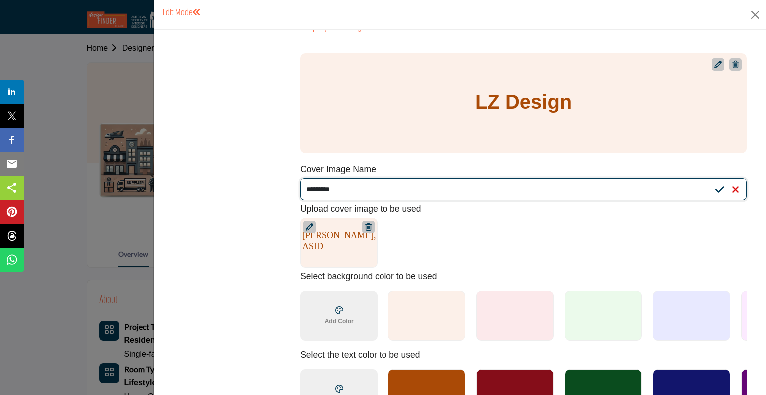
click at [386, 191] on input "*********" at bounding box center [523, 189] width 446 height 22
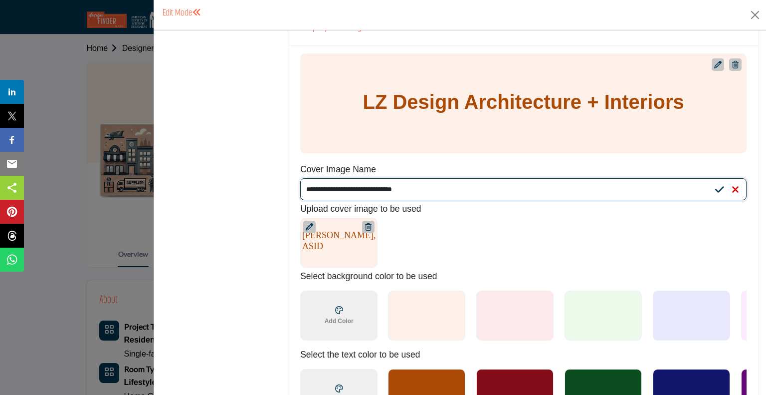
type input "**********"
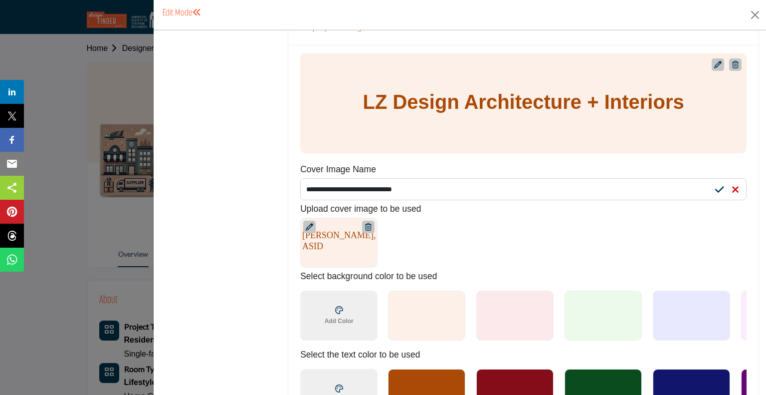
click at [558, 248] on div "Lauren Zvida, ASID 1200 x 200px" at bounding box center [518, 242] width 436 height 50
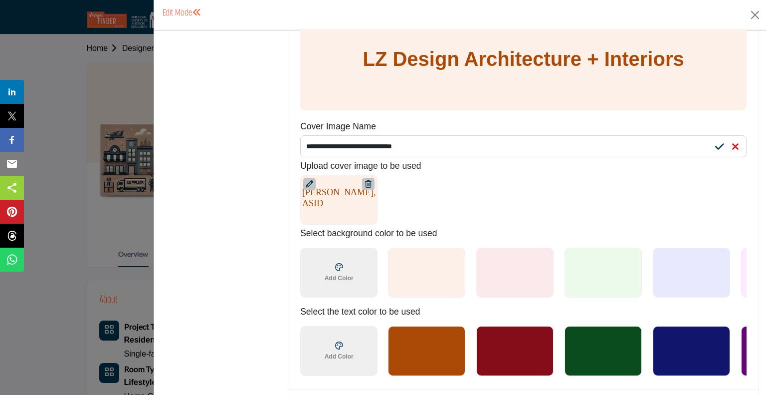
scroll to position [518, 0]
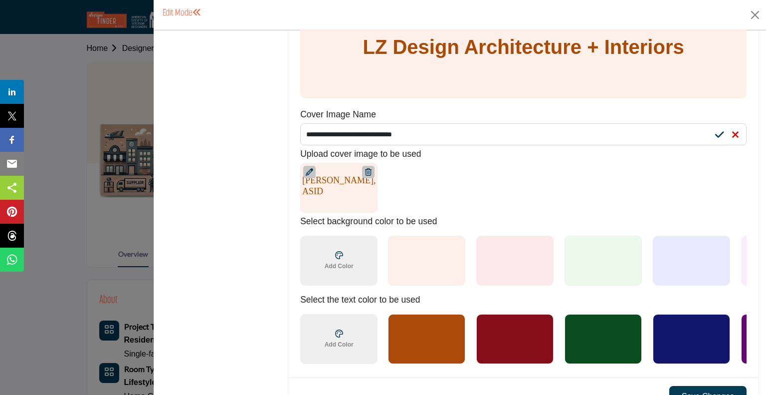
click at [308, 171] on icon at bounding box center [309, 171] width 7 height 7
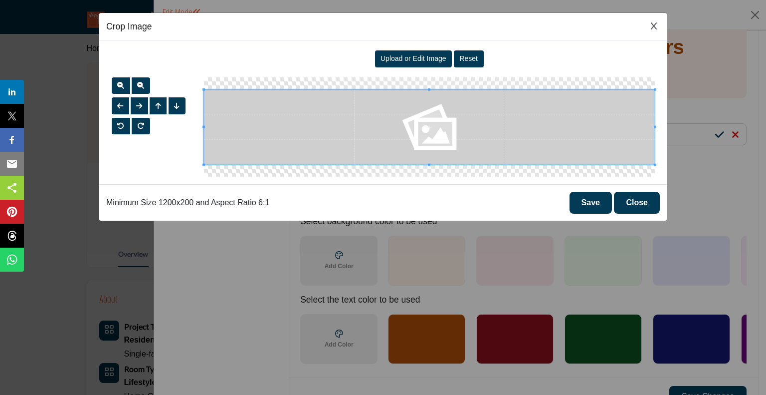
click at [405, 59] on span "Upload or Edit Image" at bounding box center [414, 58] width 66 height 8
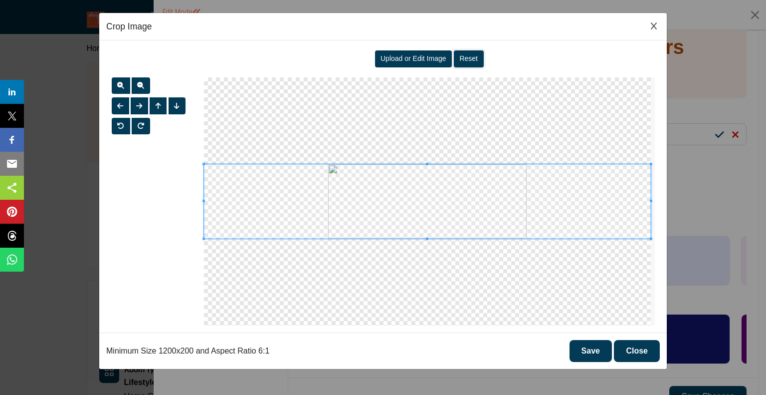
click at [481, 57] on button "Reset" at bounding box center [469, 58] width 30 height 17
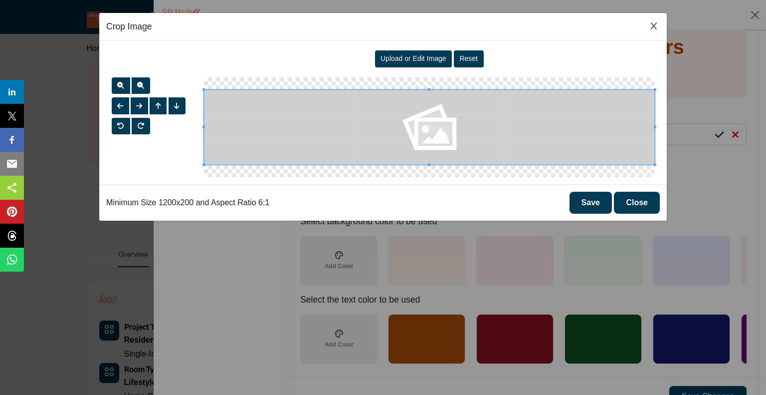
click at [397, 49] on div "Upload or Edit Image Reset" at bounding box center [429, 58] width 451 height 23
click at [399, 52] on div "Upload or Edit Image" at bounding box center [413, 58] width 77 height 17
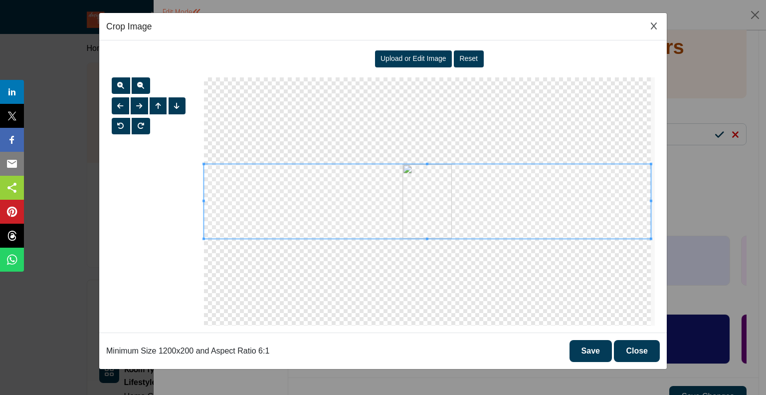
click at [479, 309] on div at bounding box center [427, 201] width 447 height 248
click at [497, 129] on div at bounding box center [427, 201] width 447 height 248
click at [592, 352] on button "Save" at bounding box center [591, 351] width 42 height 22
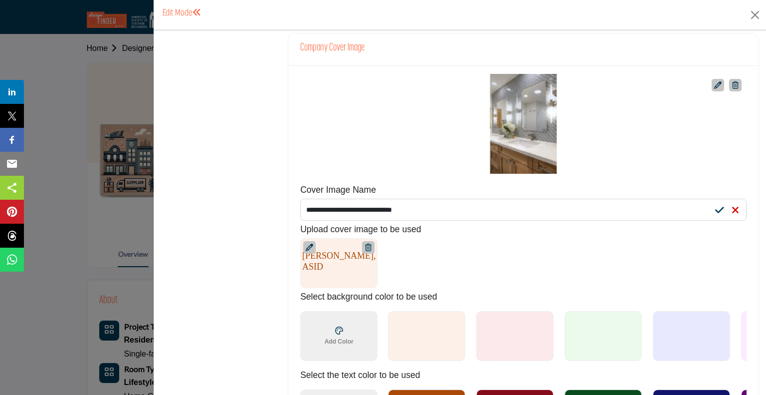
scroll to position [418, 0]
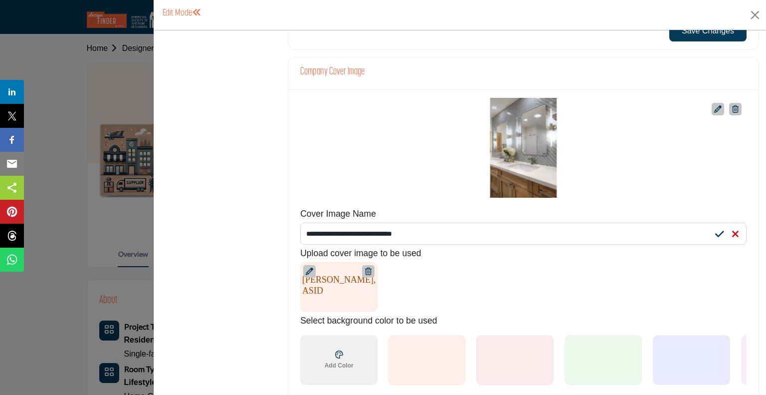
click at [714, 105] on icon at bounding box center [717, 108] width 7 height 7
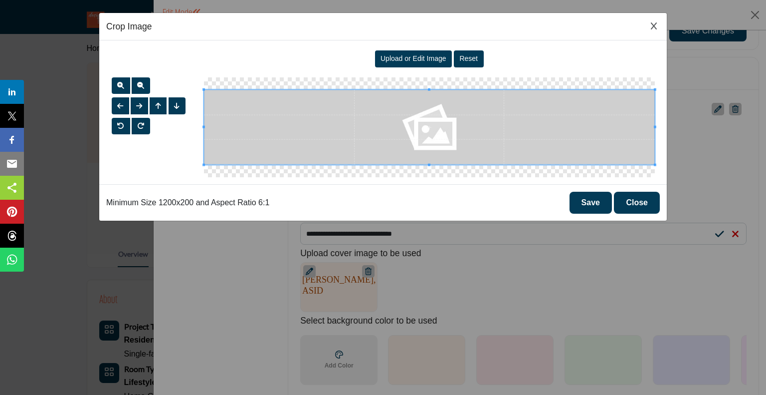
click at [407, 61] on span "Upload or Edit Image" at bounding box center [414, 58] width 66 height 8
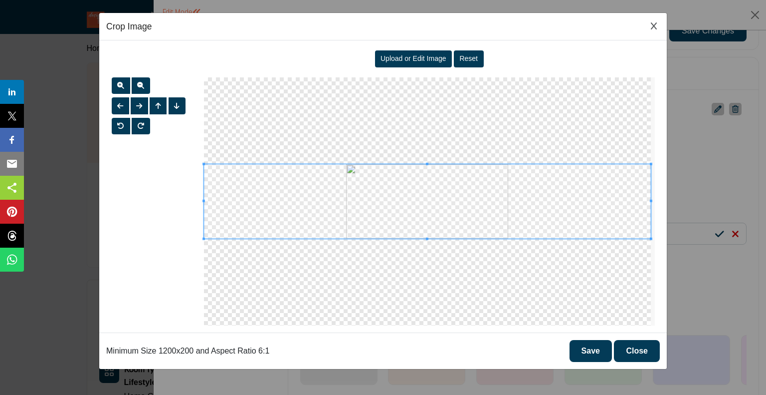
click at [441, 282] on div at bounding box center [427, 201] width 447 height 248
click at [425, 56] on span "Upload or Edit Image" at bounding box center [414, 58] width 66 height 8
click at [582, 351] on button "Save" at bounding box center [591, 351] width 42 height 22
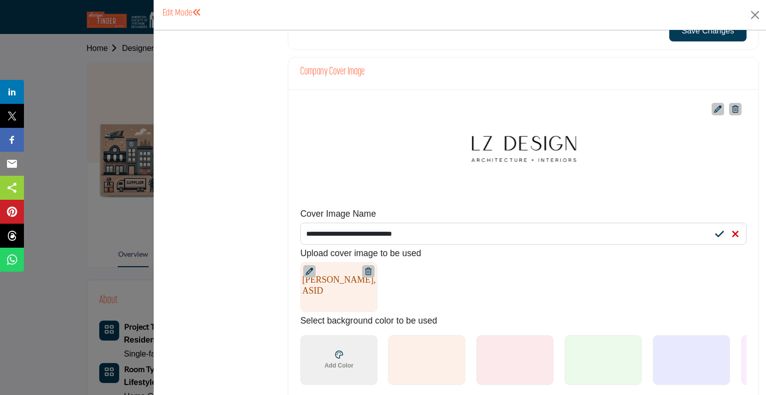
click at [715, 229] on icon at bounding box center [719, 234] width 9 height 10
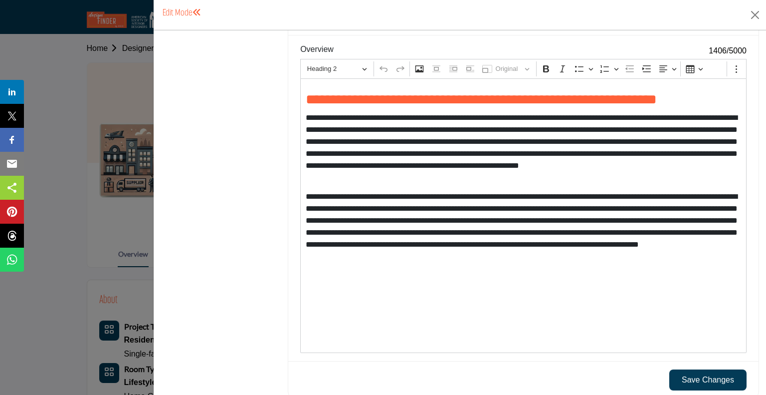
scroll to position [942, 0]
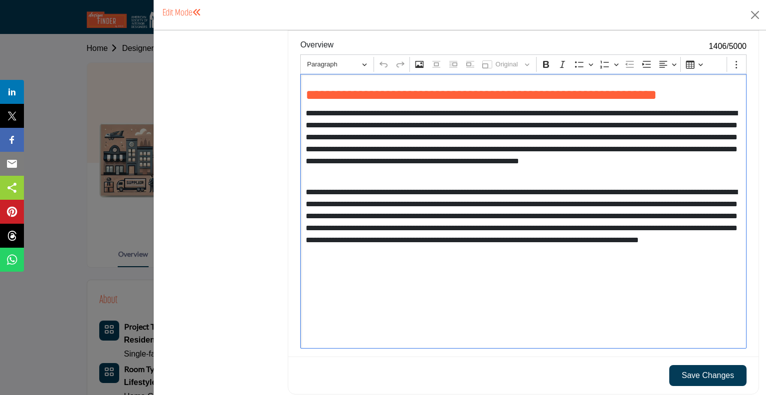
click at [635, 255] on div "**********" at bounding box center [523, 211] width 446 height 274
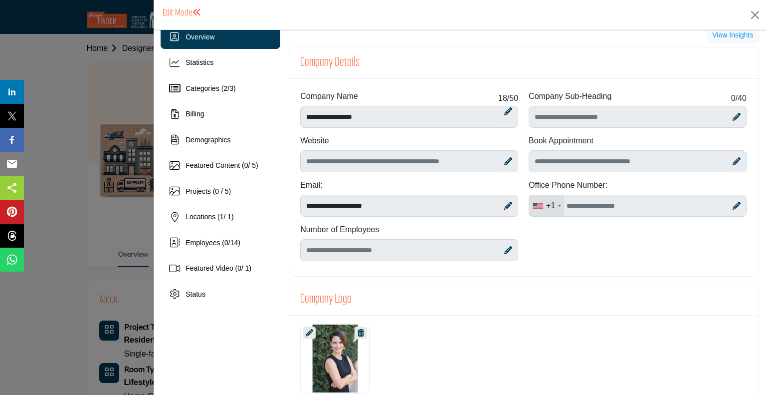
scroll to position [0, 0]
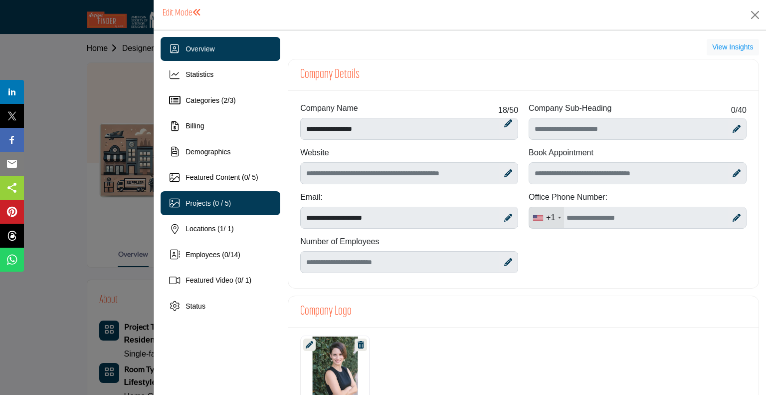
click at [207, 204] on span "Projects (0 / 5)" at bounding box center [208, 203] width 45 height 8
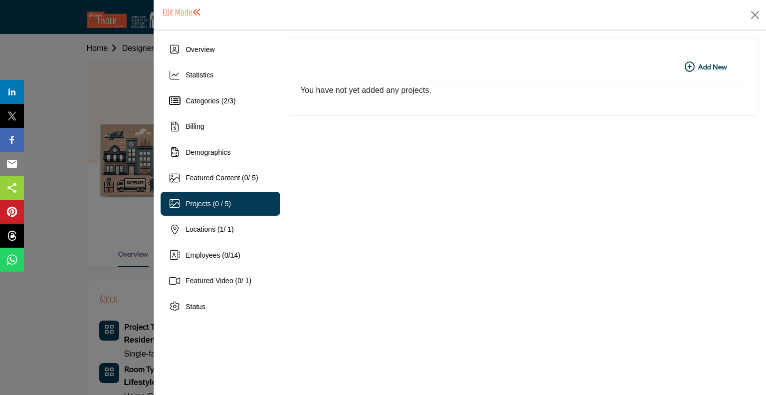
click at [716, 65] on b "Add New Add New" at bounding box center [706, 67] width 42 height 10
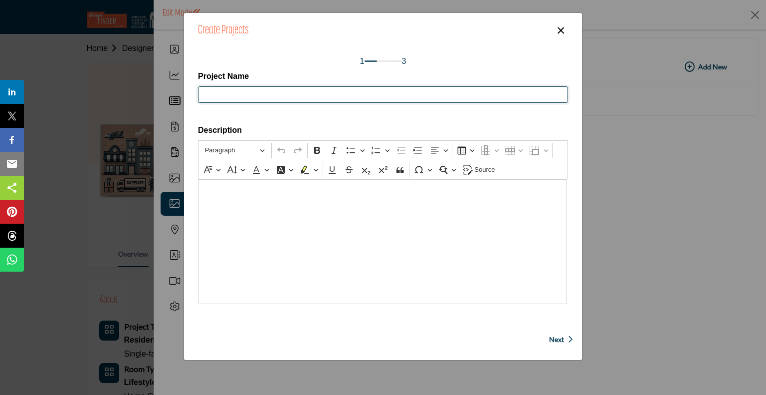
click at [281, 99] on input "Project Name" at bounding box center [383, 94] width 370 height 17
type input "**********"
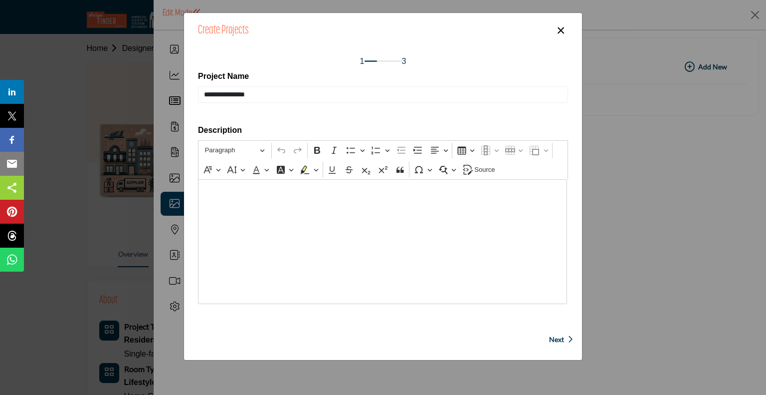
drag, startPoint x: 515, startPoint y: 259, endPoint x: 525, endPoint y: 241, distance: 20.5
click at [515, 259] on div "Editor editing area: main" at bounding box center [382, 241] width 369 height 125
click at [557, 338] on span "Next" at bounding box center [556, 339] width 15 height 10
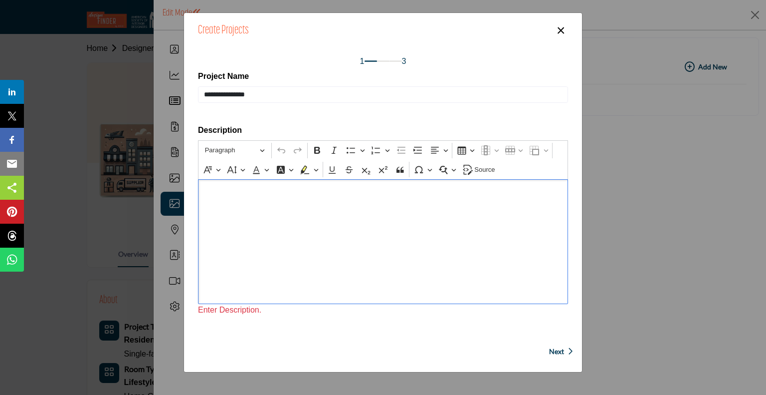
drag, startPoint x: 377, startPoint y: 234, endPoint x: 394, endPoint y: 210, distance: 29.5
click at [377, 234] on div "Editor editing area: main" at bounding box center [383, 241] width 370 height 125
click at [315, 214] on div "Editor editing area: main" at bounding box center [383, 241] width 370 height 125
click at [315, 218] on div "Editor editing area: main" at bounding box center [383, 241] width 370 height 125
click at [555, 349] on span "Next" at bounding box center [556, 351] width 15 height 10
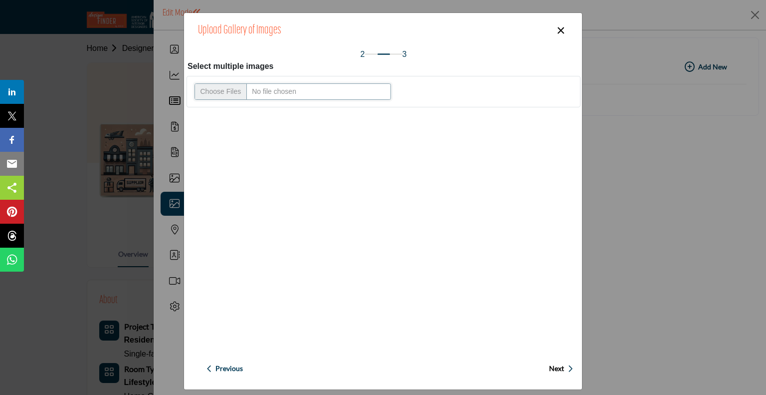
click at [289, 91] on input "Upload file" at bounding box center [293, 91] width 197 height 17
type input "**********"
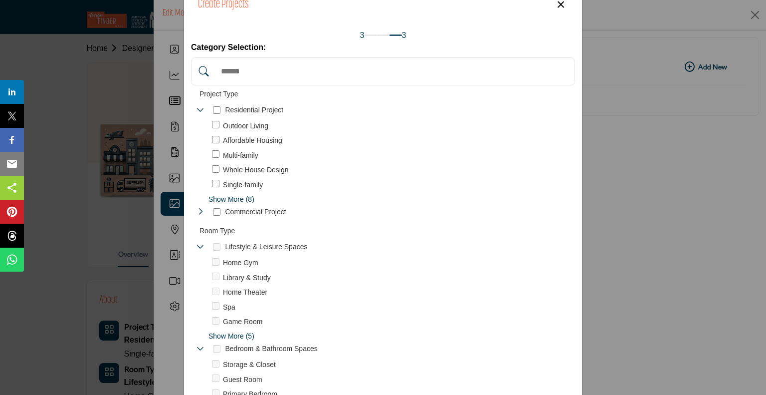
scroll to position [29, 0]
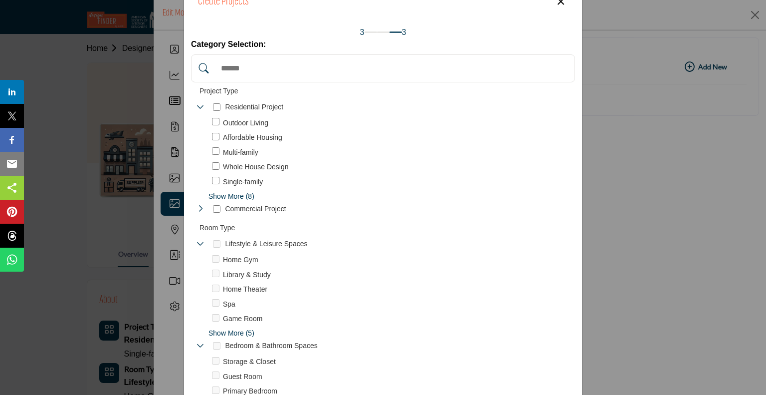
click at [217, 151] on div "Multi-family 38" at bounding box center [395, 152] width 367 height 11
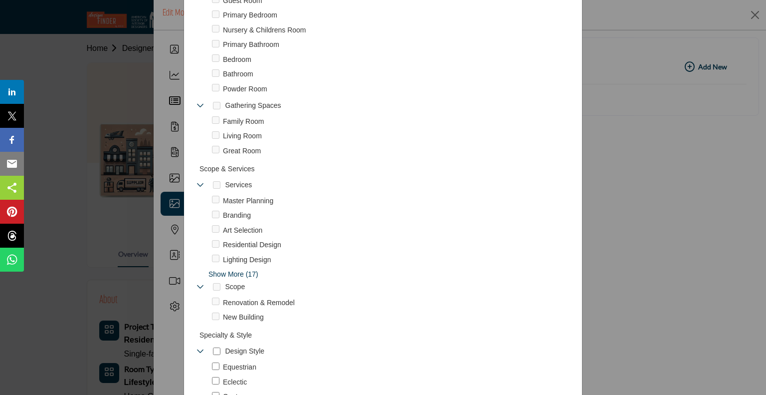
scroll to position [0, 0]
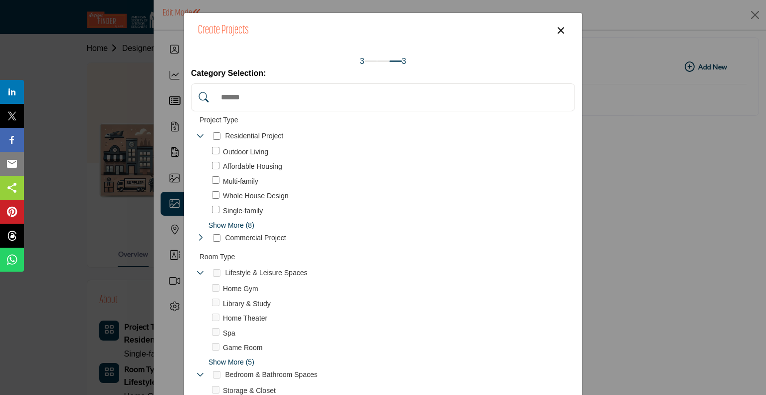
click at [208, 150] on div "Outdoor Living 38" at bounding box center [386, 188] width 377 height 84
drag, startPoint x: 253, startPoint y: 211, endPoint x: 283, endPoint y: 207, distance: 30.2
click at [253, 211] on span "Single-family" at bounding box center [243, 210] width 40 height 10
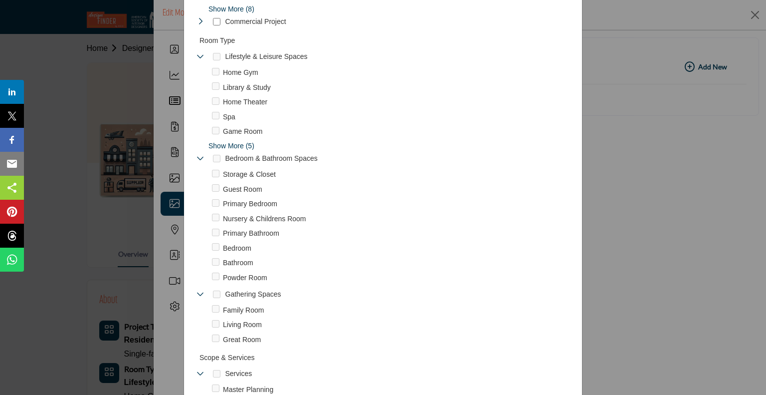
scroll to position [220, 0]
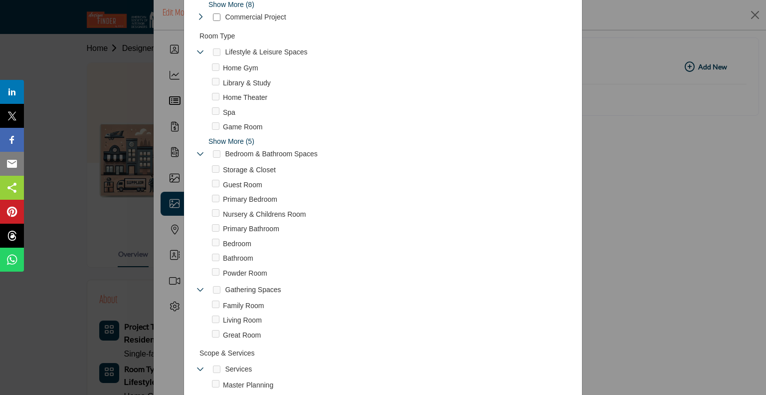
drag, startPoint x: 219, startPoint y: 258, endPoint x: 225, endPoint y: 257, distance: 6.2
click at [220, 258] on div "Bathroom 77" at bounding box center [395, 258] width 367 height 11
click at [227, 255] on span "Bathroom" at bounding box center [238, 258] width 30 height 10
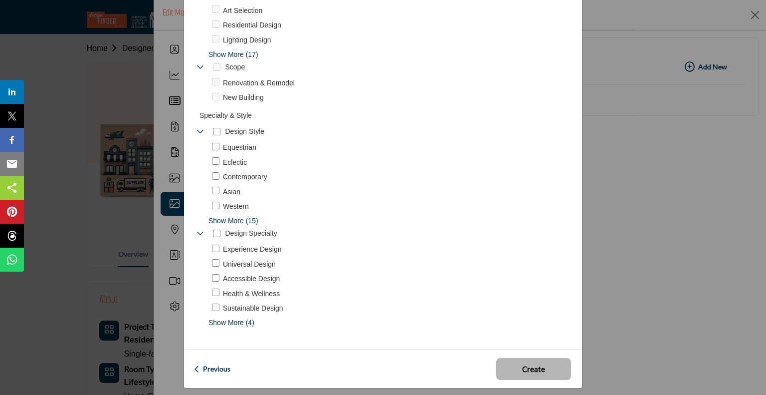
scroll to position [629, 0]
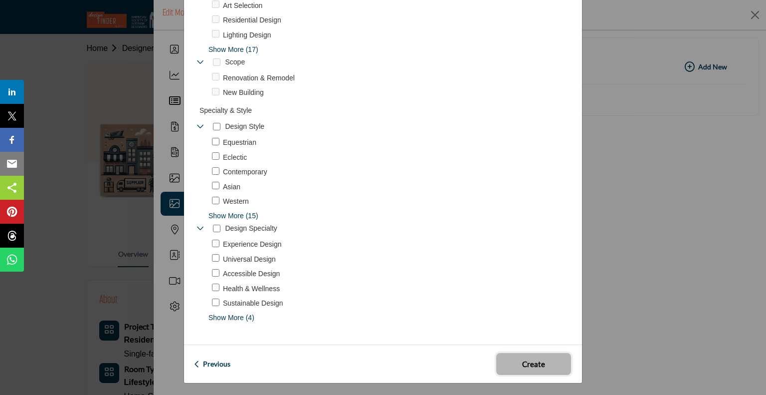
click at [539, 366] on span "Create" at bounding box center [533, 363] width 23 height 11
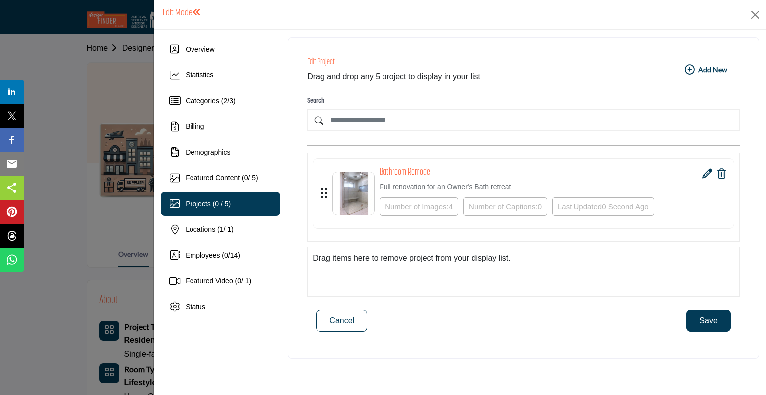
click at [358, 186] on img at bounding box center [354, 193] width 42 height 42
click at [544, 269] on div "Drag items here to remove project from your display list." at bounding box center [523, 271] width 432 height 50
click at [371, 199] on img at bounding box center [354, 193] width 42 height 42
click at [206, 153] on span "Demographics" at bounding box center [208, 152] width 45 height 8
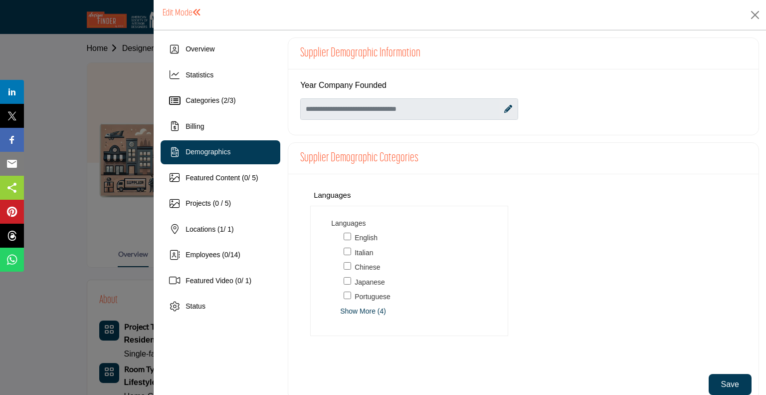
click at [506, 112] on div at bounding box center [507, 109] width 17 height 20
click at [414, 109] on input "Enter value for Year Company Founded" at bounding box center [409, 108] width 218 height 21
type input "****"
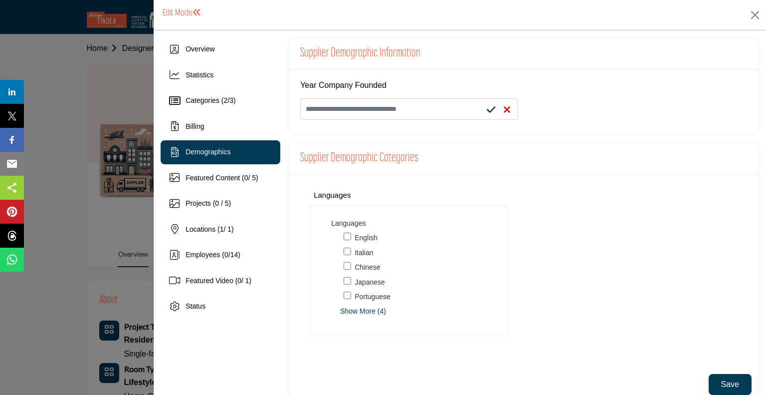
click at [490, 112] on icon at bounding box center [491, 110] width 9 height 10
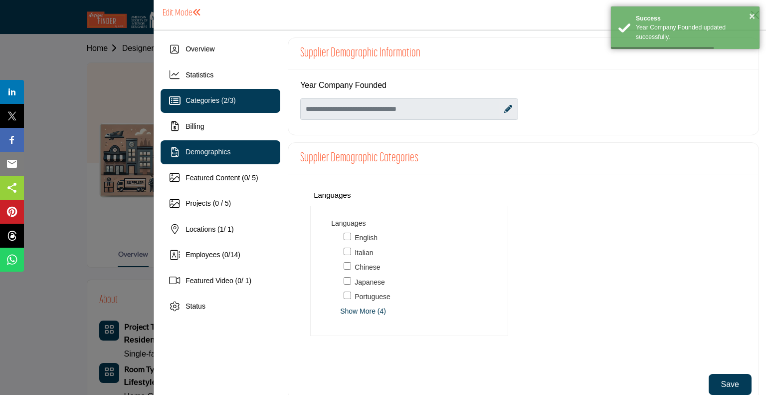
click at [208, 107] on div "Categories ( 2 / 3 )" at bounding box center [221, 101] width 120 height 24
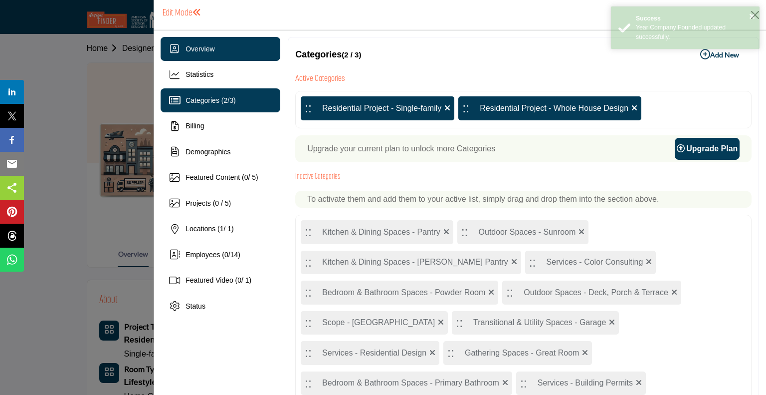
drag, startPoint x: 205, startPoint y: 71, endPoint x: 200, endPoint y: 55, distance: 16.9
click at [204, 71] on span "Statistics" at bounding box center [200, 74] width 28 height 8
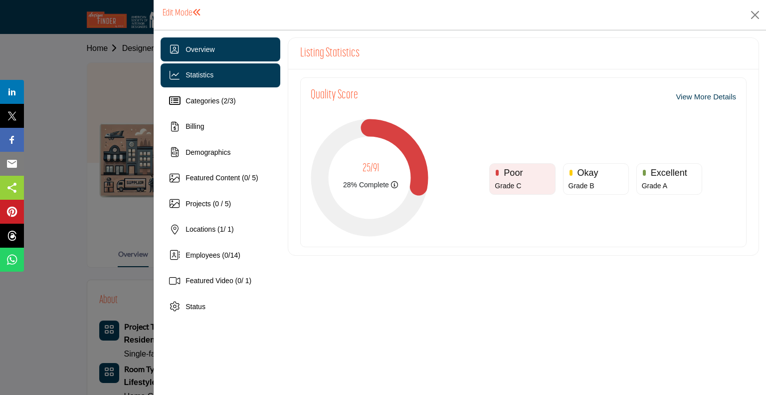
click at [199, 51] on span "Overview" at bounding box center [200, 49] width 29 height 8
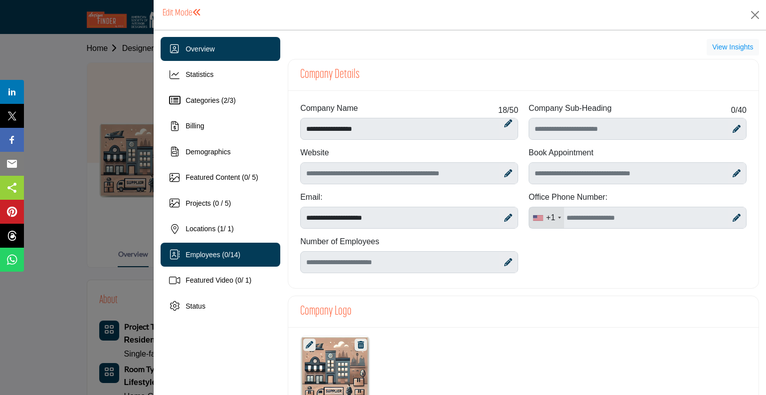
click at [232, 256] on span "Employees ( 0 / 14 )" at bounding box center [213, 254] width 55 height 8
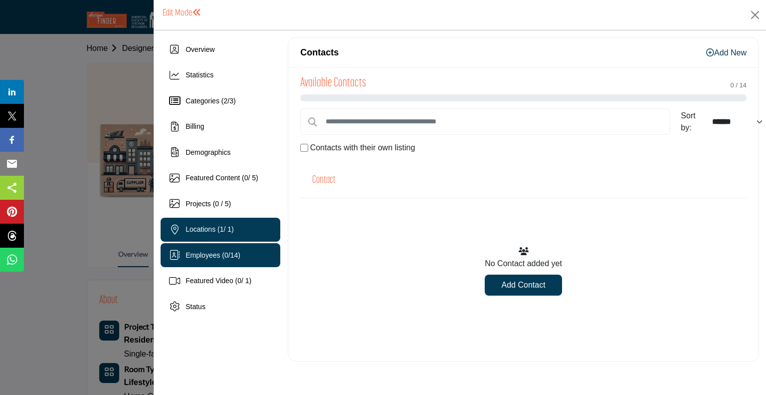
click at [211, 231] on span "Locations ( 1 / 1)" at bounding box center [210, 229] width 48 height 8
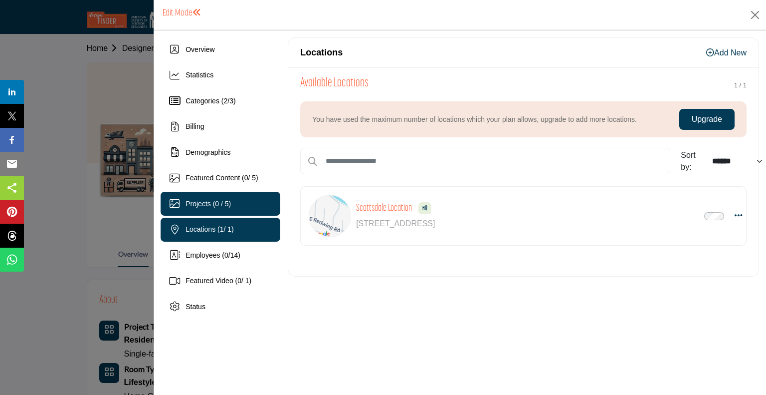
click at [213, 197] on div "Projects (0 / 5)" at bounding box center [221, 204] width 120 height 24
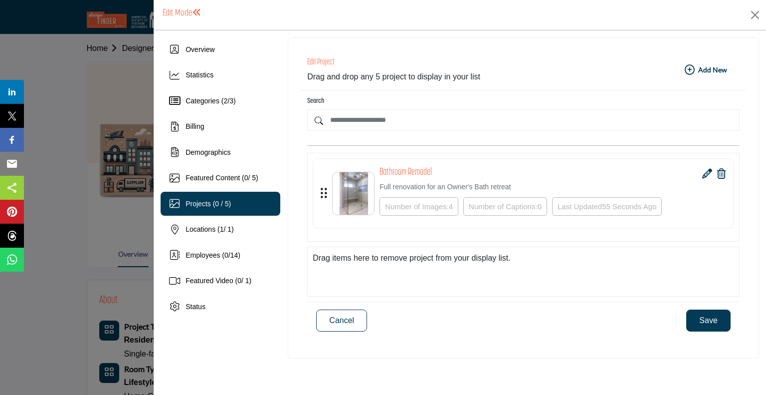
click at [703, 313] on button "Save" at bounding box center [708, 320] width 44 height 22
click at [220, 158] on div "Demographics" at bounding box center [221, 152] width 120 height 24
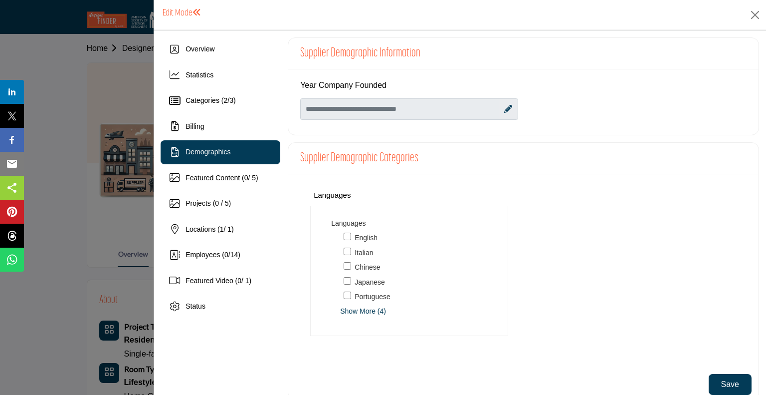
click at [735, 379] on button "Save" at bounding box center [730, 384] width 43 height 21
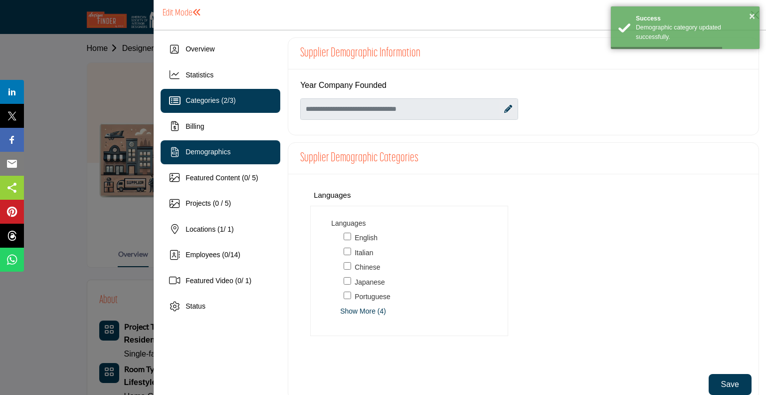
click at [207, 99] on span "Categories ( 2 / 3 )" at bounding box center [211, 100] width 50 height 8
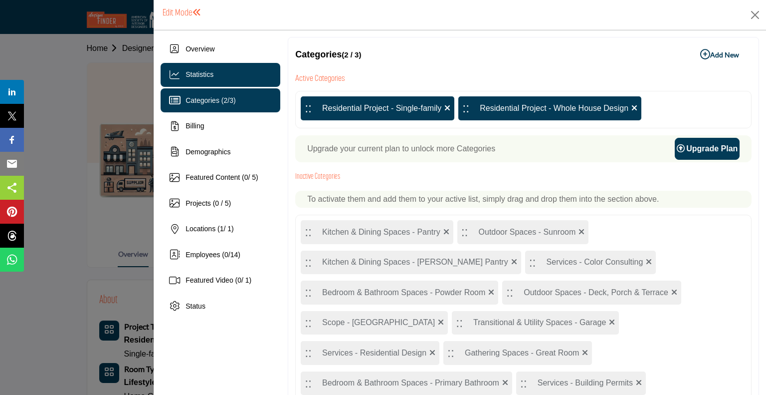
click at [201, 80] on div "Statistics" at bounding box center [221, 75] width 120 height 24
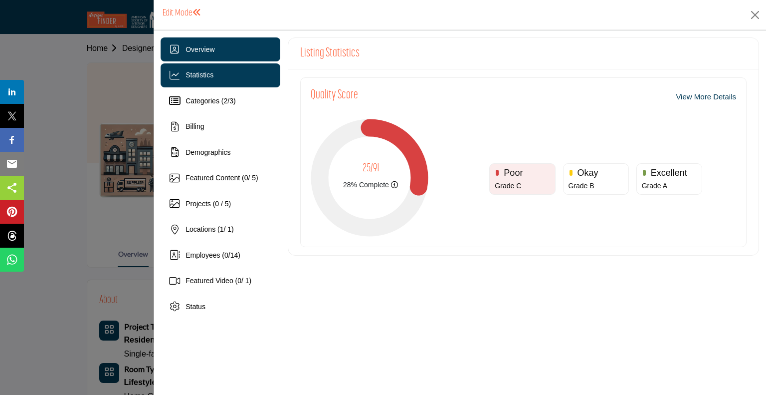
click at [206, 45] on span "Overview" at bounding box center [200, 49] width 29 height 8
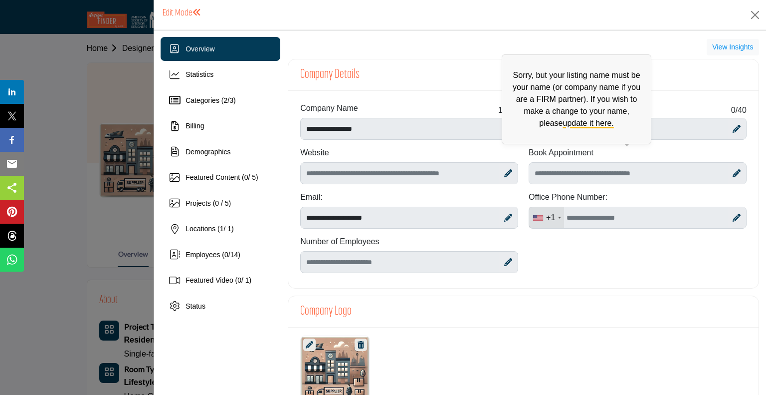
click at [502, 122] on span "Sorry, but your listing name must be your name (or company name if you are a FI…" at bounding box center [577, 99] width 150 height 90
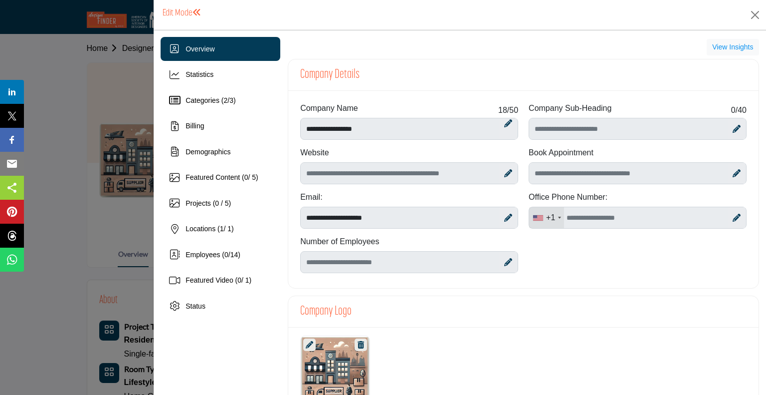
click at [336, 305] on h3 "Company Logo" at bounding box center [325, 311] width 51 height 15
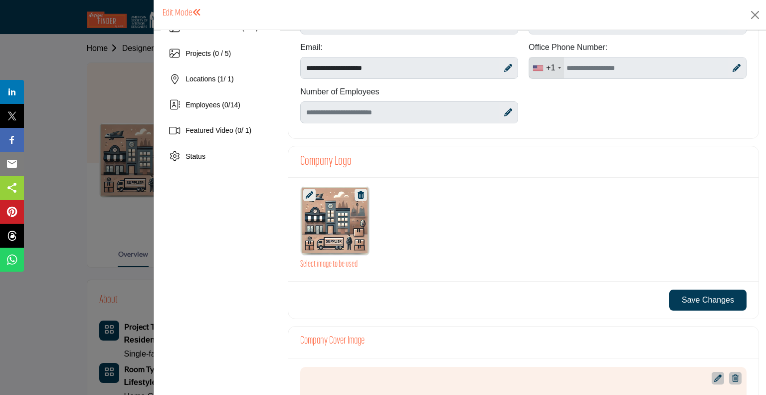
scroll to position [4, 0]
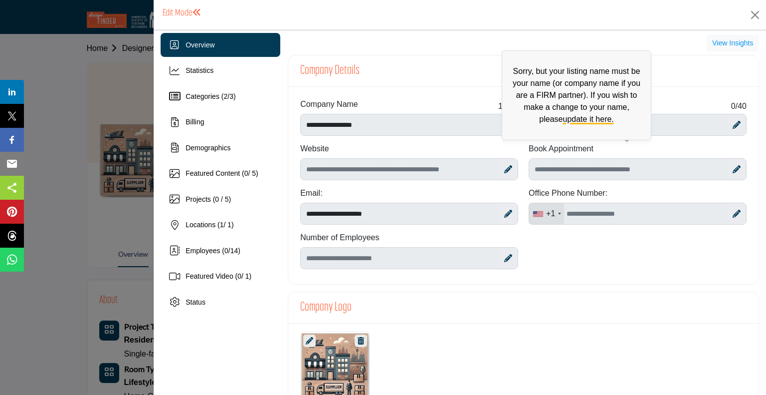
click at [507, 120] on p "Sorry, but your listing name must be your name (or company name if you are a FI…" at bounding box center [576, 95] width 139 height 60
click at [573, 115] on link "update it here." at bounding box center [588, 119] width 51 height 8
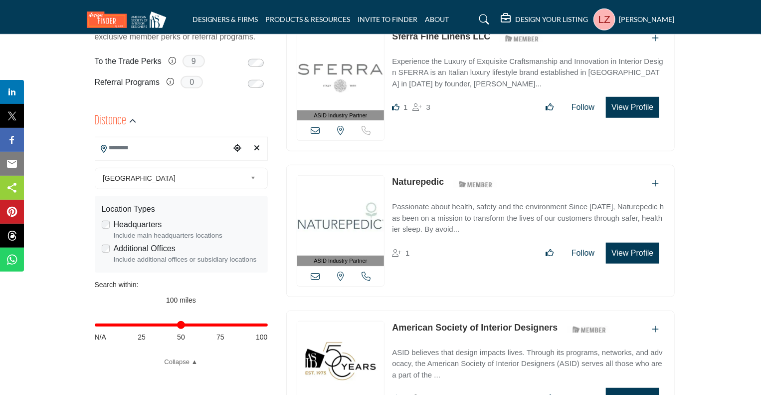
scroll to position [200, 0]
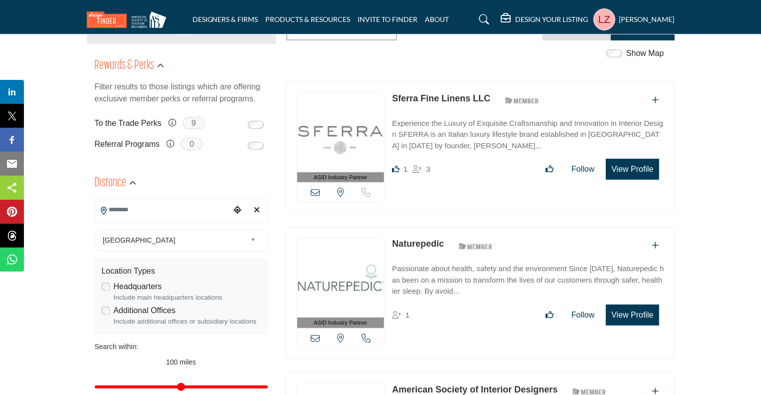
click at [172, 217] on input "Search Location" at bounding box center [162, 209] width 135 height 19
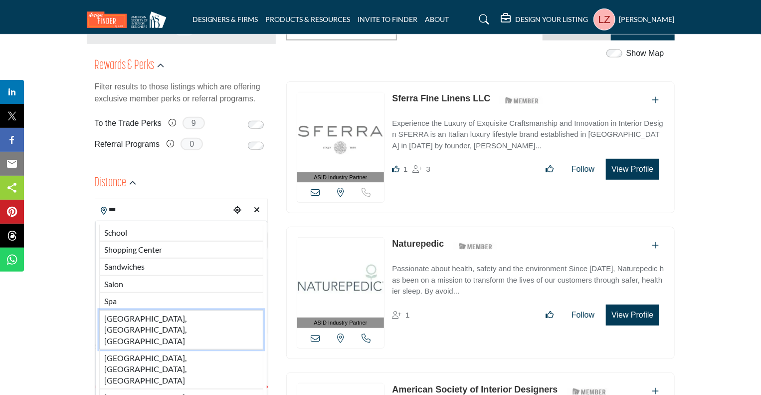
click at [181, 319] on li "[GEOGRAPHIC_DATA], [GEOGRAPHIC_DATA], [GEOGRAPHIC_DATA]" at bounding box center [181, 329] width 164 height 39
type input "**********"
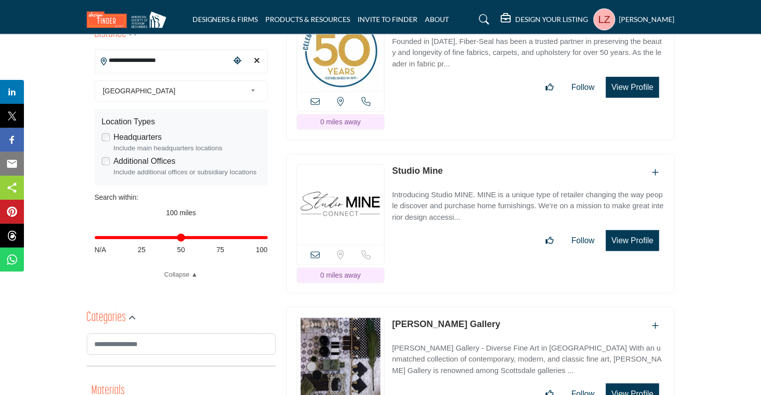
scroll to position [358, 0]
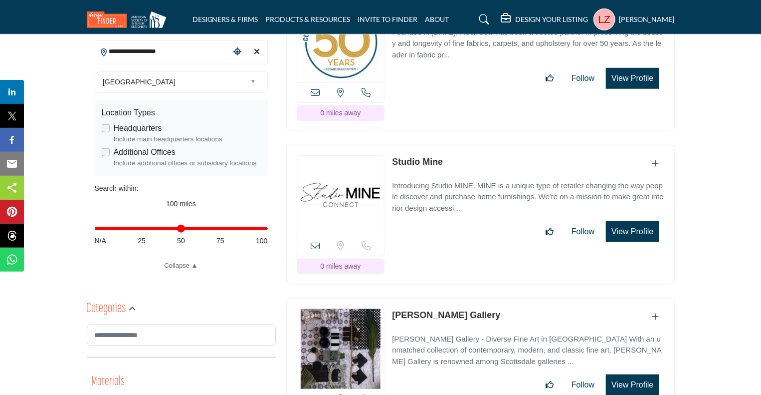
click at [349, 177] on img at bounding box center [340, 196] width 87 height 80
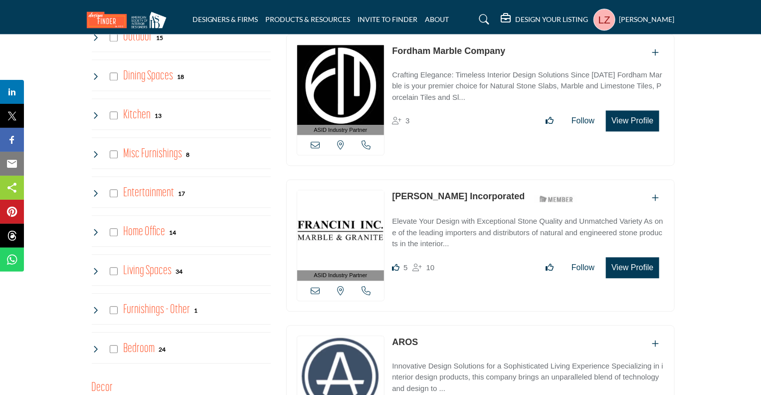
scroll to position [1145, 0]
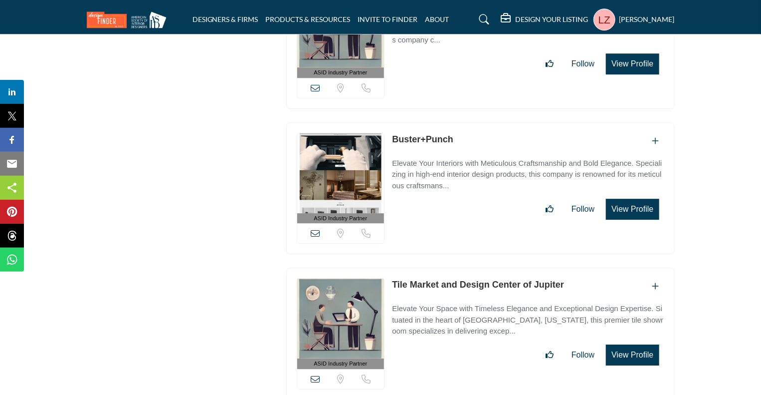
scroll to position [3347, 0]
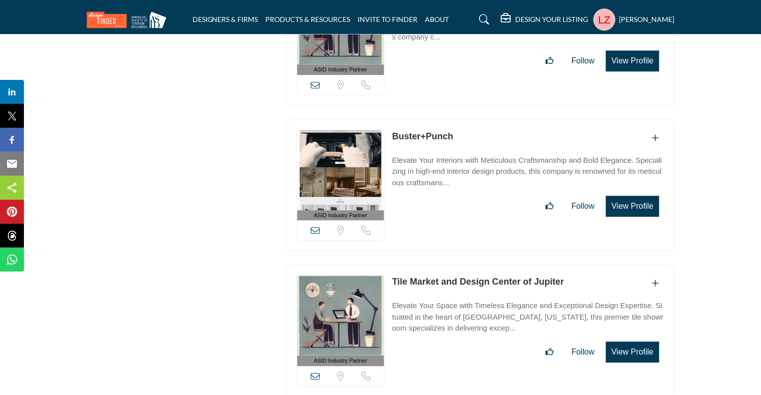
click at [317, 156] on img at bounding box center [340, 170] width 87 height 80
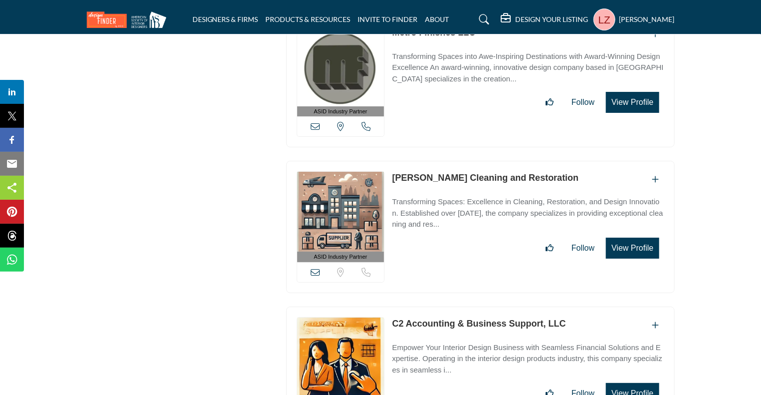
scroll to position [3641, 0]
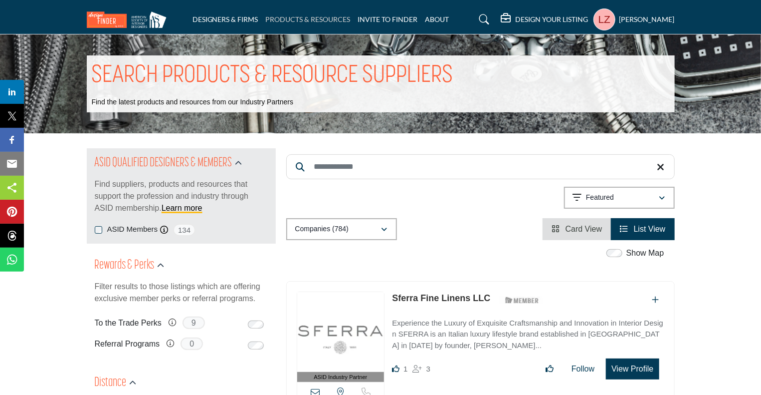
click at [327, 21] on link "PRODUCTS & RESOURCES" at bounding box center [308, 19] width 85 height 8
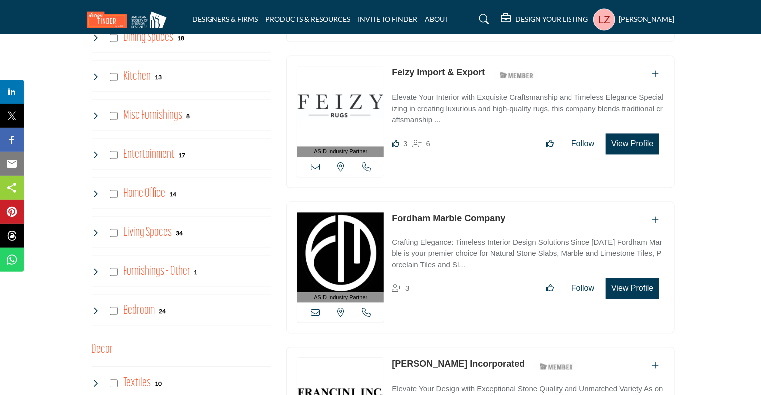
scroll to position [967, 0]
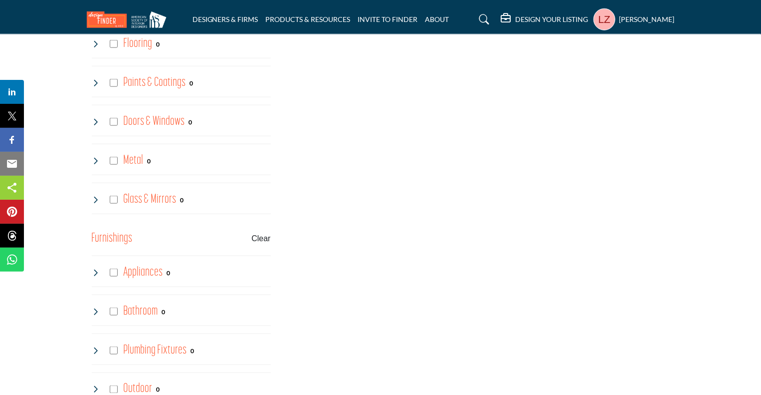
scroll to position [591, 0]
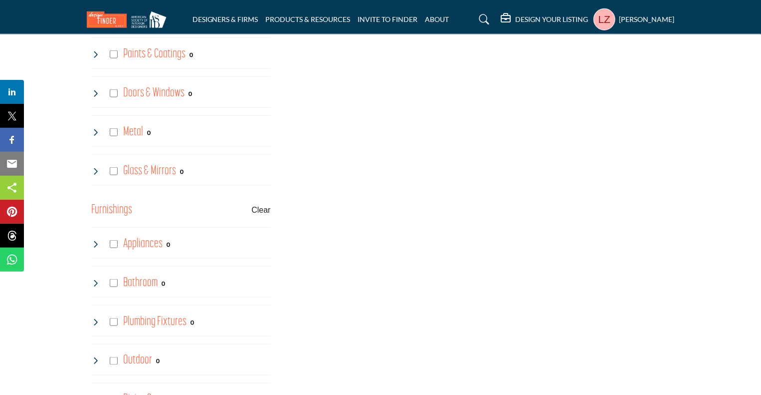
click at [155, 93] on h4 "Doors & Windows" at bounding box center [153, 92] width 61 height 17
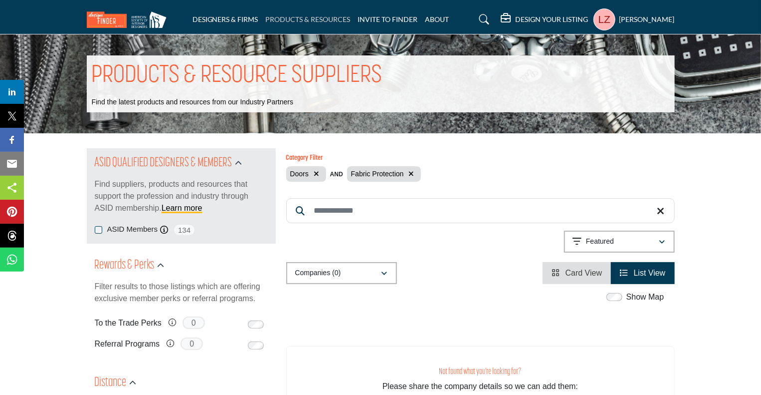
click at [311, 20] on link "PRODUCTS & RESOURCES" at bounding box center [308, 19] width 85 height 8
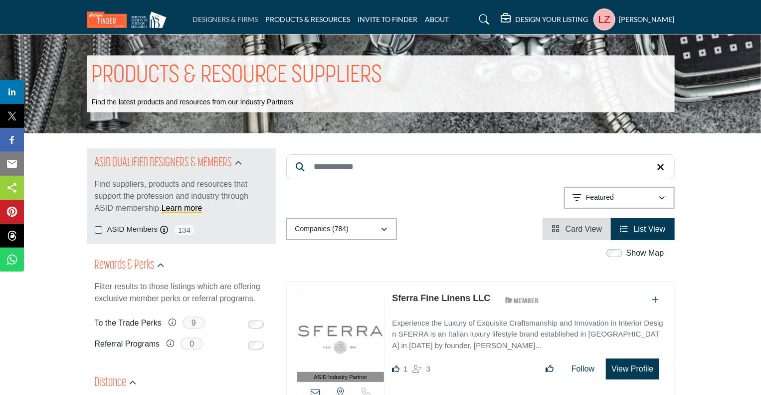
click at [237, 21] on link "DESIGNERS & FIRMS" at bounding box center [226, 19] width 66 height 8
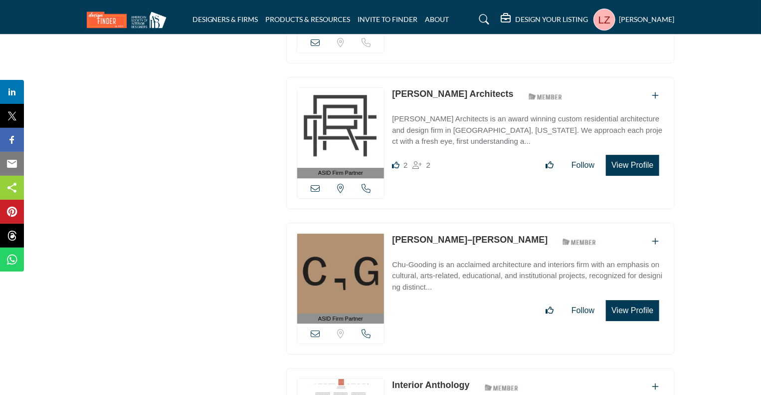
scroll to position [1534, 0]
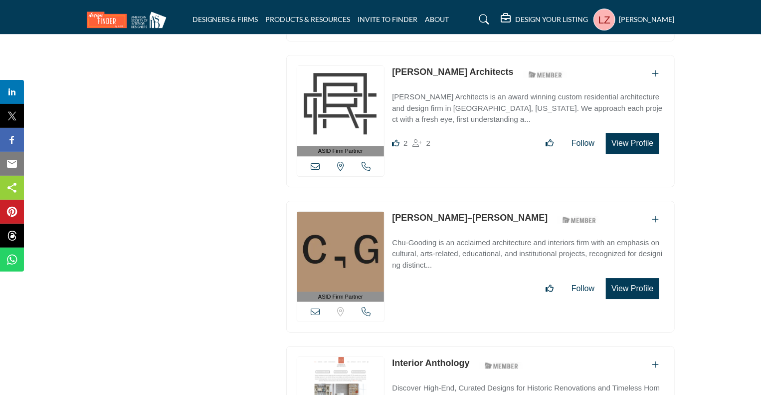
click at [441, 67] on link "Clark Richardson Architects" at bounding box center [452, 72] width 121 height 10
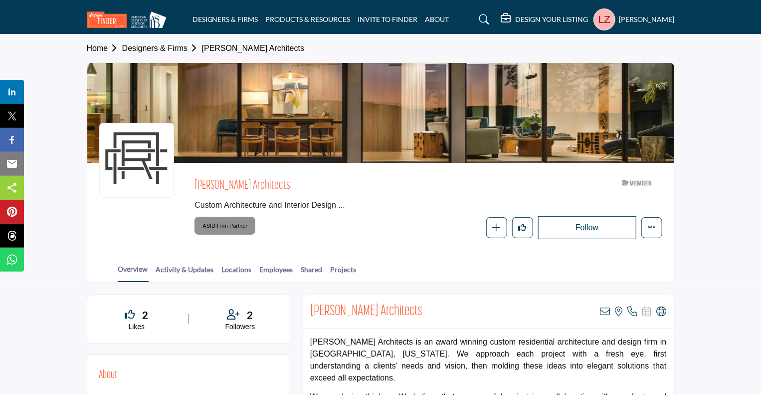
drag, startPoint x: 744, startPoint y: 179, endPoint x: 745, endPoint y: 187, distance: 8.0
click at [745, 187] on section "Home Designers & Firms [PERSON_NAME] Architects [PERSON_NAME] Architects Custom…" at bounding box center [380, 158] width 761 height 248
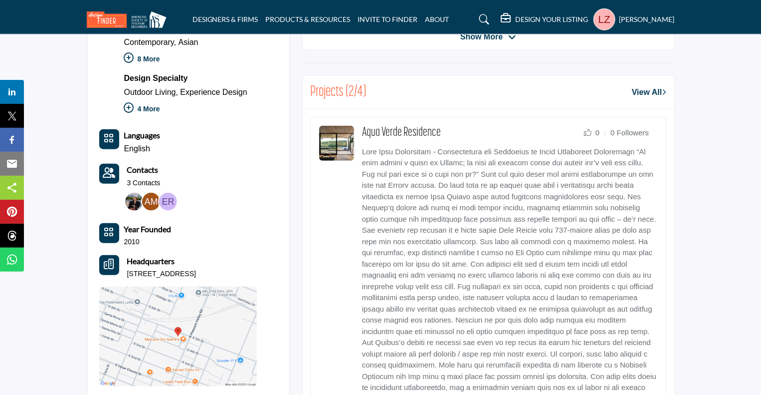
scroll to position [431, 0]
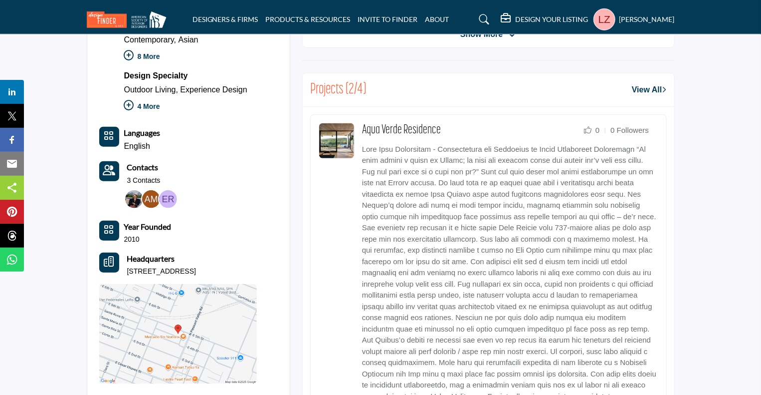
click at [335, 138] on img at bounding box center [337, 141] width 36 height 36
